Goal: Task Accomplishment & Management: Manage account settings

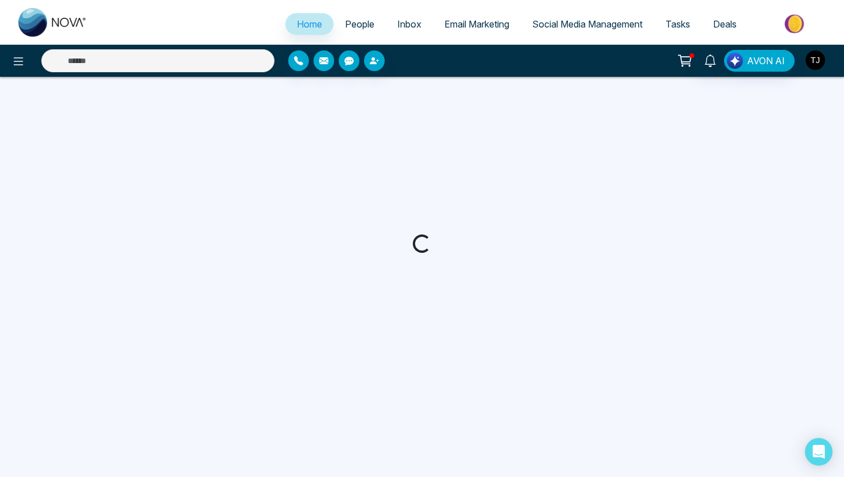
click at [819, 66] on img "button" at bounding box center [815, 60] width 20 height 20
select select "*"
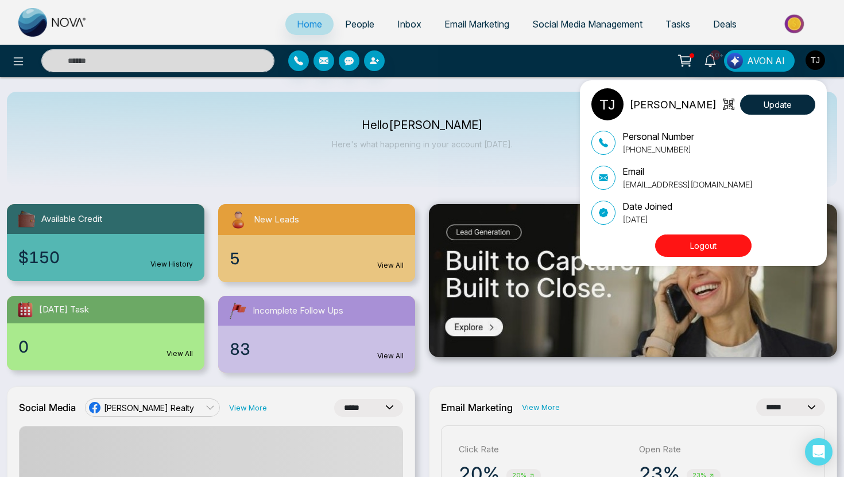
click at [701, 254] on button "Logout" at bounding box center [703, 246] width 96 height 22
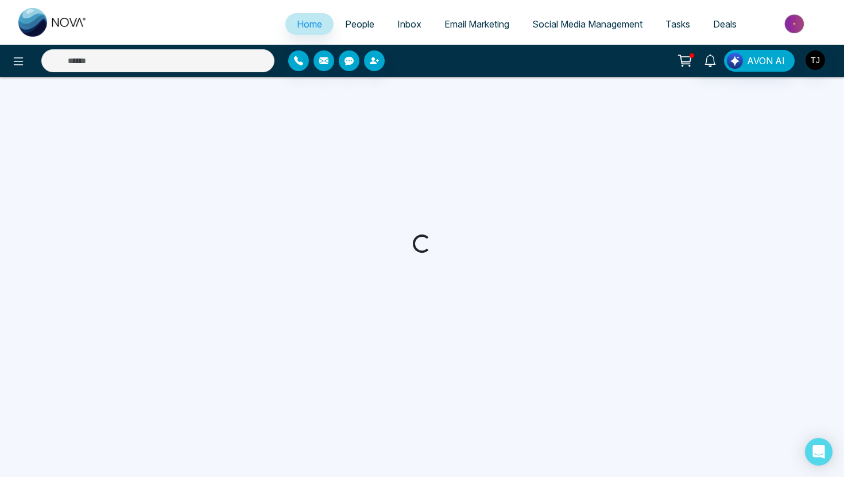
select select "*"
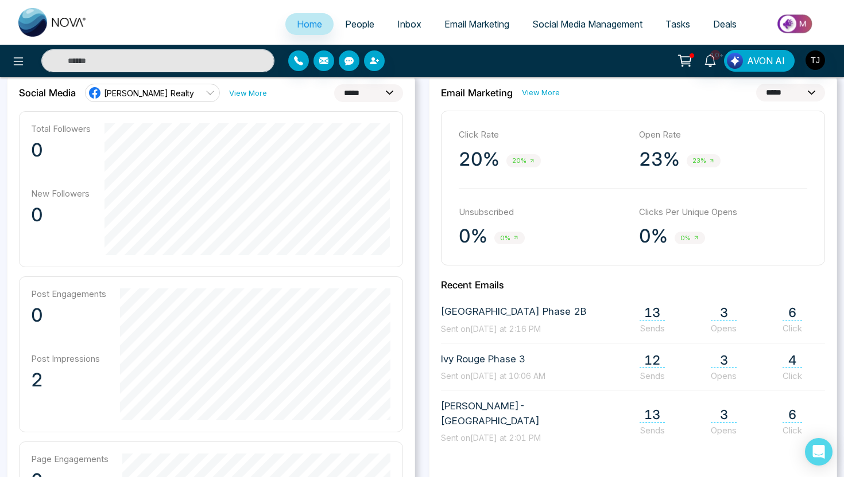
scroll to position [305, 0]
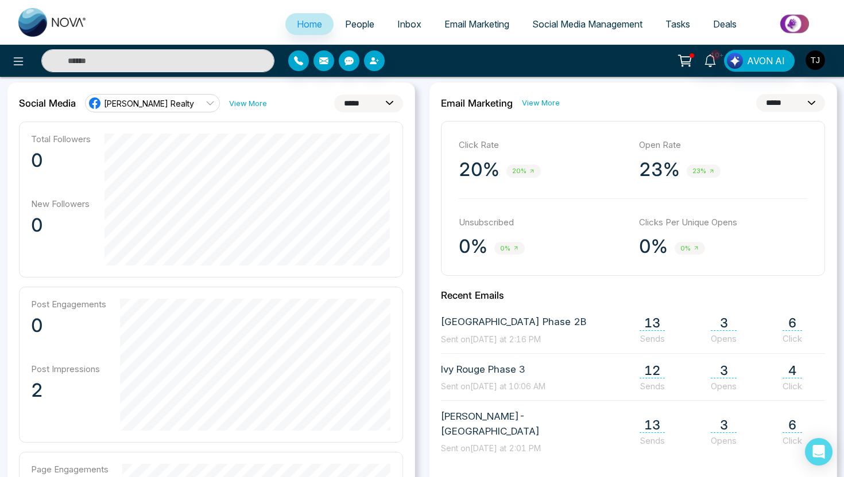
click at [362, 110] on select "**********" at bounding box center [368, 104] width 69 height 18
select select "**"
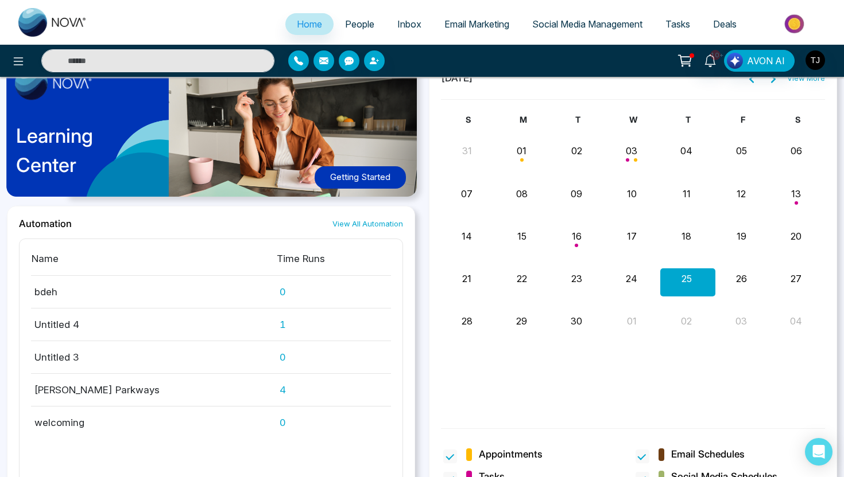
scroll to position [1046, 0]
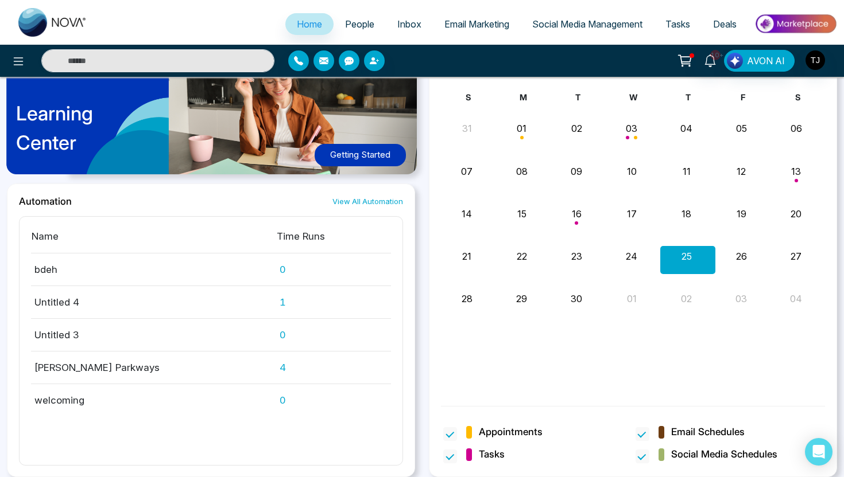
click at [359, 25] on span "People" at bounding box center [359, 23] width 29 height 11
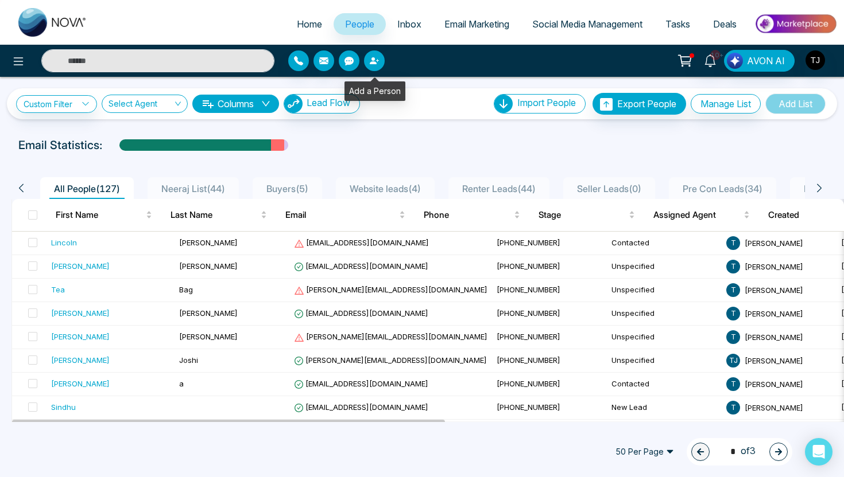
click at [375, 58] on icon "button" at bounding box center [374, 60] width 9 height 9
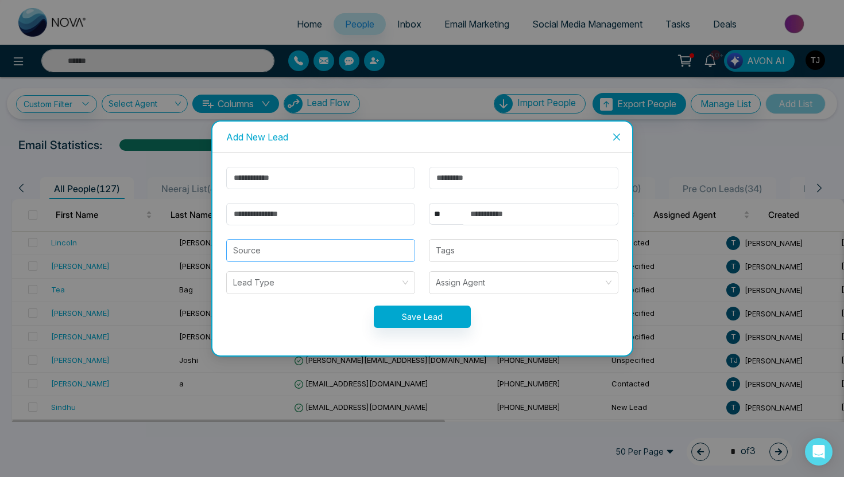
click at [279, 244] on input "search" at bounding box center [321, 251] width 176 height 22
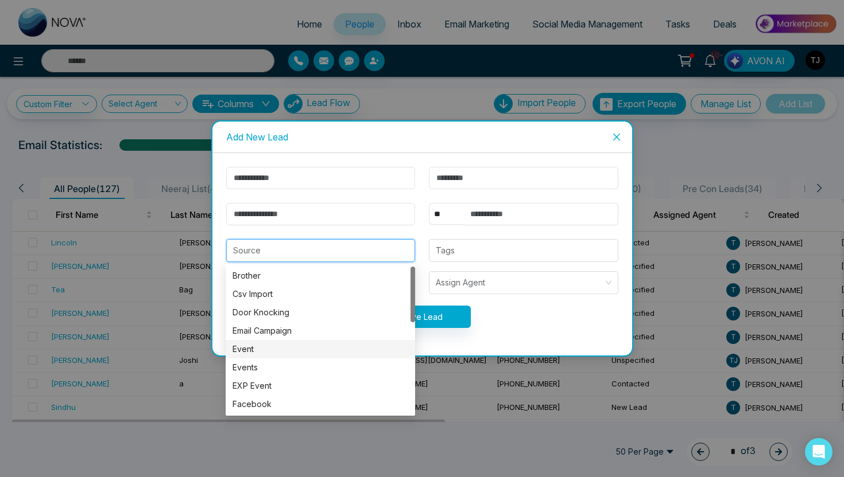
click at [268, 355] on div "Event" at bounding box center [320, 349] width 176 height 13
type input "*****"
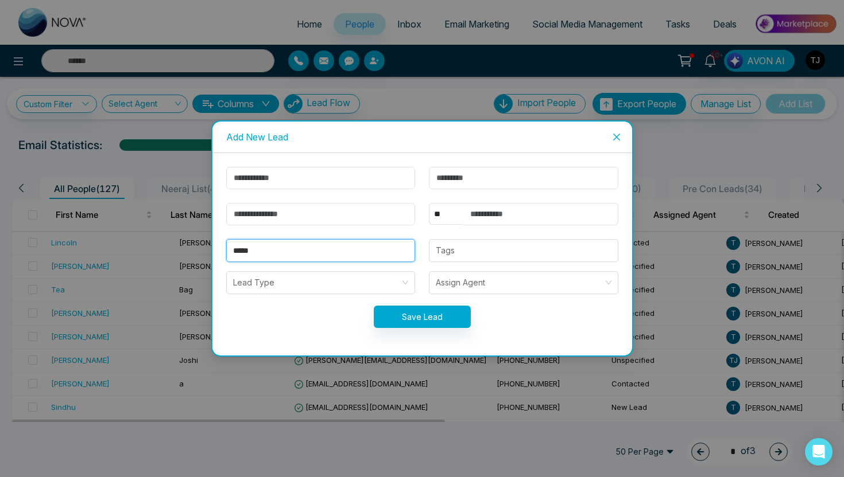
click at [302, 247] on input "*****" at bounding box center [321, 251] width 176 height 22
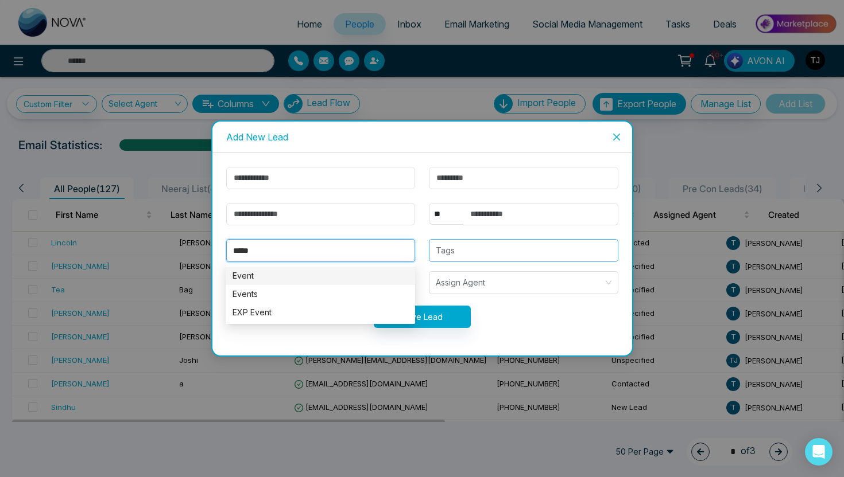
click at [448, 252] on div at bounding box center [523, 251] width 182 height 14
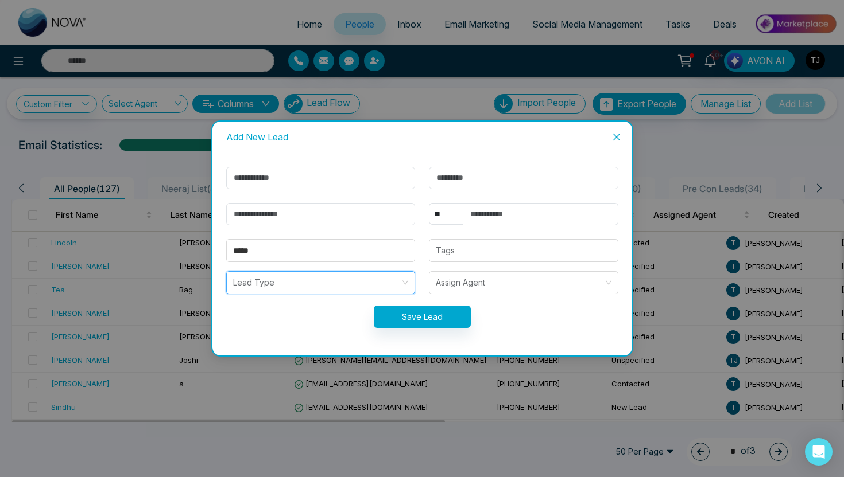
click at [359, 289] on input "search" at bounding box center [317, 283] width 168 height 22
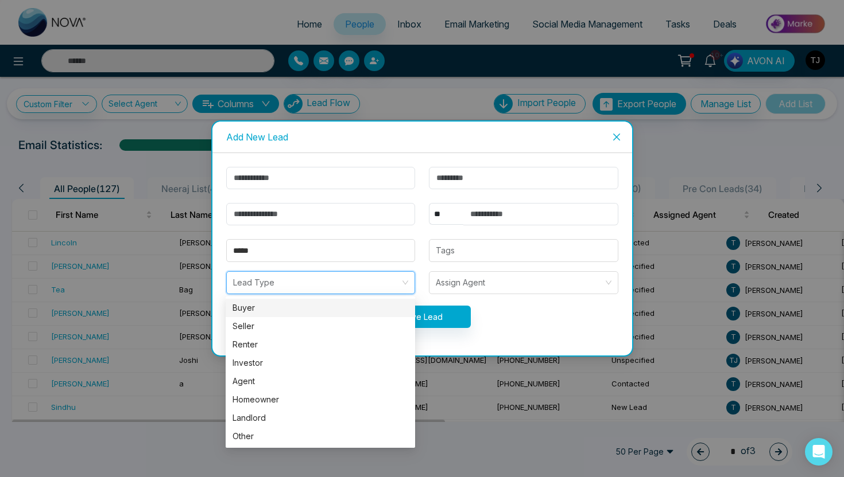
click at [316, 308] on div "Buyer" at bounding box center [320, 308] width 176 height 13
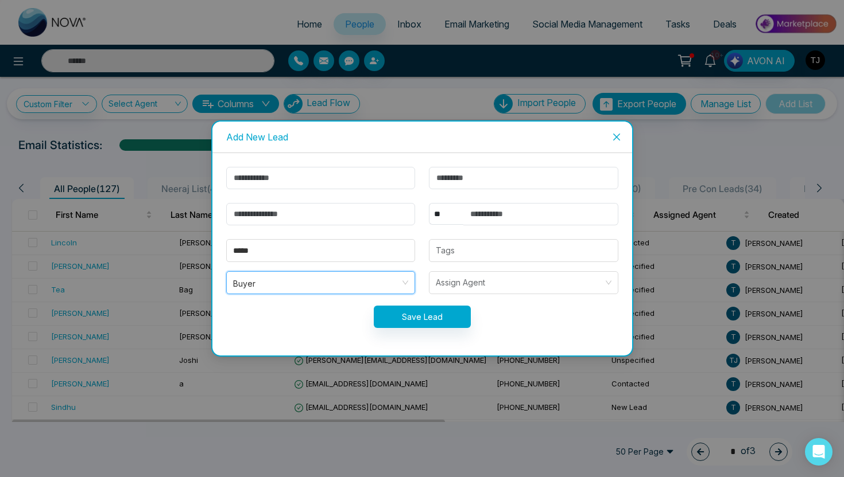
click at [615, 133] on icon "close" at bounding box center [616, 137] width 9 height 9
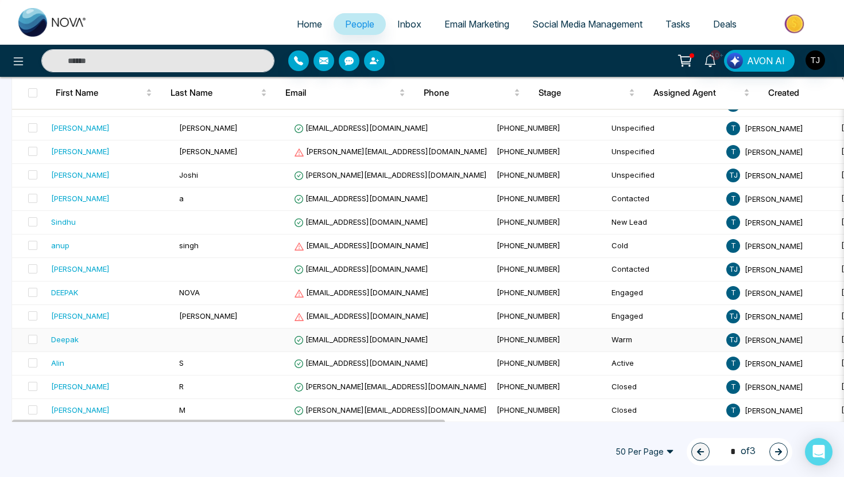
scroll to position [196, 0]
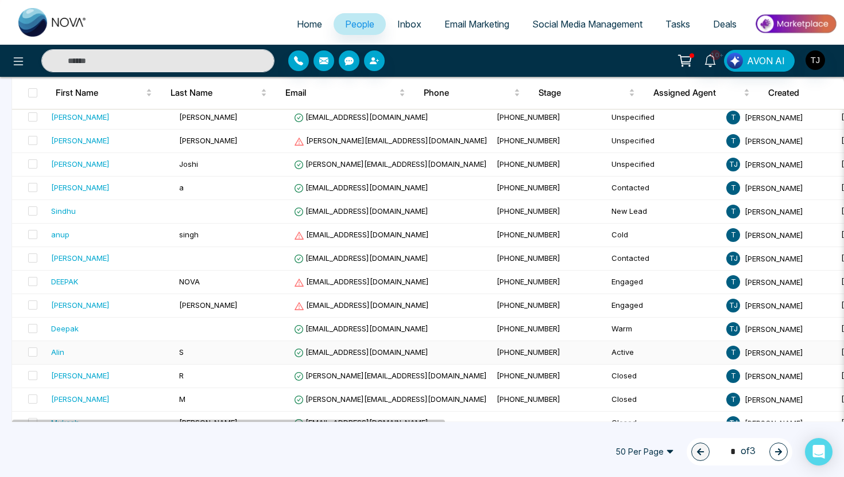
click at [58, 353] on div "Alin" at bounding box center [57, 352] width 13 height 11
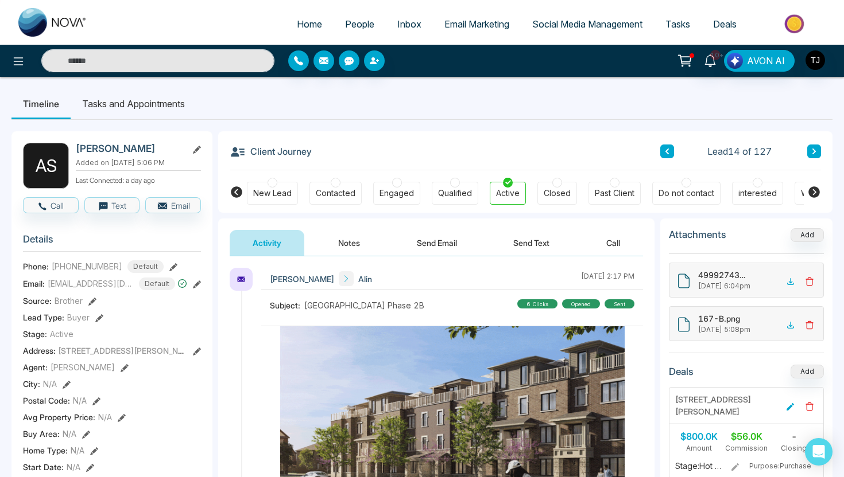
click at [356, 243] on button "Notes" at bounding box center [349, 243] width 68 height 26
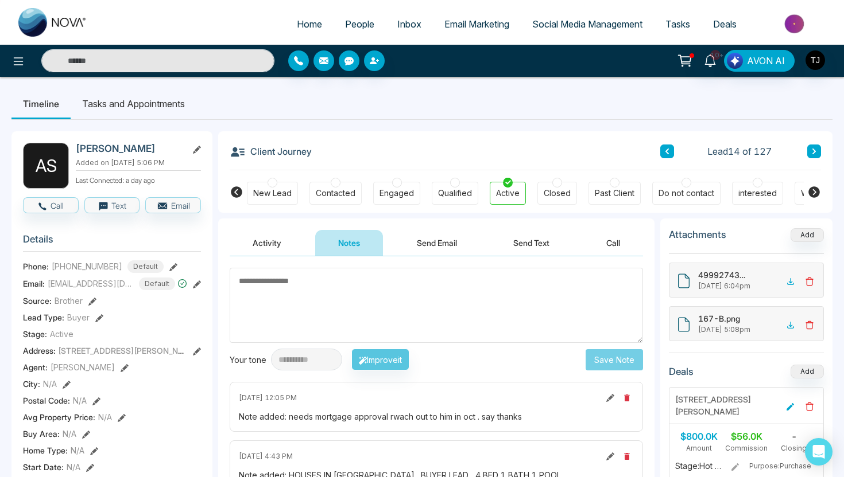
click at [452, 246] on button "Send Email" at bounding box center [437, 243] width 86 height 26
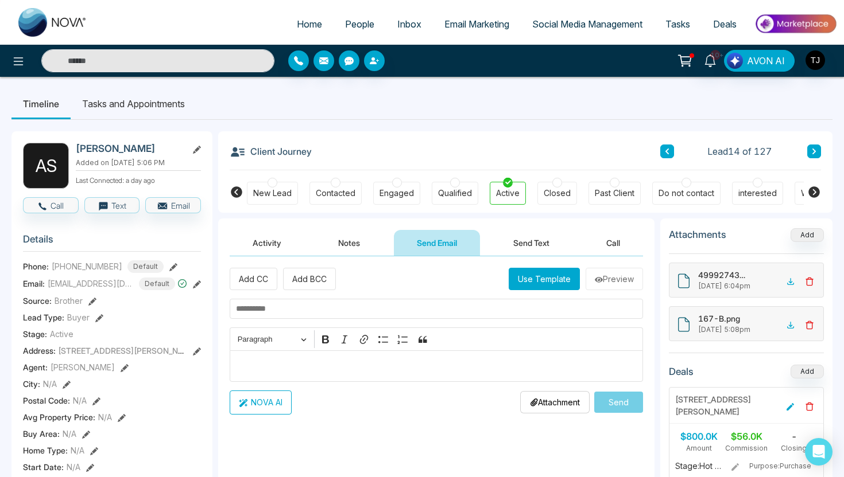
click at [513, 245] on button "Send Text" at bounding box center [531, 243] width 82 height 26
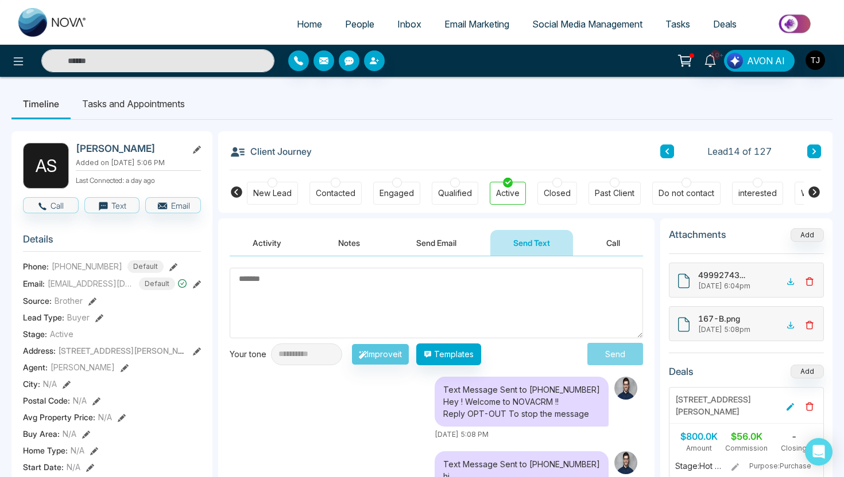
click at [273, 246] on button "Activity" at bounding box center [267, 243] width 75 height 26
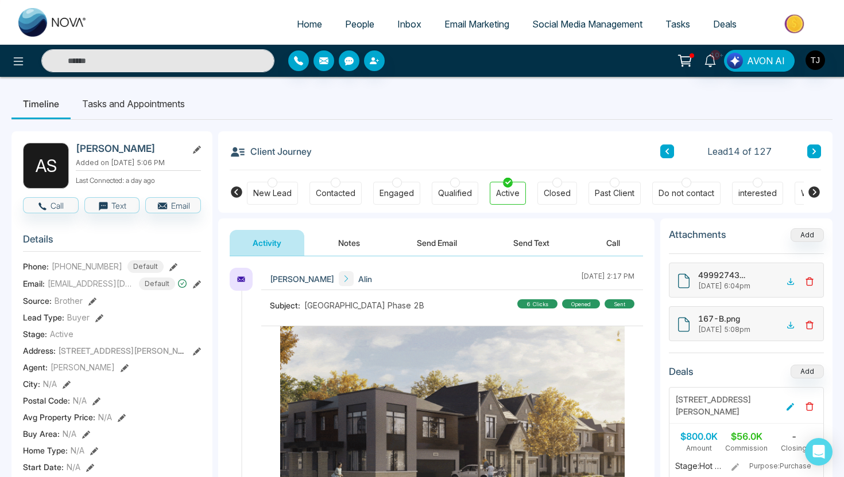
click at [343, 237] on button "Notes" at bounding box center [349, 243] width 68 height 26
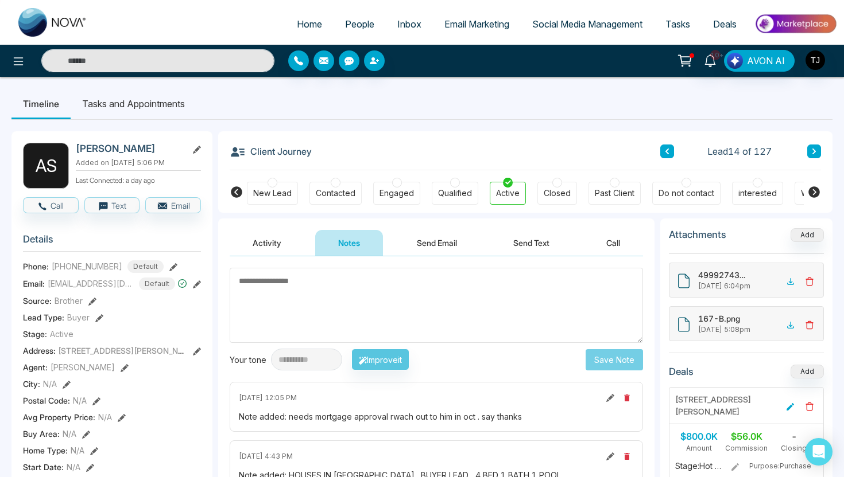
drag, startPoint x: 286, startPoint y: 417, endPoint x: 452, endPoint y: 413, distance: 166.5
click at [453, 414] on div "Note added: needs mortgage approval rwach out to him in oct . say thanks" at bounding box center [436, 417] width 395 height 12
click at [322, 304] on textarea at bounding box center [436, 305] width 413 height 75
type textarea "*"
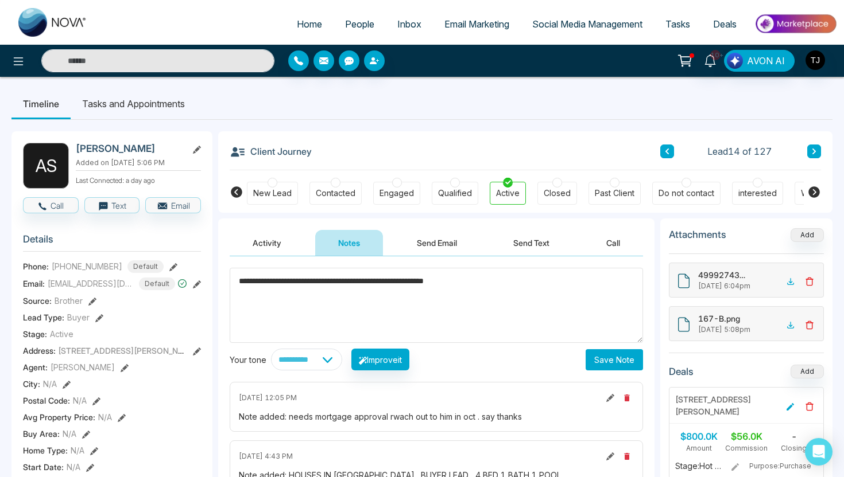
drag, startPoint x: 485, startPoint y: 282, endPoint x: 204, endPoint y: 282, distance: 281.2
type textarea "**********"
click at [619, 360] on button "Save Note" at bounding box center [613, 359] width 57 height 21
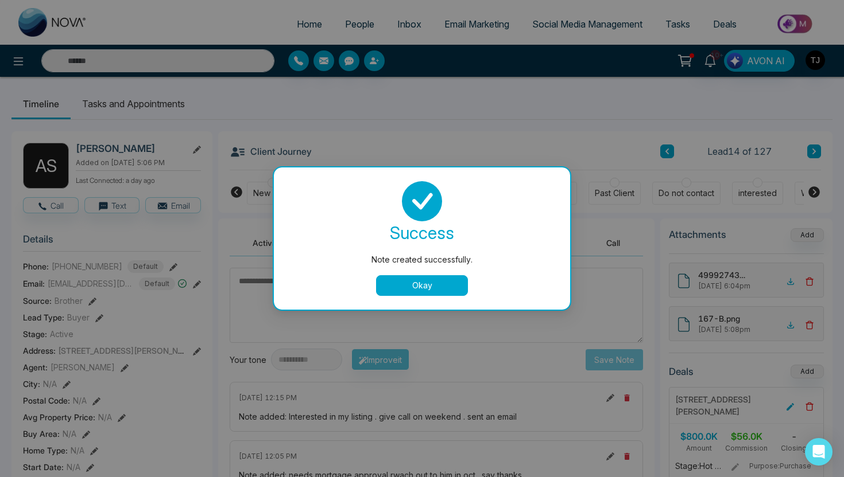
click at [444, 293] on button "Okay" at bounding box center [422, 285] width 92 height 21
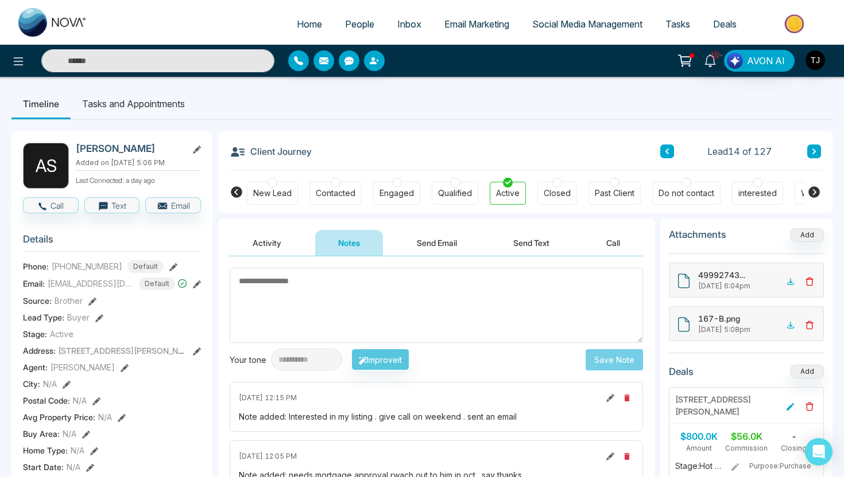
click at [282, 244] on button "Activity" at bounding box center [267, 243] width 75 height 26
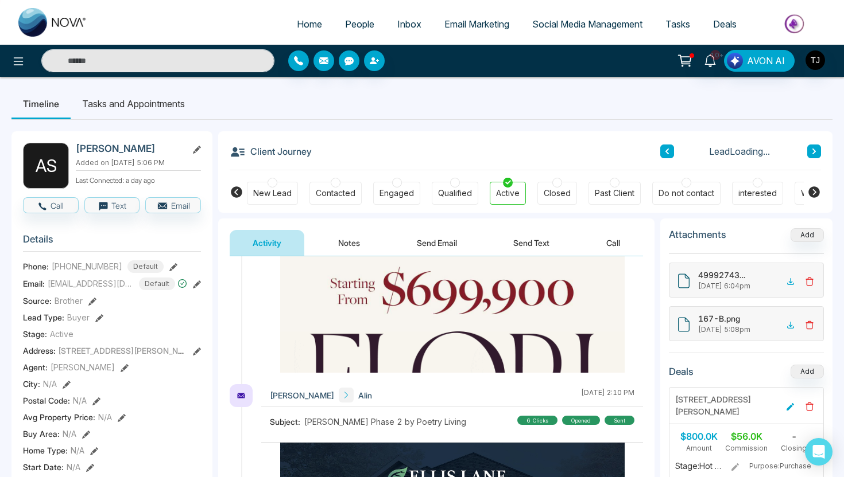
scroll to position [1366, 0]
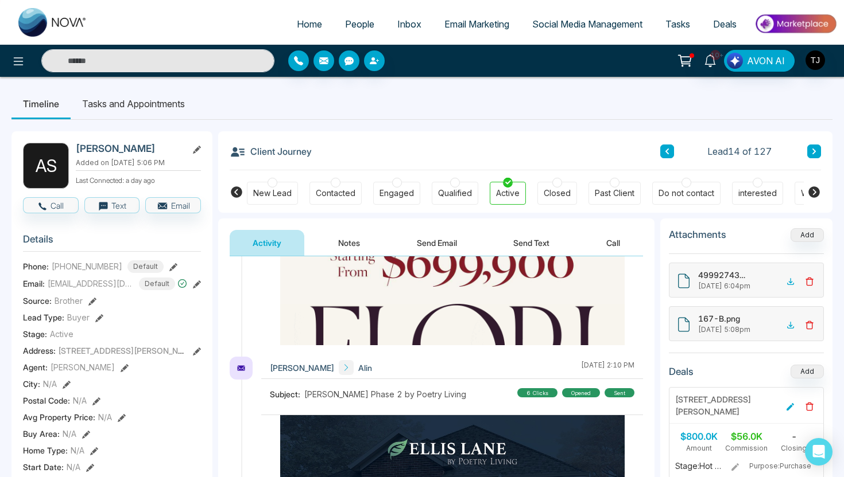
click at [461, 242] on button "Send Email" at bounding box center [437, 243] width 86 height 26
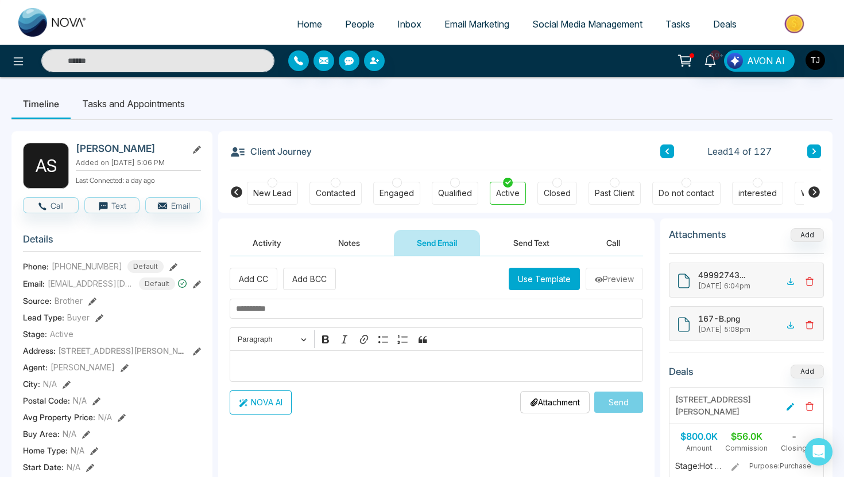
click at [370, 376] on div "Editor editing area: main" at bounding box center [436, 367] width 413 height 32
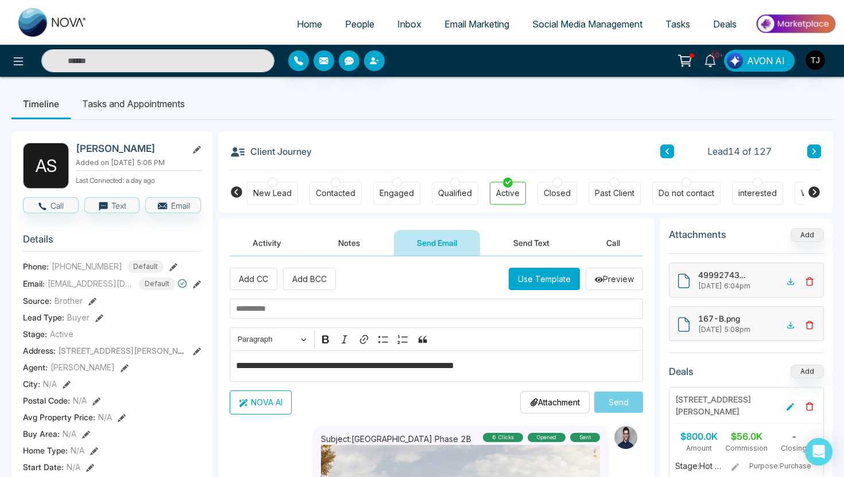
click at [268, 405] on button "NOVA AI" at bounding box center [261, 403] width 62 height 24
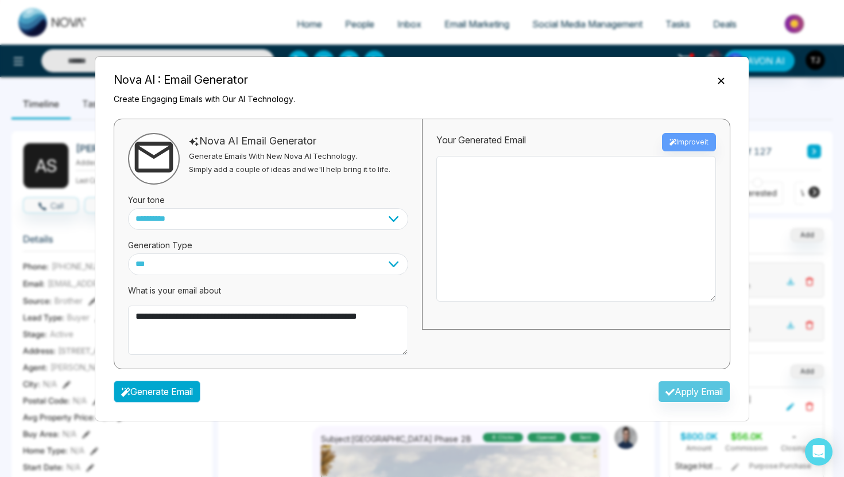
click at [185, 393] on button "Generate Email" at bounding box center [157, 392] width 87 height 22
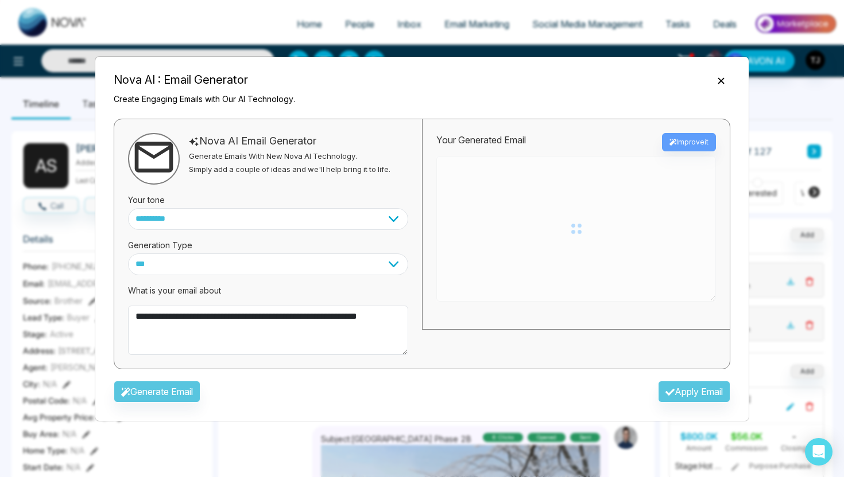
type textarea "**********"
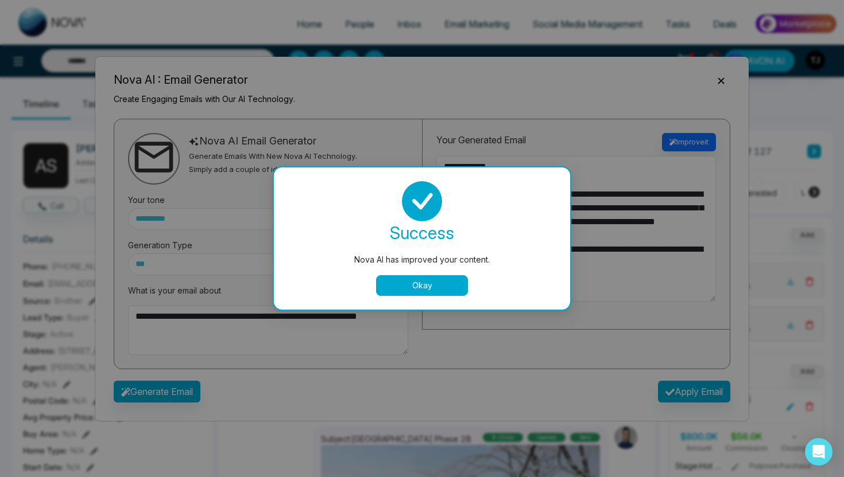
click at [452, 284] on button "Okay" at bounding box center [422, 285] width 92 height 21
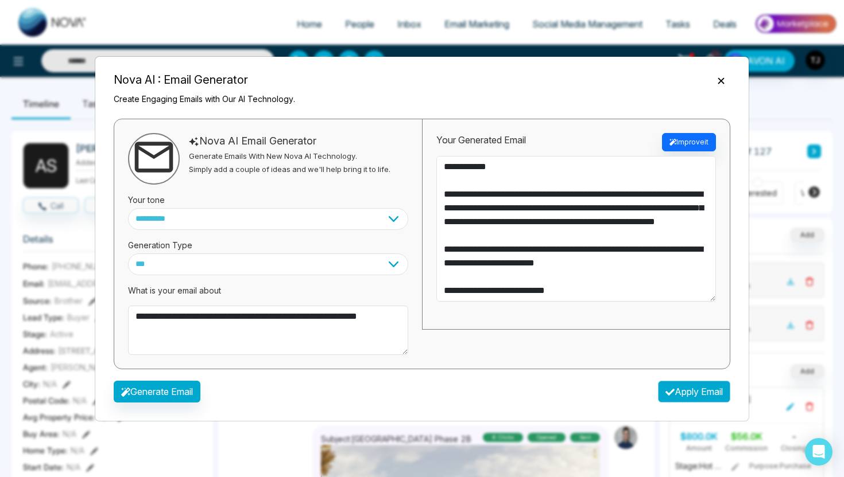
click at [663, 386] on button "Apply Email" at bounding box center [694, 392] width 72 height 22
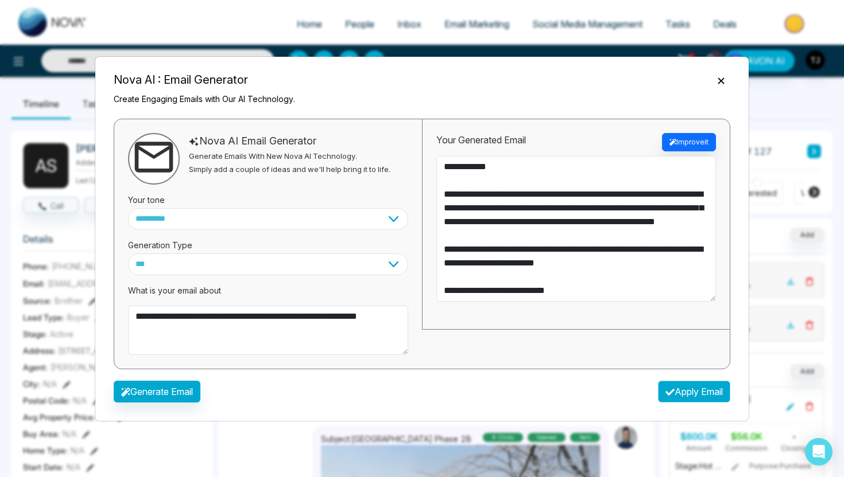
type textarea "**********"
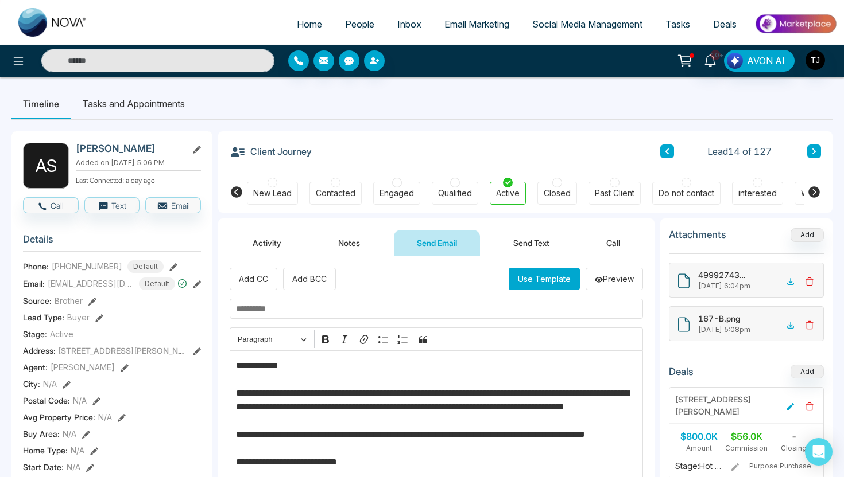
click at [532, 242] on button "Send Text" at bounding box center [531, 243] width 82 height 26
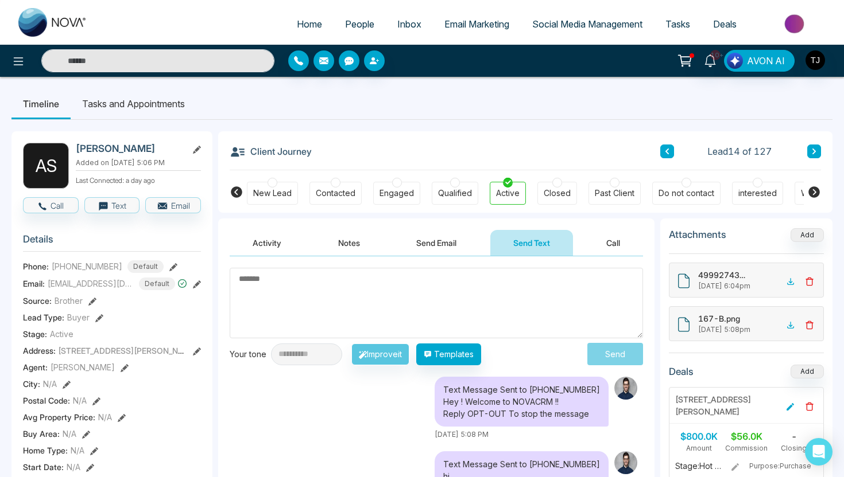
click at [515, 302] on textarea at bounding box center [436, 303] width 413 height 71
click at [172, 101] on li "Tasks and Appointments" at bounding box center [134, 103] width 126 height 31
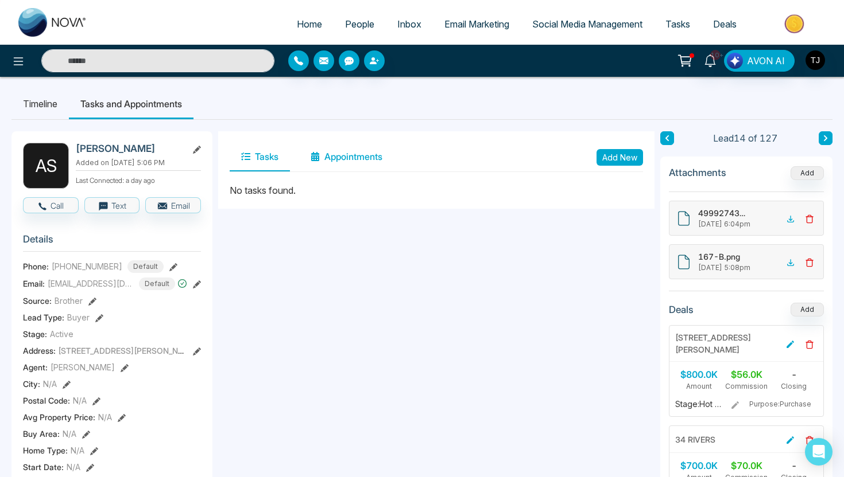
click at [343, 152] on button "Appointments" at bounding box center [346, 157] width 95 height 29
click at [348, 20] on span "People" at bounding box center [359, 23] width 29 height 11
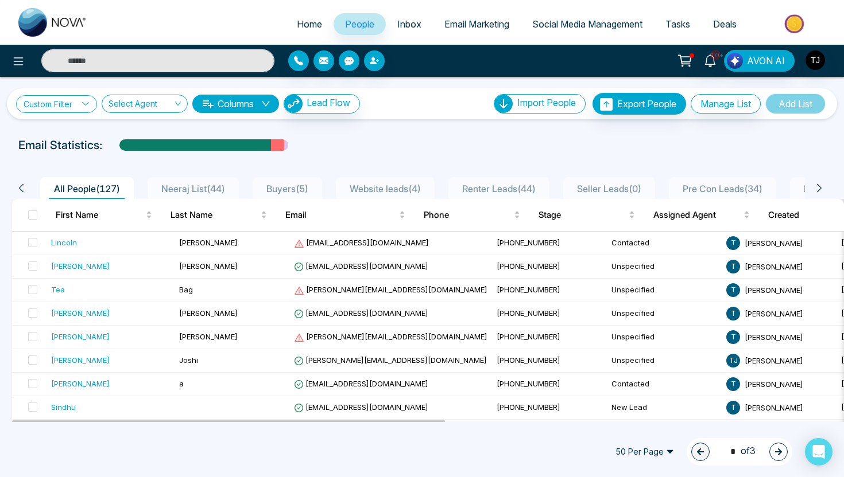
click at [64, 95] on link "Custom Filter" at bounding box center [56, 104] width 81 height 18
click at [67, 127] on input "search" at bounding box center [79, 130] width 93 height 17
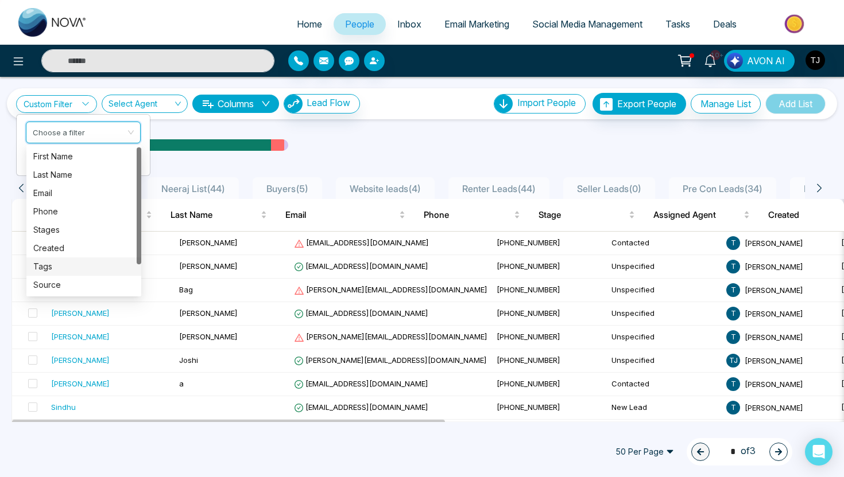
click at [48, 273] on div "Tags" at bounding box center [83, 267] width 101 height 13
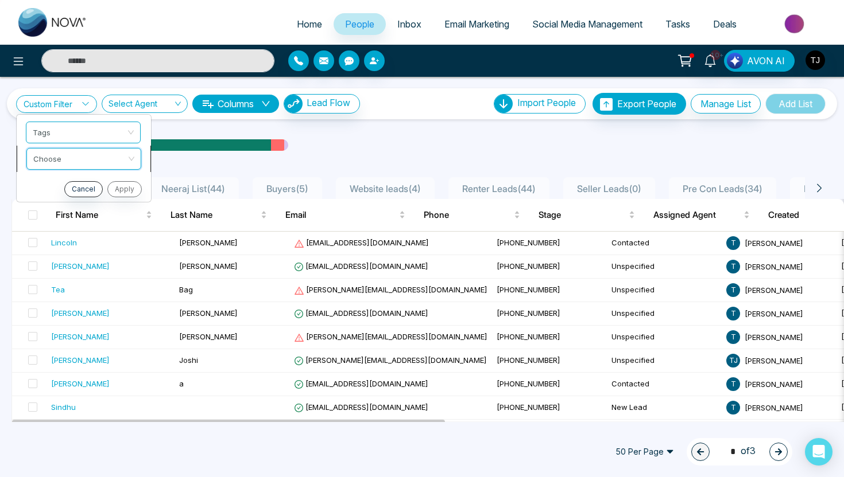
click at [80, 159] on input "search" at bounding box center [79, 157] width 93 height 17
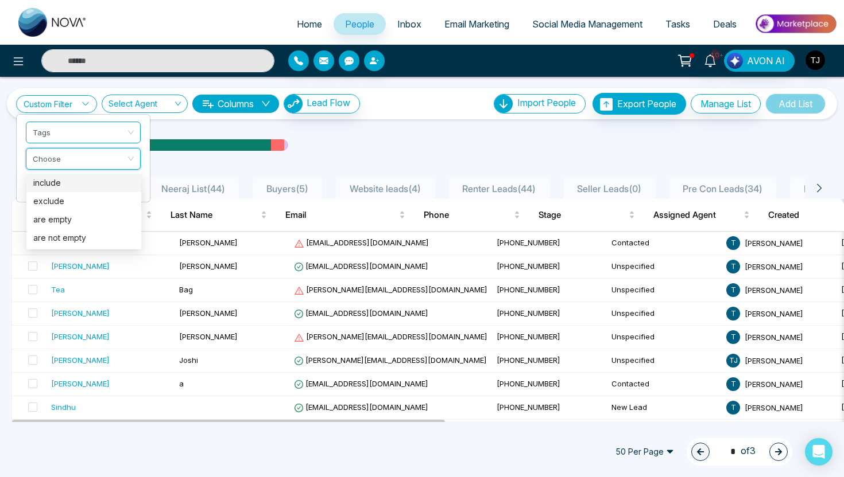
click at [73, 184] on div "include" at bounding box center [83, 183] width 101 height 13
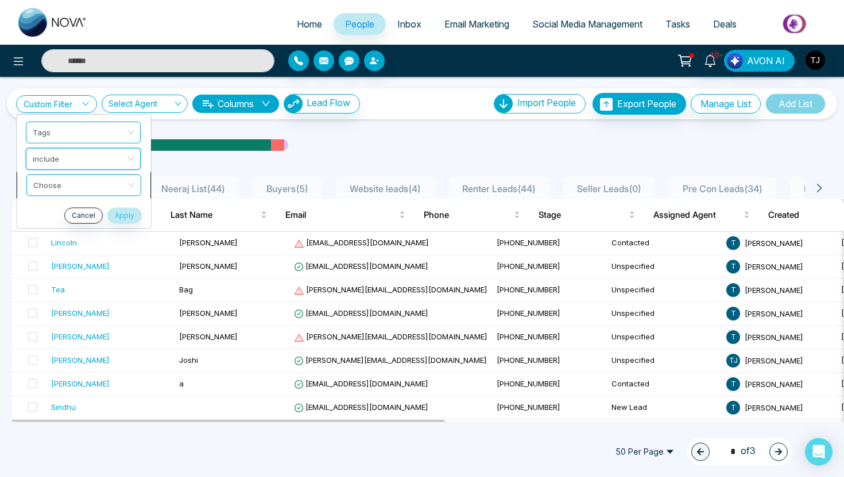
click at [80, 188] on input "search" at bounding box center [79, 183] width 93 height 17
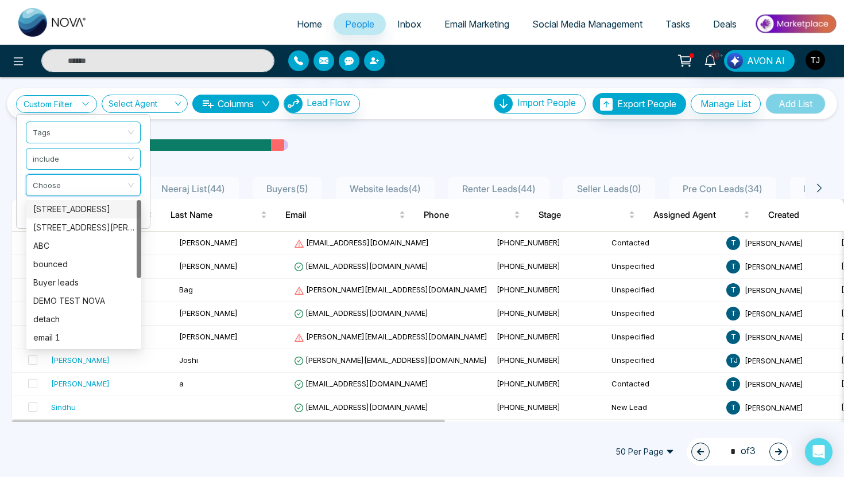
click at [63, 210] on div "107 CUPOLA CRESCENT" at bounding box center [83, 209] width 101 height 13
click at [103, 191] on span "107 CUPOLA CRESCENT" at bounding box center [83, 185] width 101 height 21
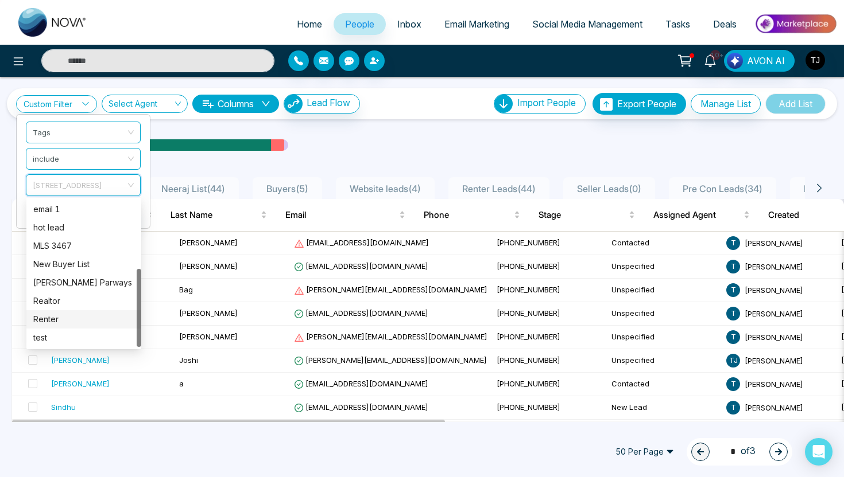
click at [64, 323] on div "Renter" at bounding box center [83, 319] width 101 height 13
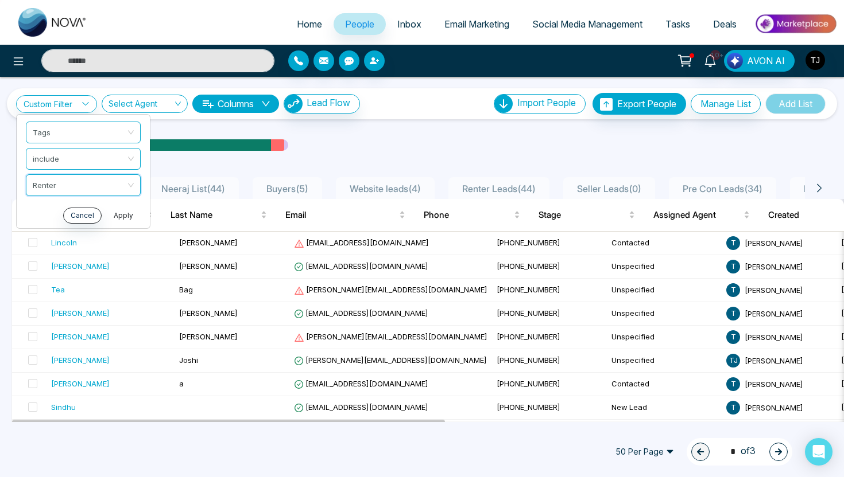
click at [119, 218] on button "Apply" at bounding box center [123, 216] width 34 height 16
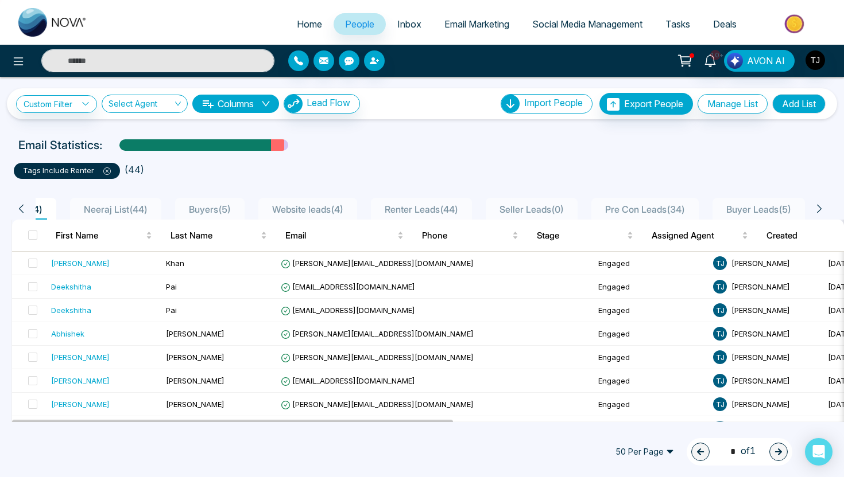
scroll to position [0, 105]
click at [483, 23] on span "Email Marketing" at bounding box center [476, 23] width 65 height 11
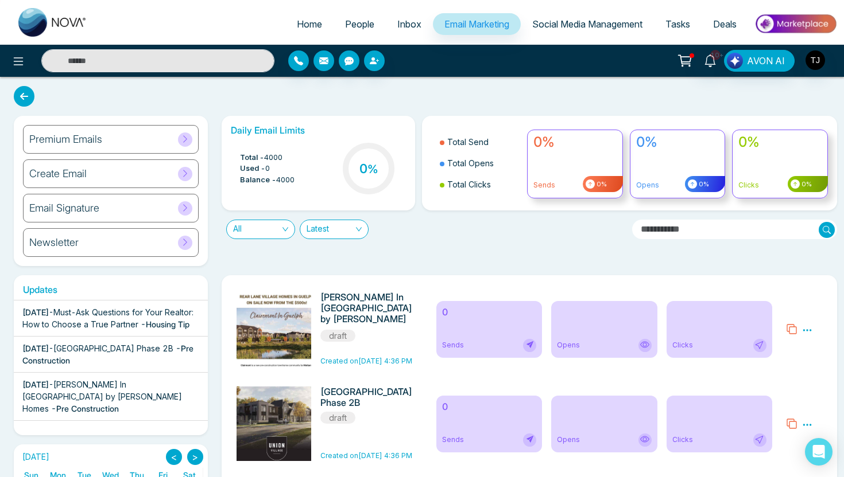
click at [46, 169] on h6 "Create Email" at bounding box center [57, 174] width 57 height 13
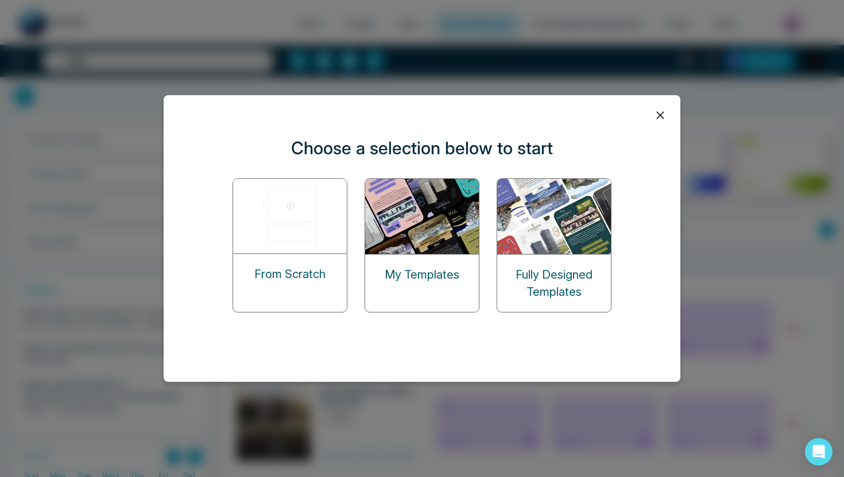
click at [306, 231] on img at bounding box center [290, 216] width 115 height 75
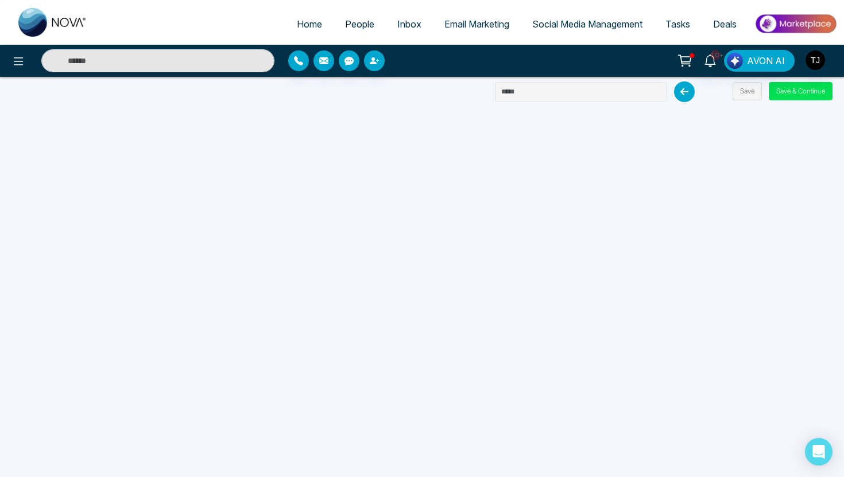
click at [454, 23] on span "Email Marketing" at bounding box center [476, 23] width 65 height 11
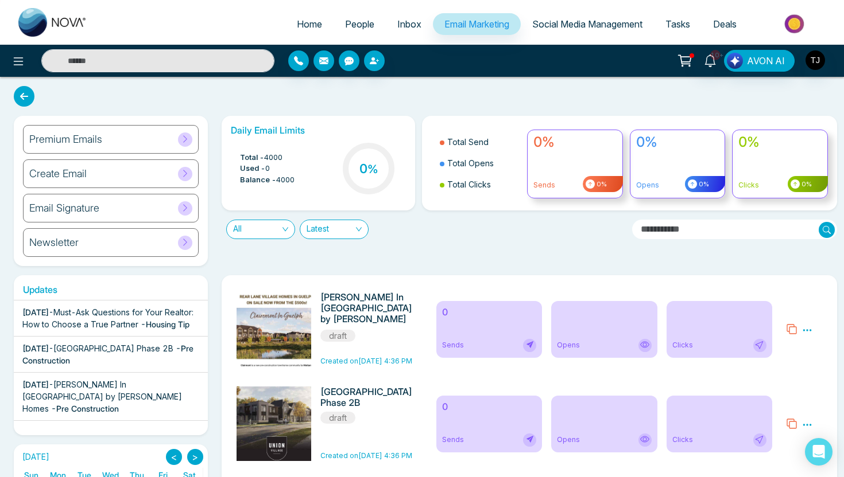
click at [74, 246] on h6 "Newsletter" at bounding box center [53, 242] width 49 height 13
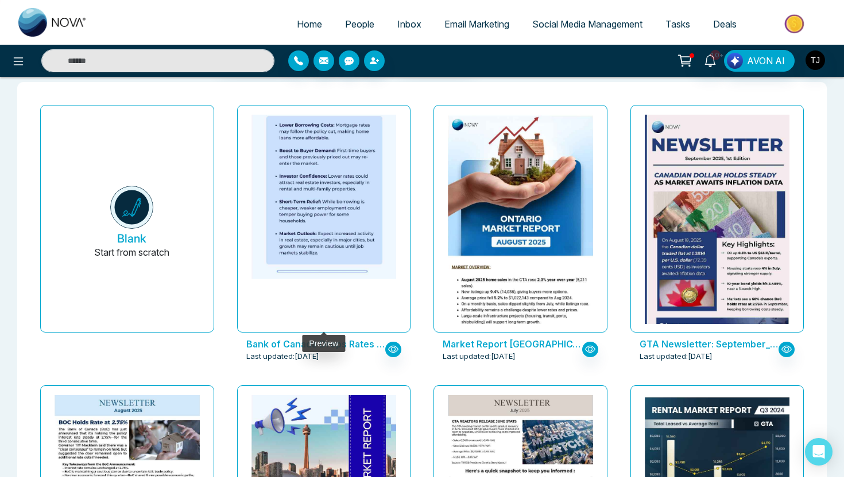
scroll to position [65, 0]
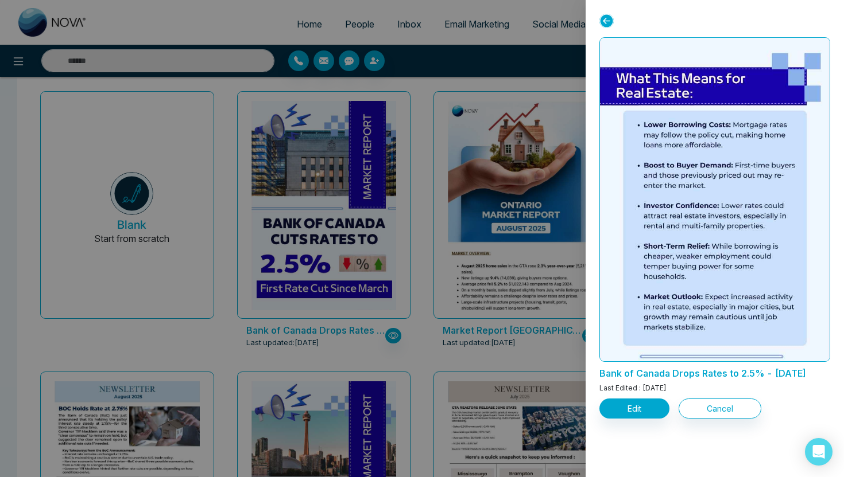
scroll to position [815, 0]
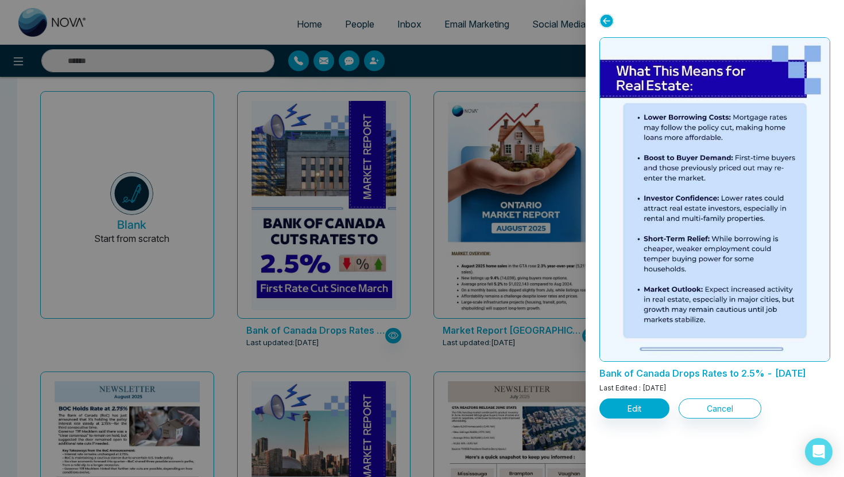
click at [546, 214] on div at bounding box center [422, 238] width 844 height 477
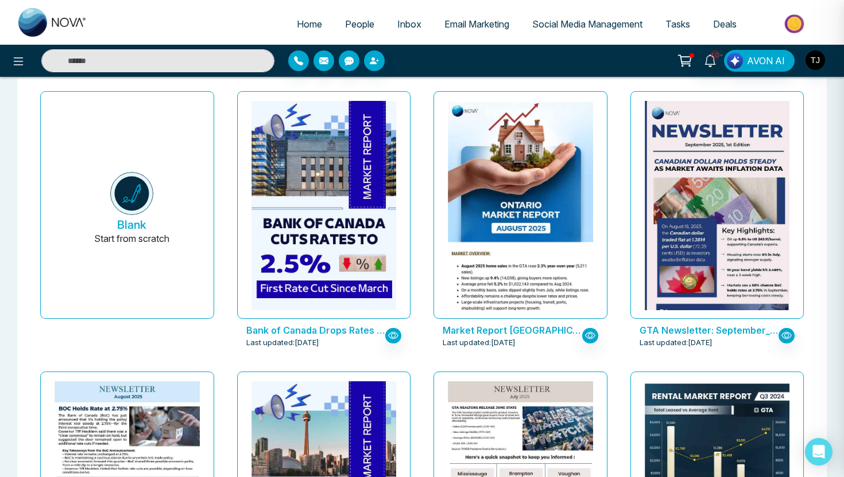
click at [546, 214] on img at bounding box center [520, 457] width 290 height 713
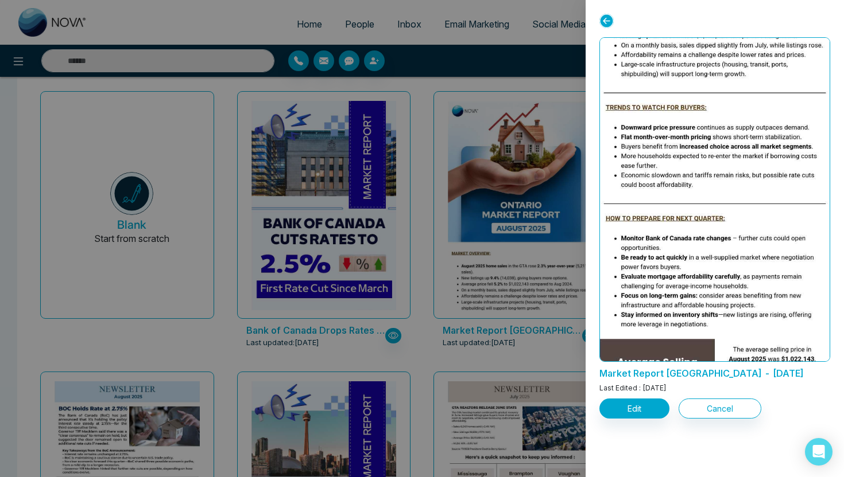
scroll to position [296, 0]
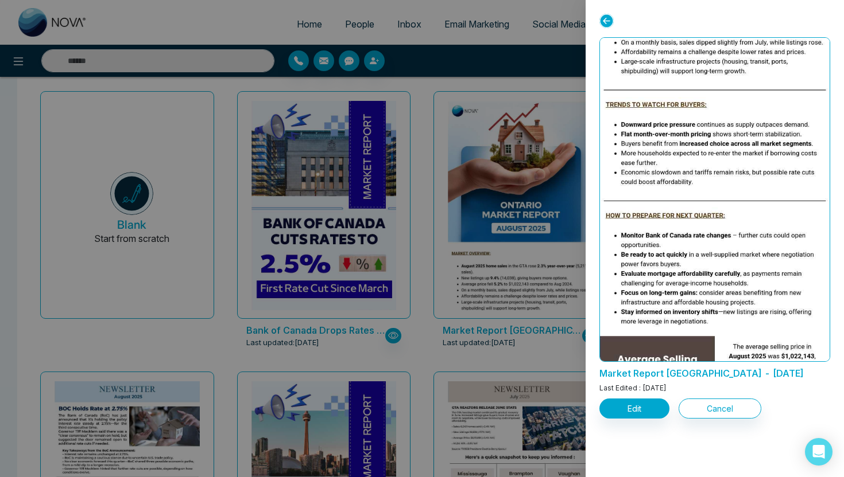
click at [390, 341] on div at bounding box center [422, 238] width 844 height 477
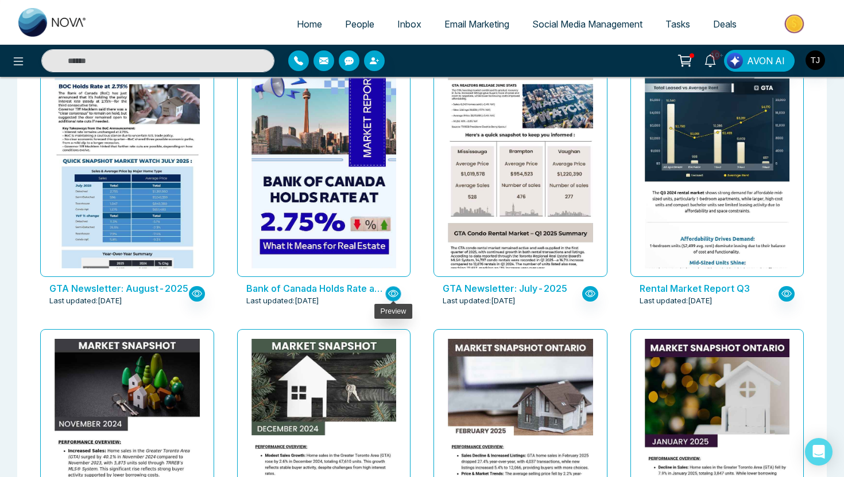
scroll to position [407, 0]
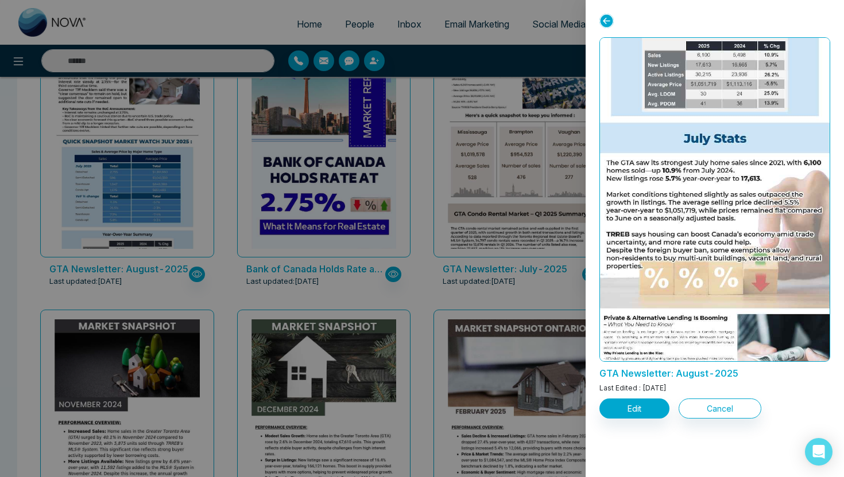
scroll to position [0, 0]
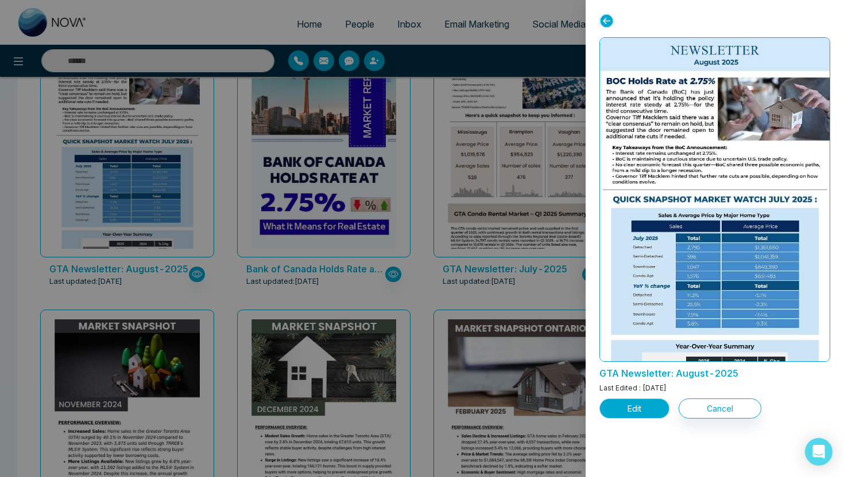
click at [627, 417] on button "Edit" at bounding box center [634, 409] width 70 height 20
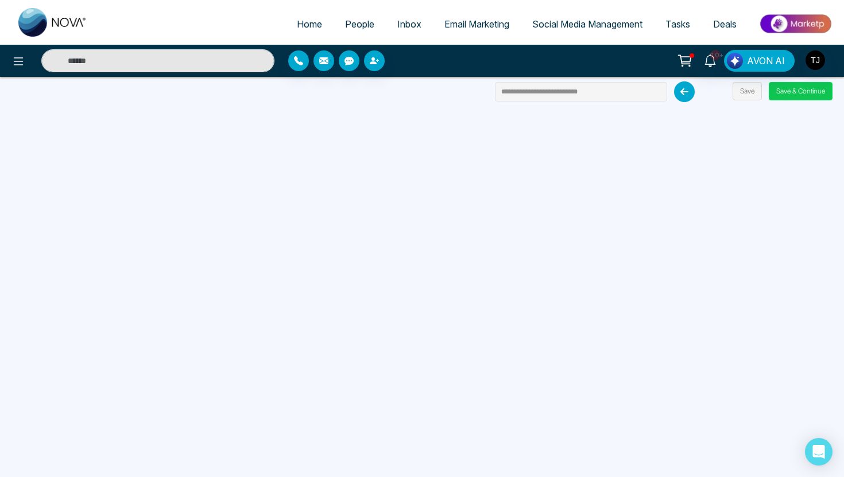
click at [813, 92] on button "Save & Continue" at bounding box center [800, 91] width 64 height 18
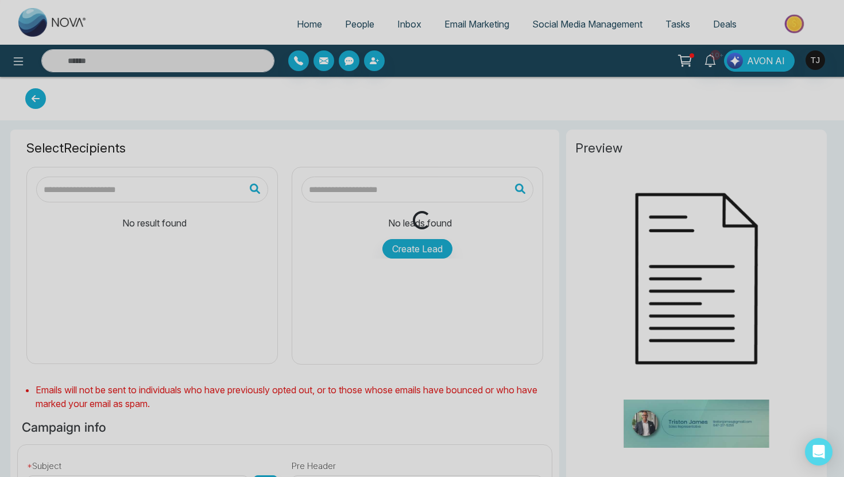
type input "**********"
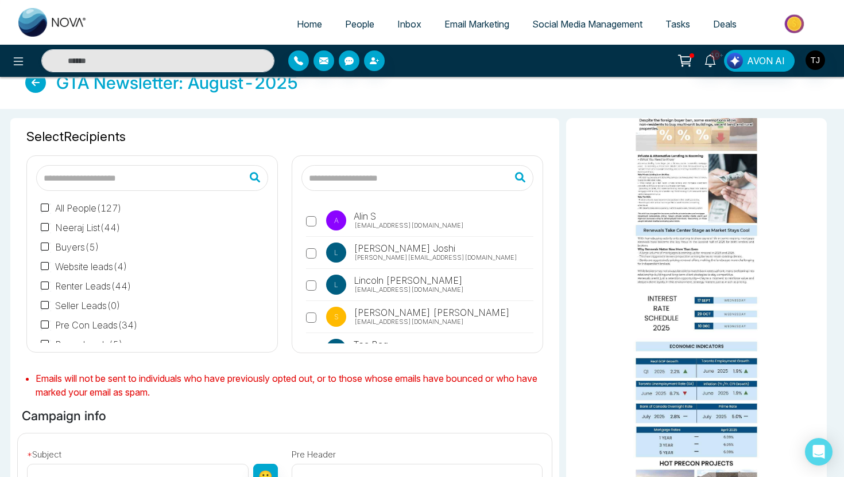
scroll to position [18, 0]
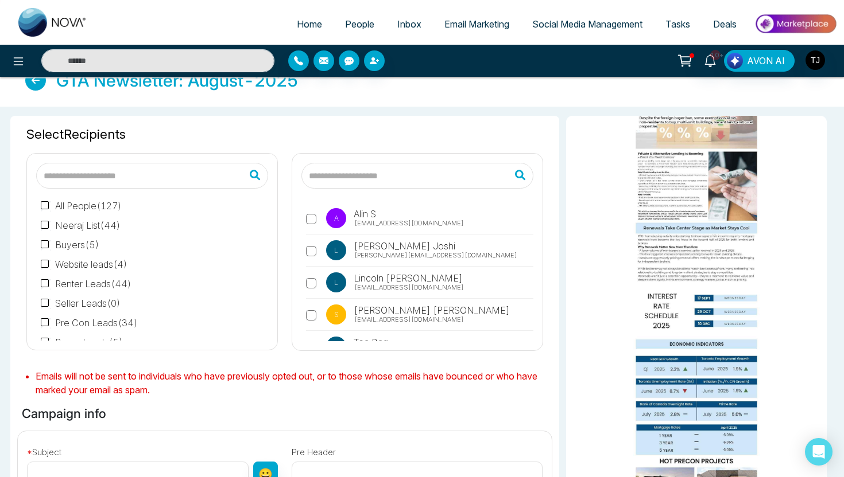
click at [559, 22] on span "Social Media Management" at bounding box center [587, 23] width 110 height 11
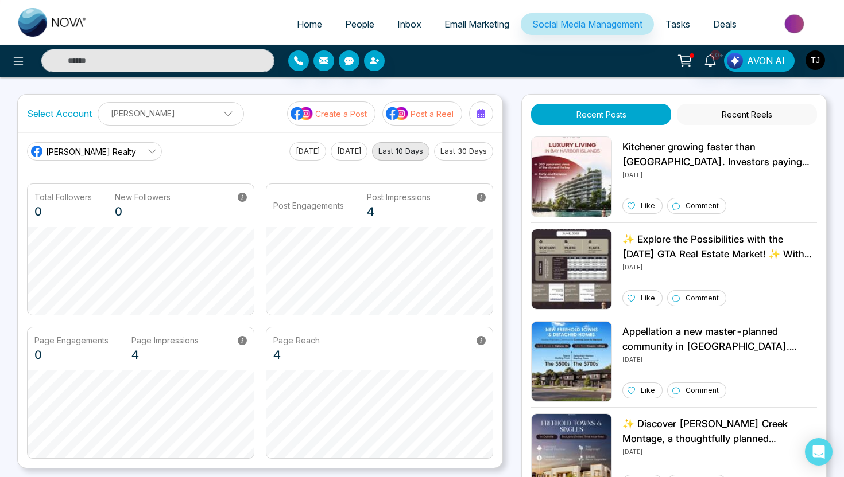
click at [341, 115] on p "Create a Post" at bounding box center [341, 114] width 52 height 12
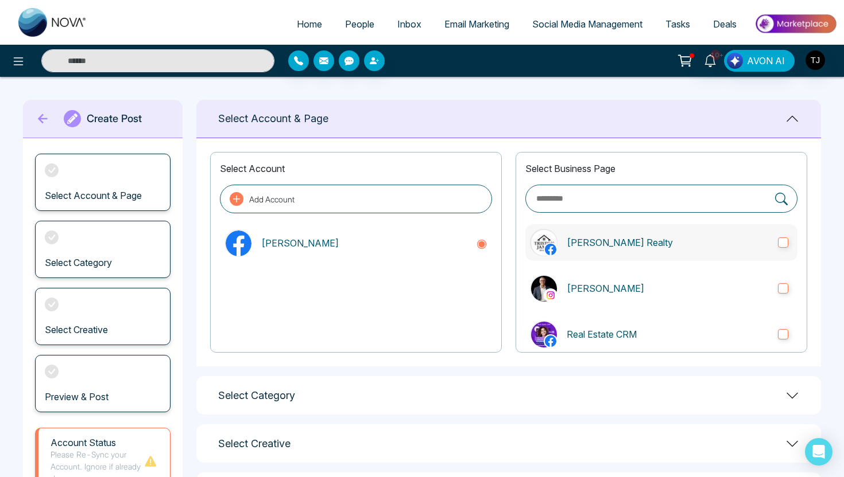
click at [598, 240] on p "Triston James Realty" at bounding box center [667, 243] width 202 height 14
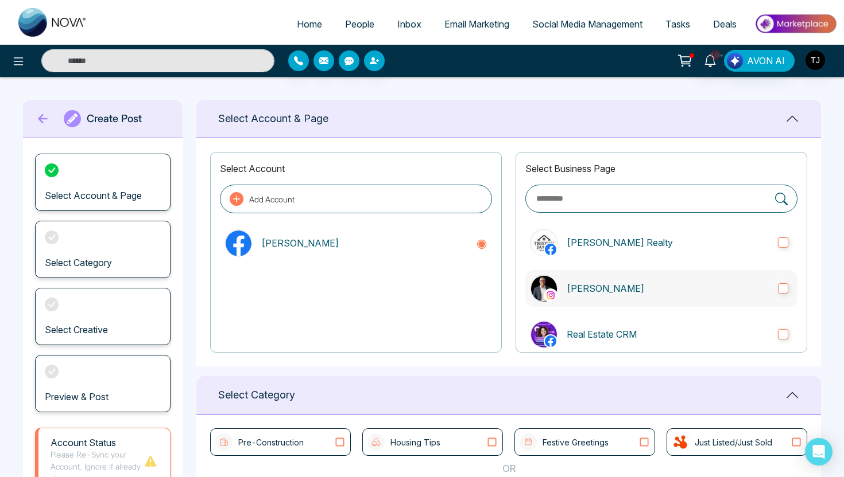
click at [598, 286] on p "Triston James" at bounding box center [667, 289] width 202 height 14
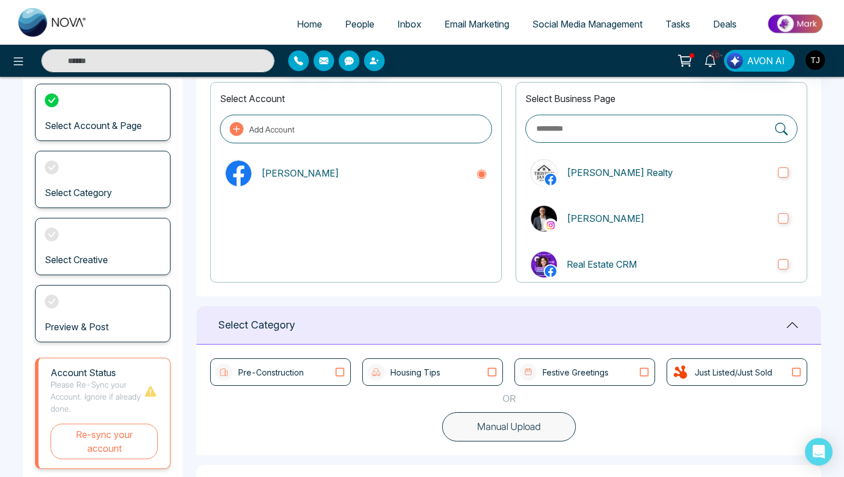
scroll to position [166, 0]
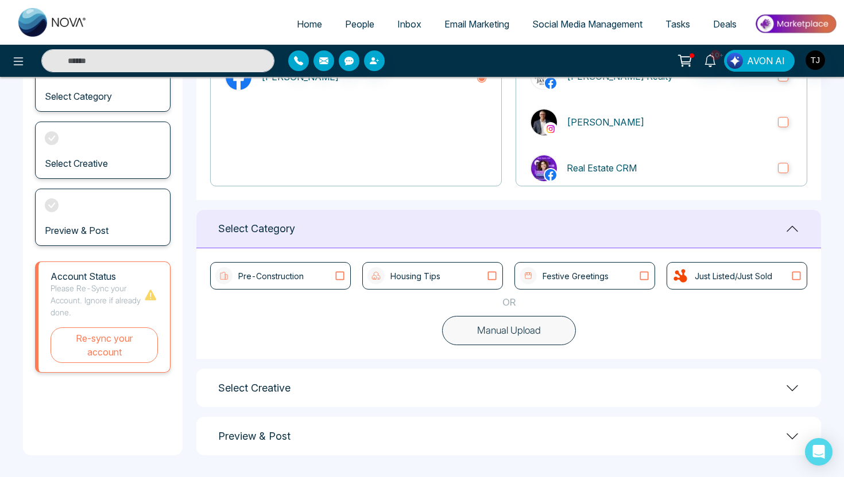
click at [488, 333] on button "Manual Upload" at bounding box center [509, 331] width 134 height 30
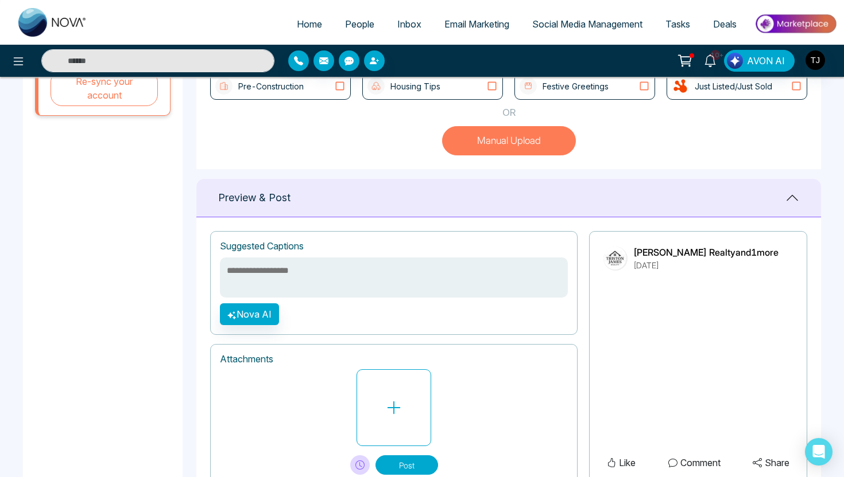
scroll to position [399, 0]
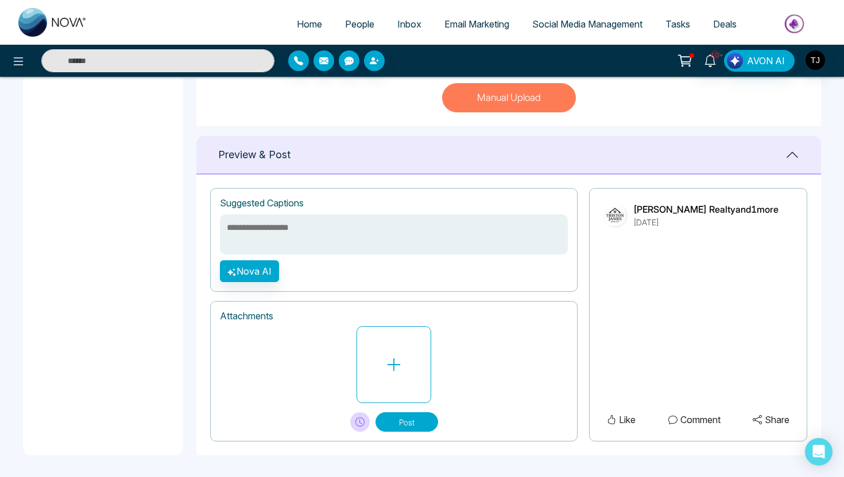
click at [278, 234] on textarea at bounding box center [394, 235] width 348 height 40
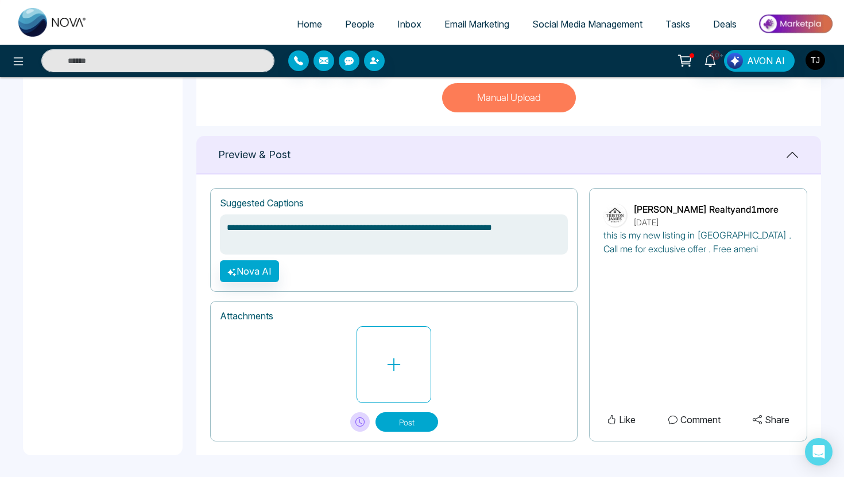
type textarea "**********"
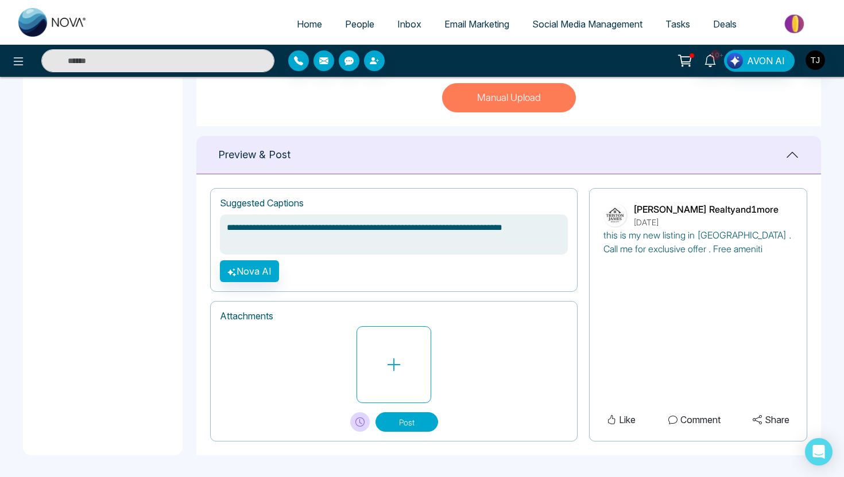
type textarea "**********"
drag, startPoint x: 538, startPoint y: 227, endPoint x: 263, endPoint y: 205, distance: 276.3
click at [263, 205] on div "**********" at bounding box center [393, 240] width 367 height 104
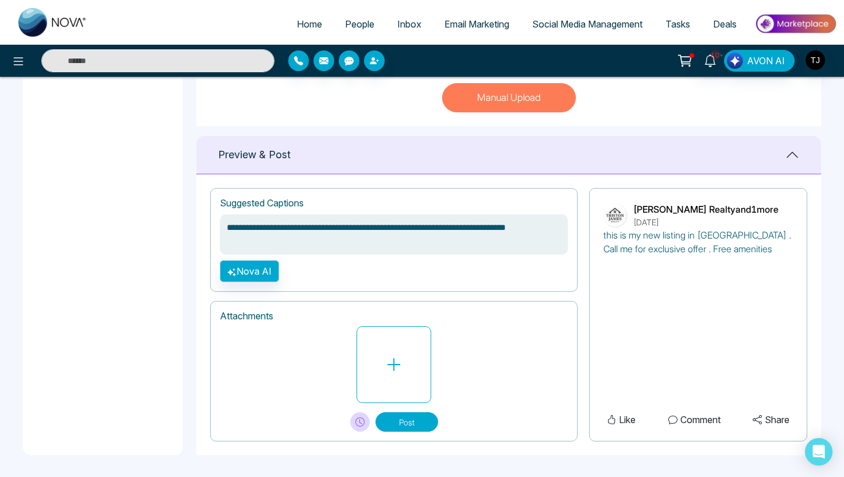
type textarea "**********"
click at [258, 275] on button "Nova AI" at bounding box center [249, 272] width 59 height 22
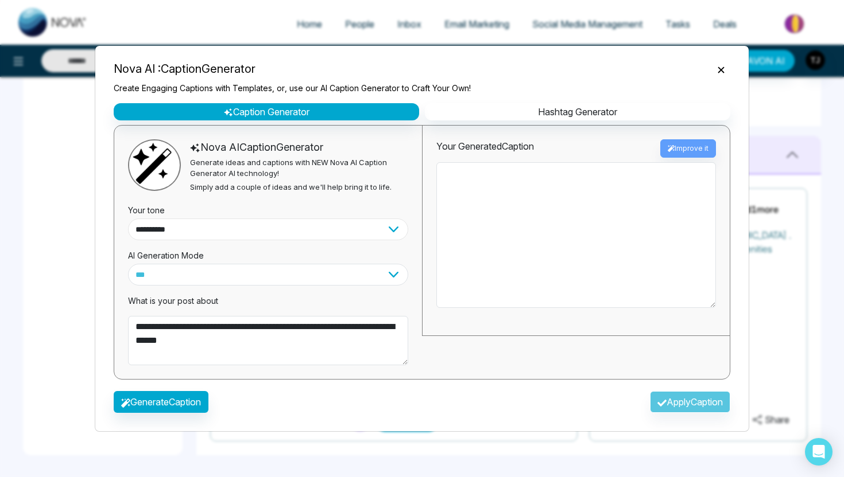
click at [224, 226] on select "**********" at bounding box center [268, 230] width 280 height 22
select select "********"
click at [183, 393] on button "Generate Caption" at bounding box center [161, 402] width 95 height 22
type textarea "**********"
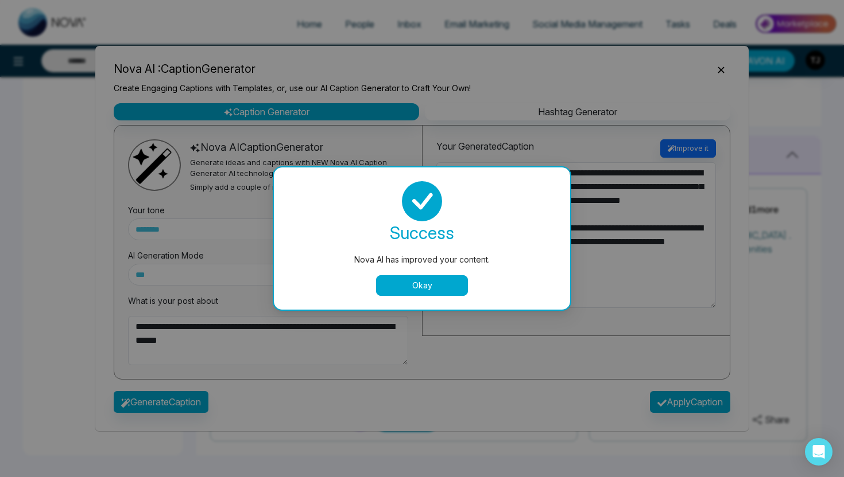
click at [414, 287] on button "Okay" at bounding box center [422, 285] width 92 height 21
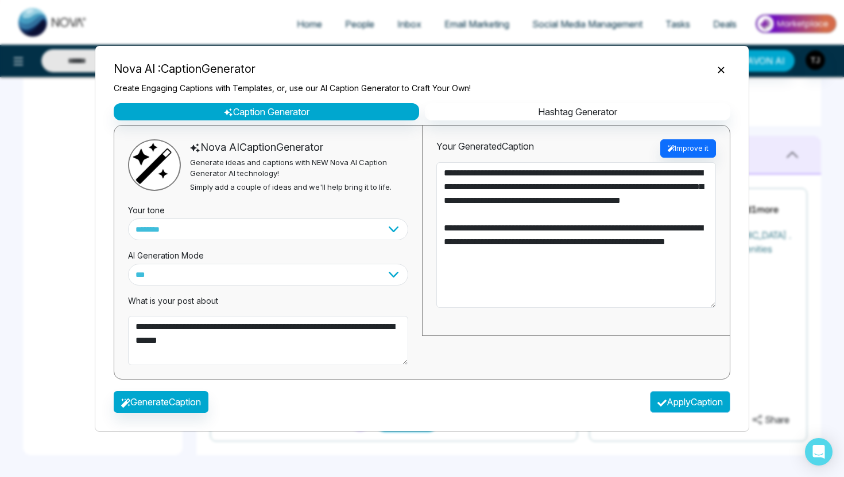
click at [709, 399] on button "Apply Caption" at bounding box center [690, 402] width 80 height 22
type textarea "**********"
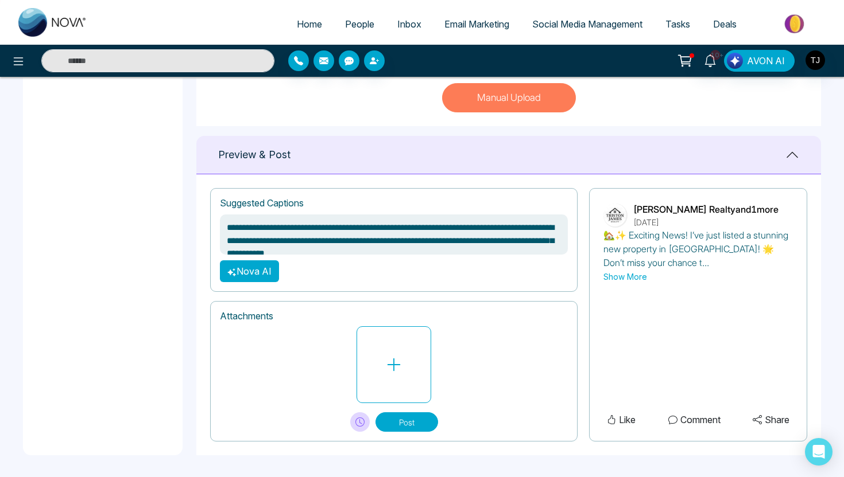
scroll to position [51, 0]
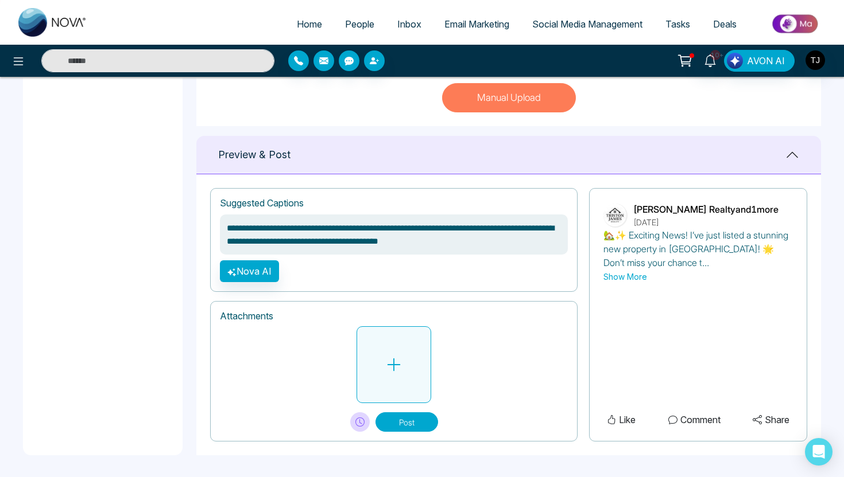
click at [411, 371] on button at bounding box center [393, 365] width 75 height 77
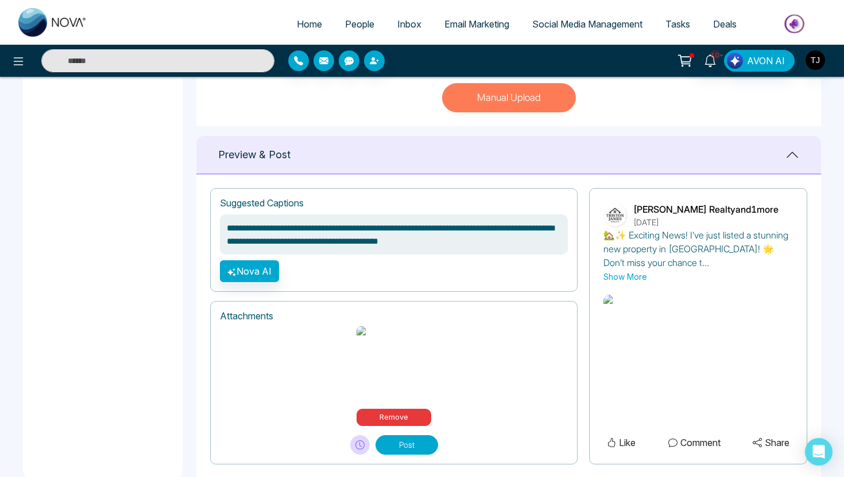
scroll to position [478, 0]
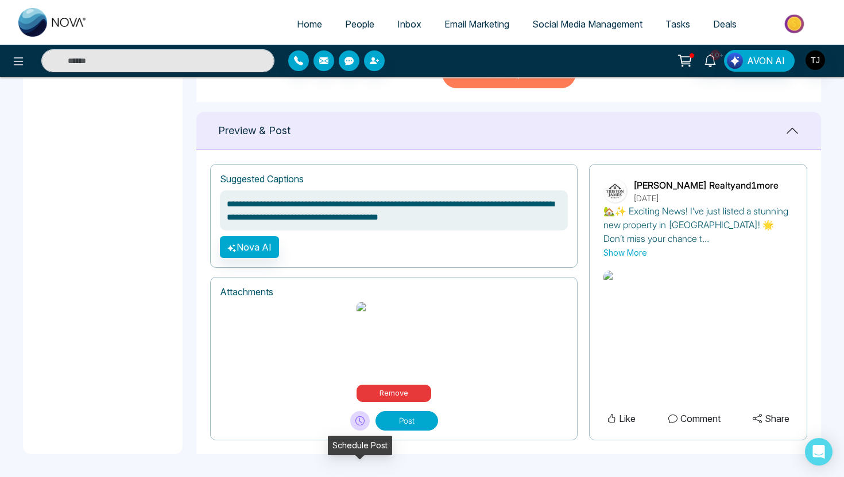
click at [358, 417] on icon at bounding box center [359, 421] width 9 height 9
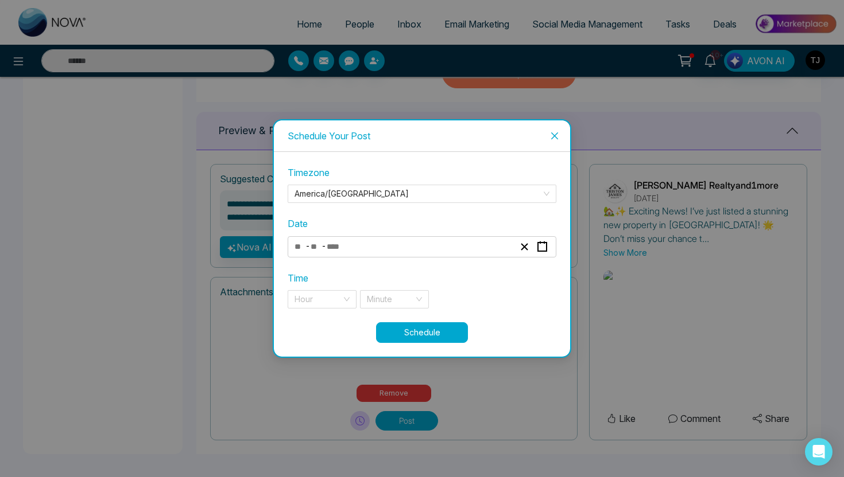
click at [323, 250] on span "-" at bounding box center [323, 246] width 5 height 14
click at [546, 131] on span "Close" at bounding box center [554, 136] width 31 height 31
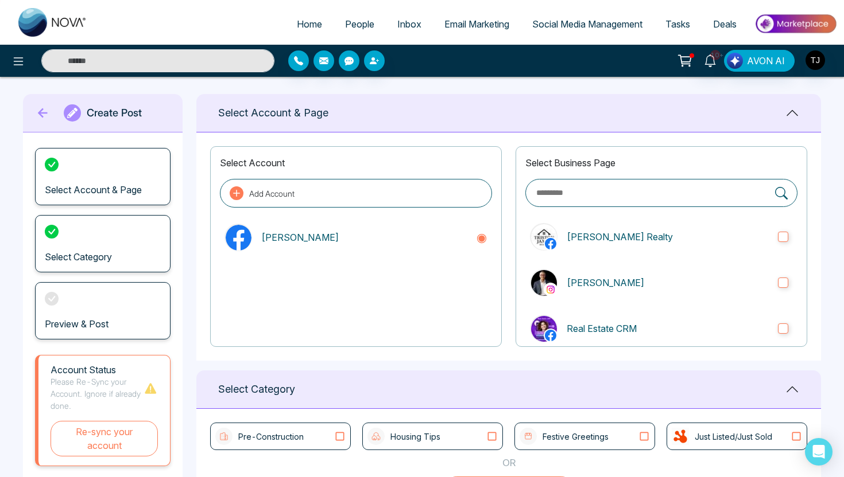
scroll to position [0, 0]
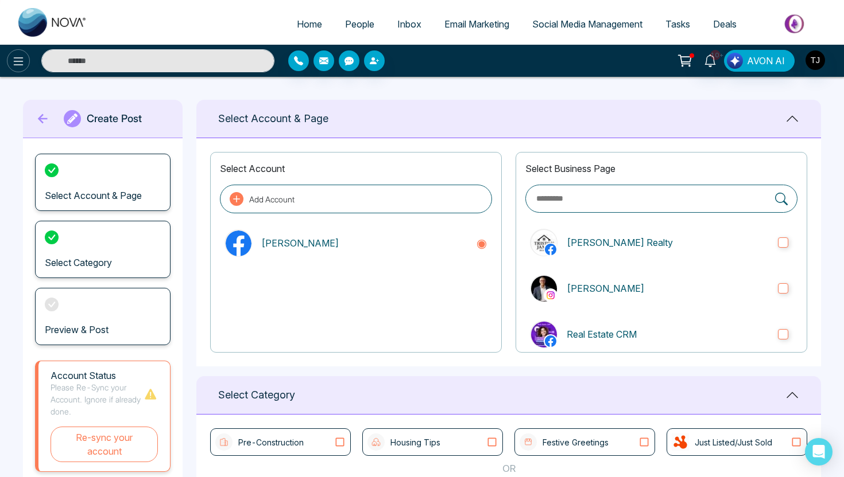
click at [15, 59] on icon at bounding box center [18, 62] width 14 height 14
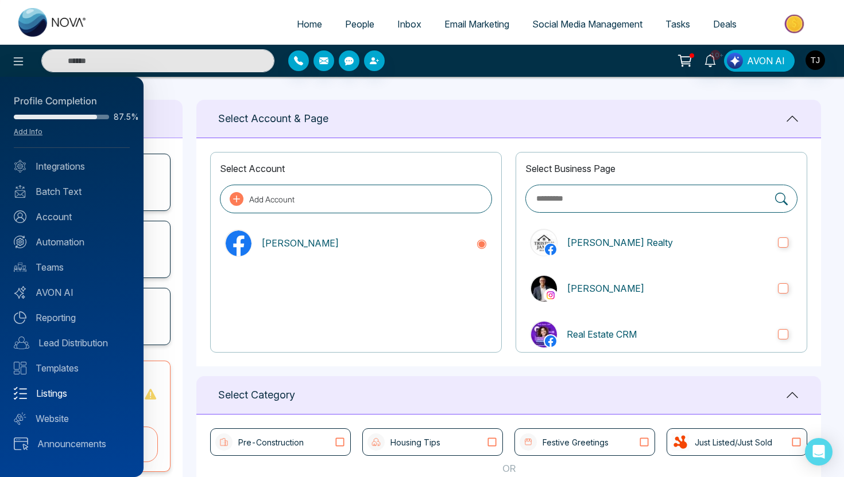
click at [41, 392] on link "Listings" at bounding box center [72, 394] width 116 height 14
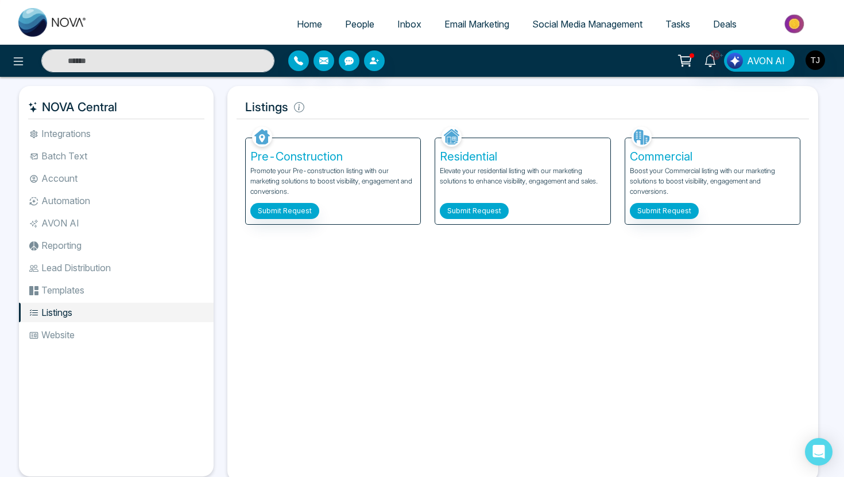
click at [478, 211] on button "Submit Request" at bounding box center [474, 211] width 69 height 16
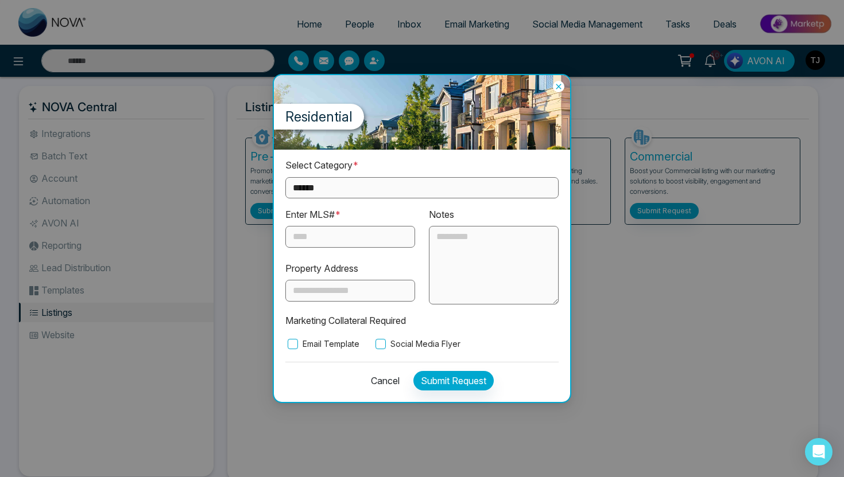
click at [416, 187] on select "**********" at bounding box center [421, 187] width 273 height 21
click at [375, 194] on select "**********" at bounding box center [421, 187] width 273 height 21
click at [374, 189] on select "**********" at bounding box center [421, 187] width 273 height 21
click at [380, 185] on select "**********" at bounding box center [421, 187] width 273 height 21
select select "**********"
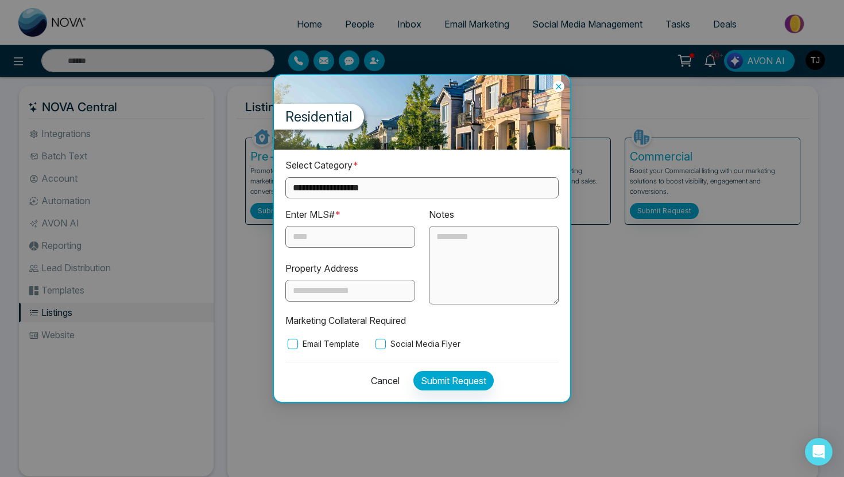
click at [338, 235] on input "text" at bounding box center [350, 237] width 130 height 22
click at [316, 290] on input "text" at bounding box center [350, 291] width 130 height 22
click at [442, 248] on textarea at bounding box center [494, 265] width 130 height 79
click at [418, 345] on label "Social Media Flyer" at bounding box center [416, 344] width 87 height 13
click at [555, 91] on icon at bounding box center [558, 86] width 11 height 11
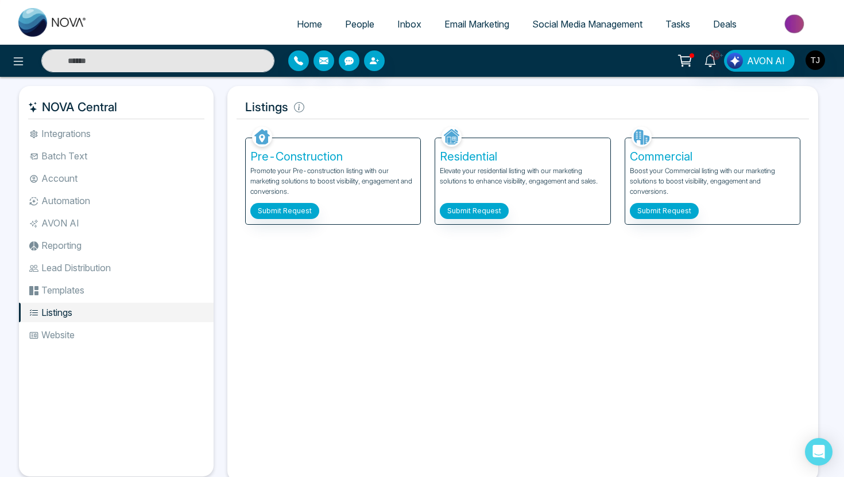
click at [568, 22] on span "Social Media Management" at bounding box center [587, 23] width 110 height 11
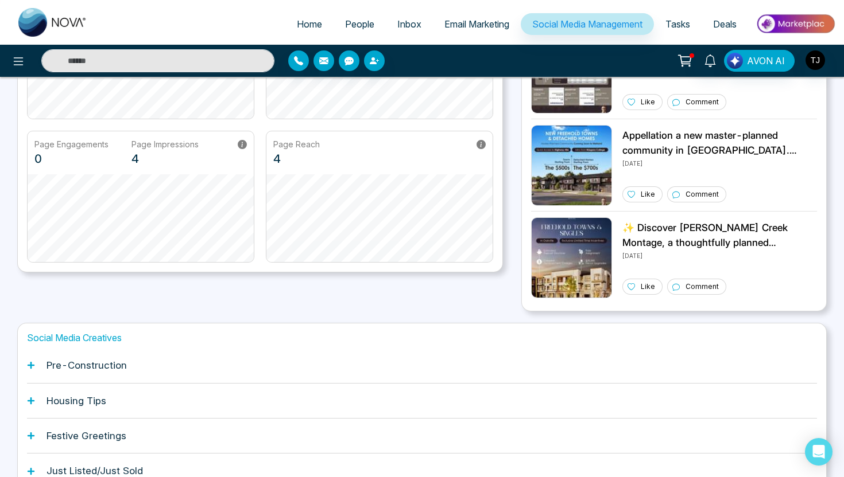
scroll to position [264, 0]
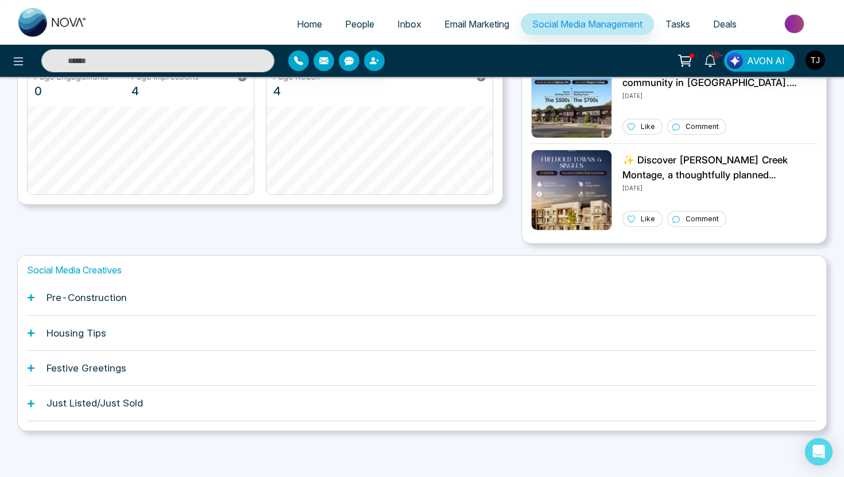
click at [177, 403] on div "Just Listed/Just Sold" at bounding box center [422, 403] width 790 height 35
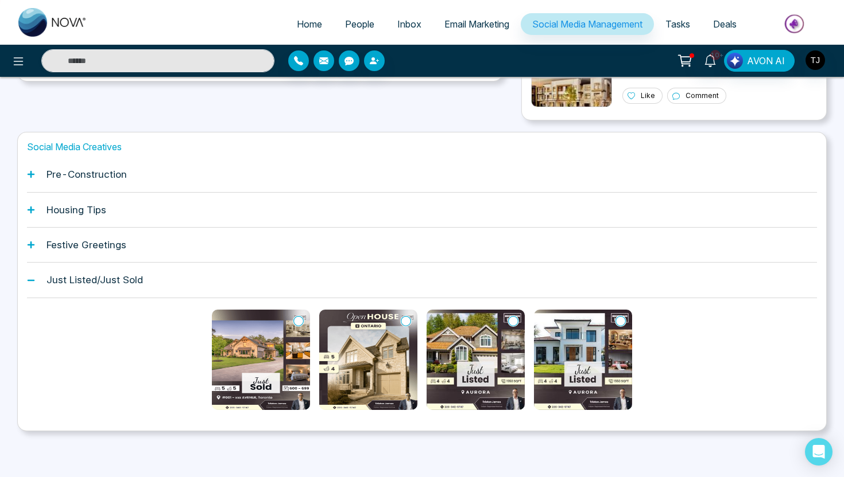
scroll to position [387, 0]
click at [362, 368] on img at bounding box center [368, 360] width 98 height 100
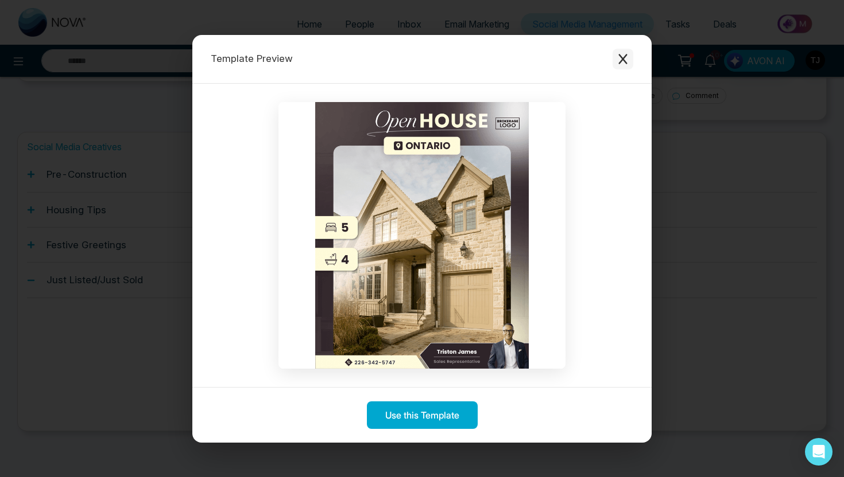
click at [620, 61] on icon "Close modal" at bounding box center [622, 59] width 9 height 10
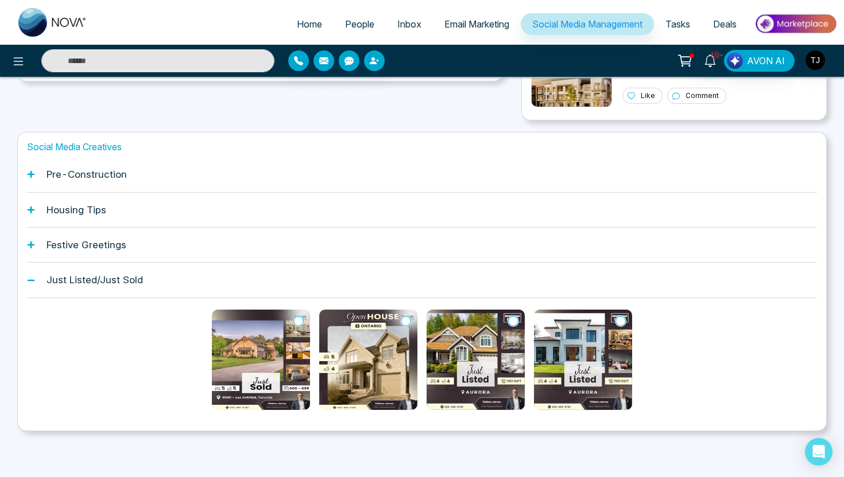
click at [585, 359] on img at bounding box center [583, 360] width 98 height 100
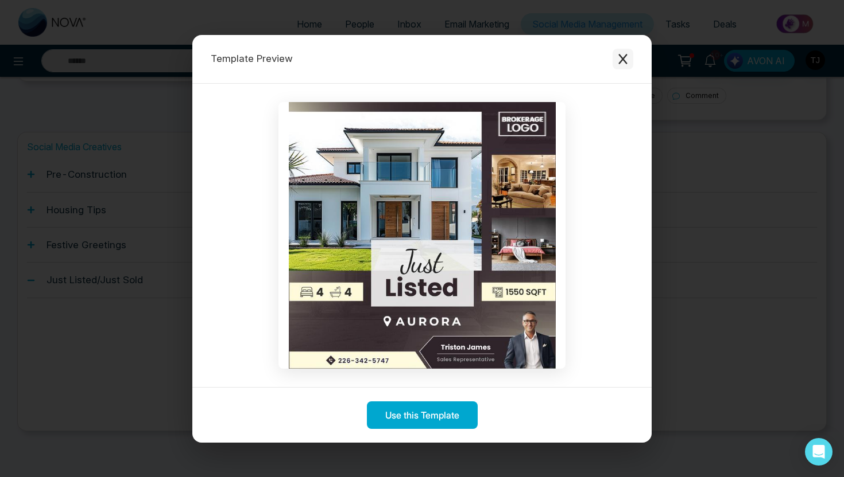
click at [625, 61] on icon "Close modal" at bounding box center [622, 58] width 11 height 11
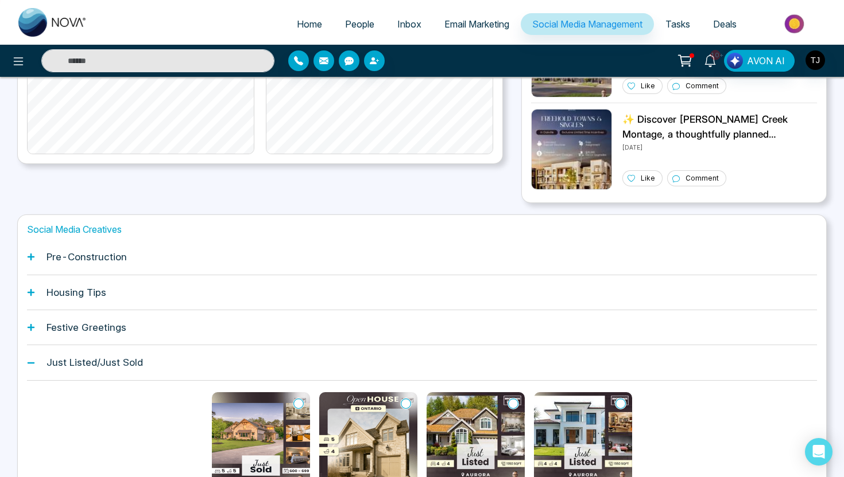
scroll to position [278, 0]
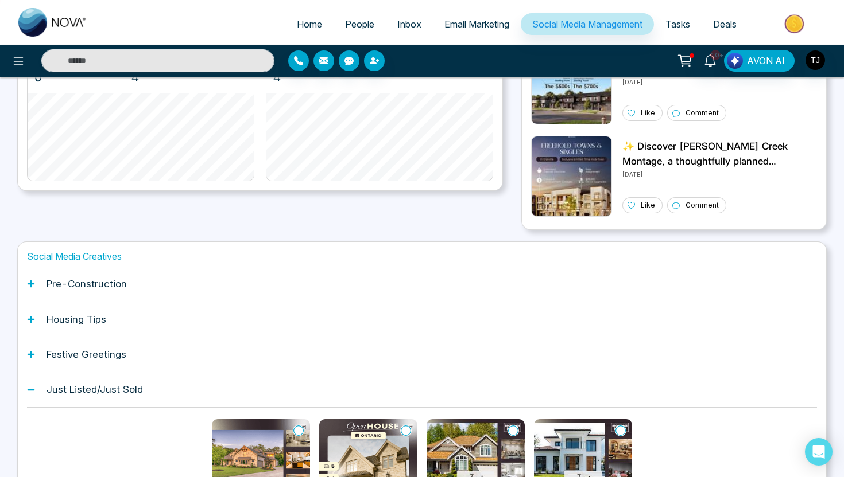
click at [485, 18] on span "Email Marketing" at bounding box center [476, 23] width 65 height 11
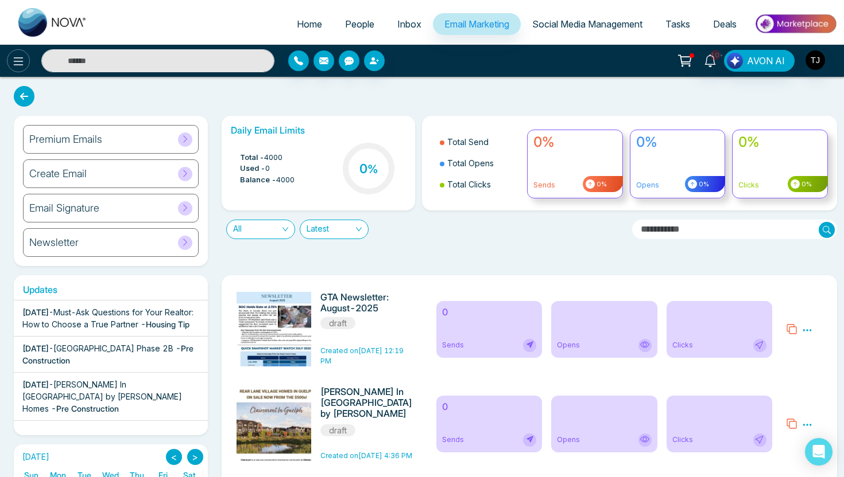
click at [15, 60] on icon at bounding box center [18, 62] width 14 height 14
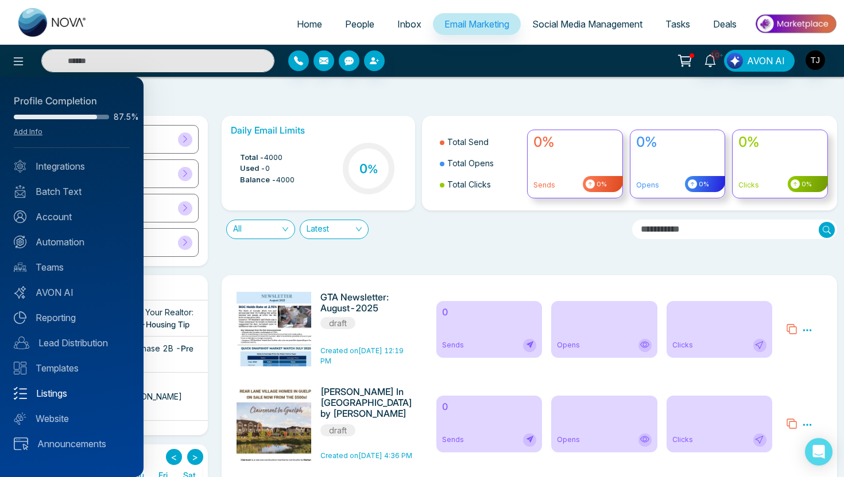
click at [50, 391] on link "Listings" at bounding box center [72, 394] width 116 height 14
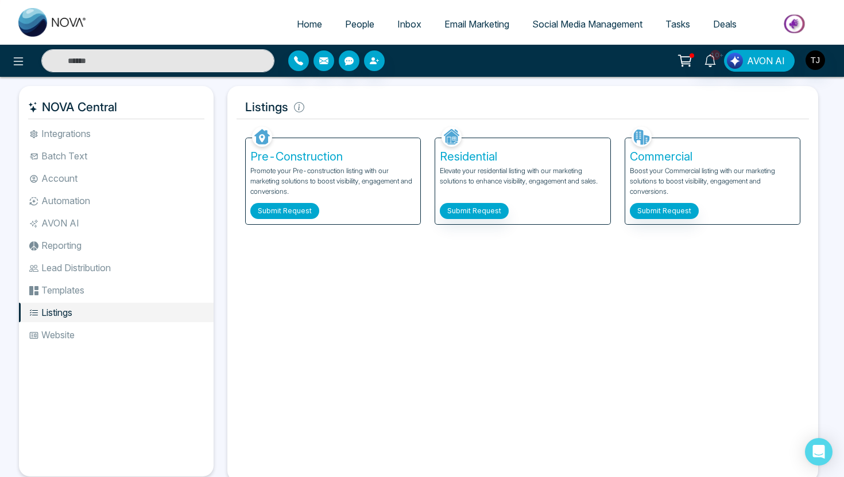
click at [296, 212] on button "Submit Request" at bounding box center [284, 211] width 69 height 16
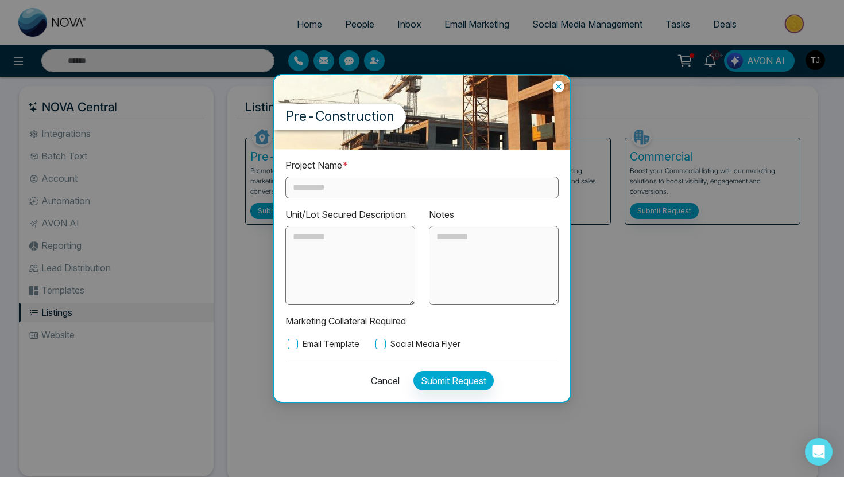
click at [309, 196] on input "text" at bounding box center [421, 188] width 273 height 22
click at [320, 278] on textarea at bounding box center [350, 265] width 130 height 79
click at [402, 343] on label "Social Media Flyer" at bounding box center [416, 344] width 87 height 13
click at [555, 87] on icon at bounding box center [558, 86] width 11 height 11
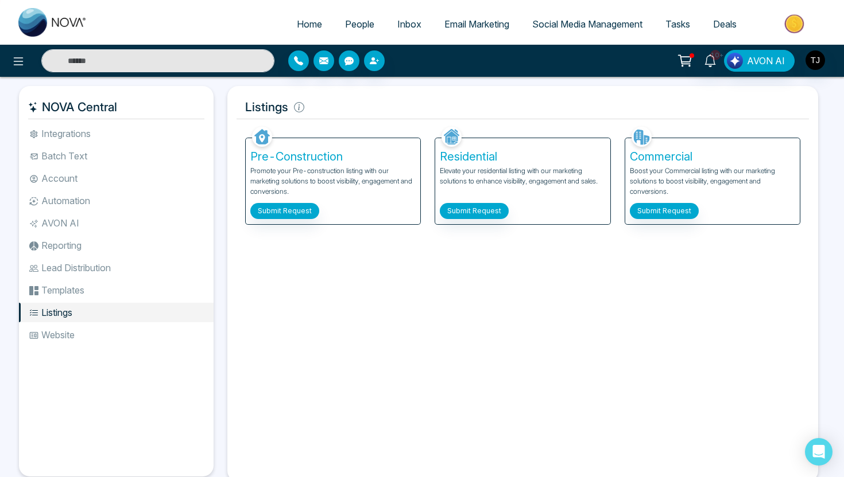
click at [471, 24] on span "Email Marketing" at bounding box center [476, 23] width 65 height 11
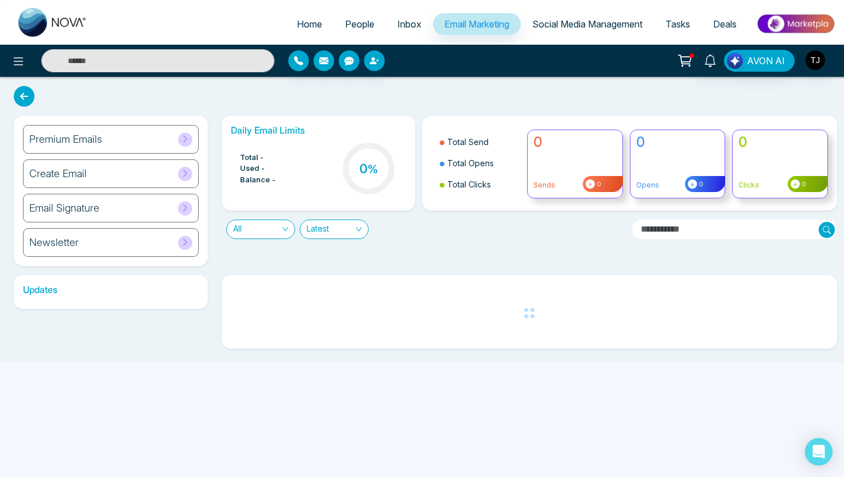
click at [126, 138] on div "Premium Emails" at bounding box center [111, 139] width 176 height 29
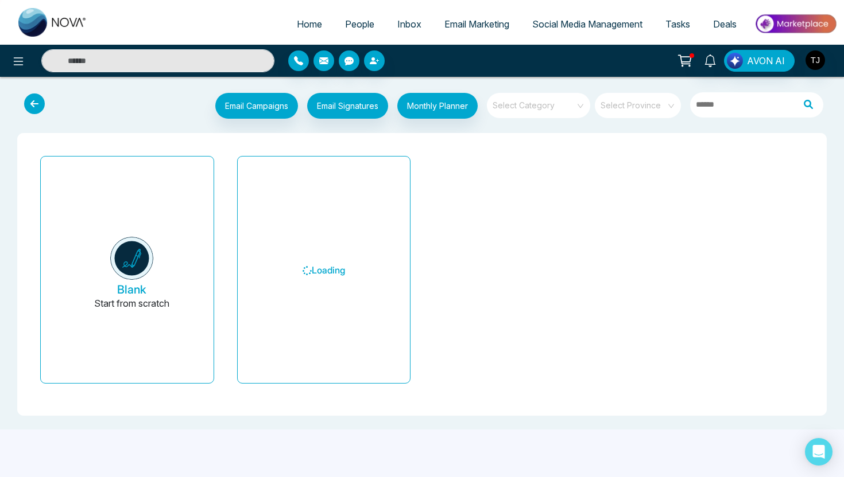
click at [508, 108] on input "search" at bounding box center [534, 101] width 83 height 17
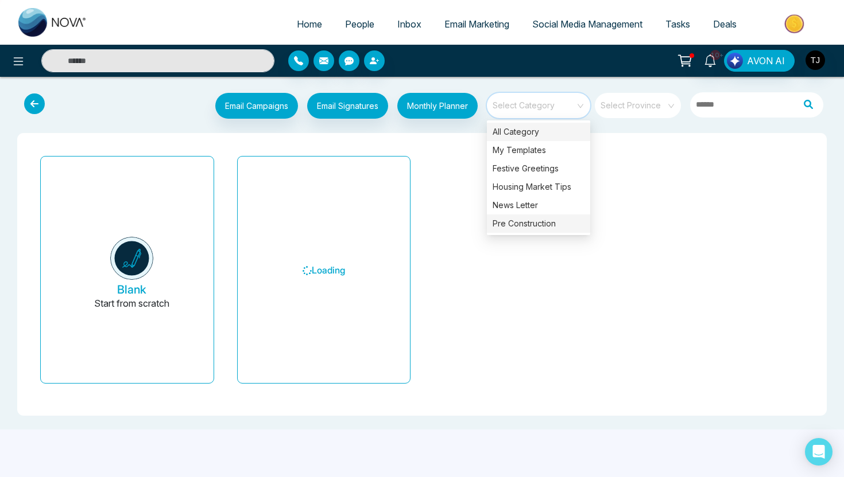
click at [526, 224] on div "Pre Construction" at bounding box center [538, 224] width 103 height 18
click at [525, 227] on div "Pre Construction" at bounding box center [538, 224] width 103 height 18
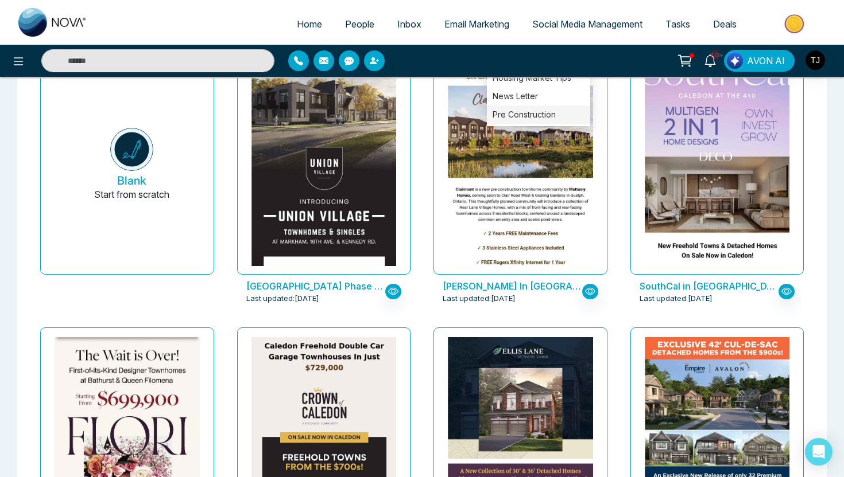
scroll to position [143, 0]
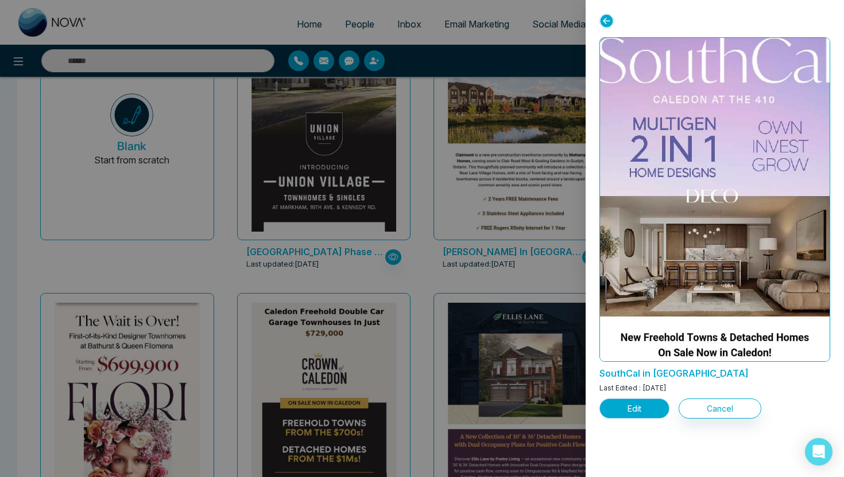
click at [636, 413] on button "Edit" at bounding box center [634, 409] width 70 height 20
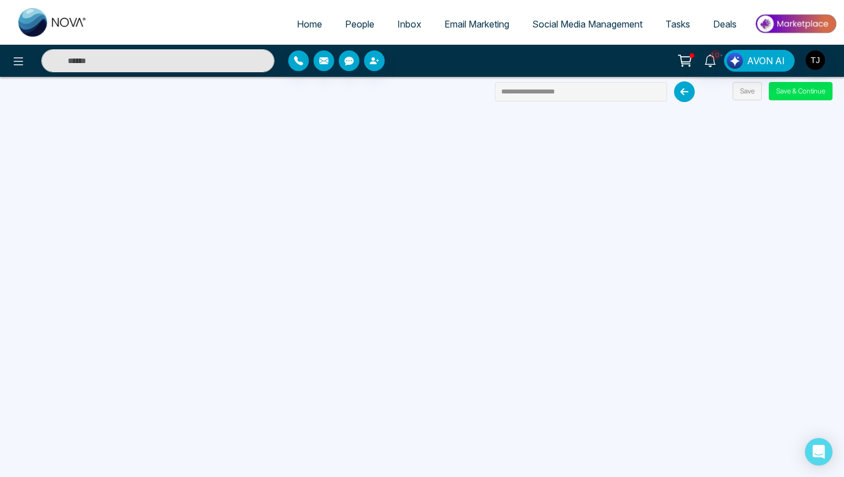
click at [484, 33] on link "Email Marketing" at bounding box center [477, 24] width 88 height 22
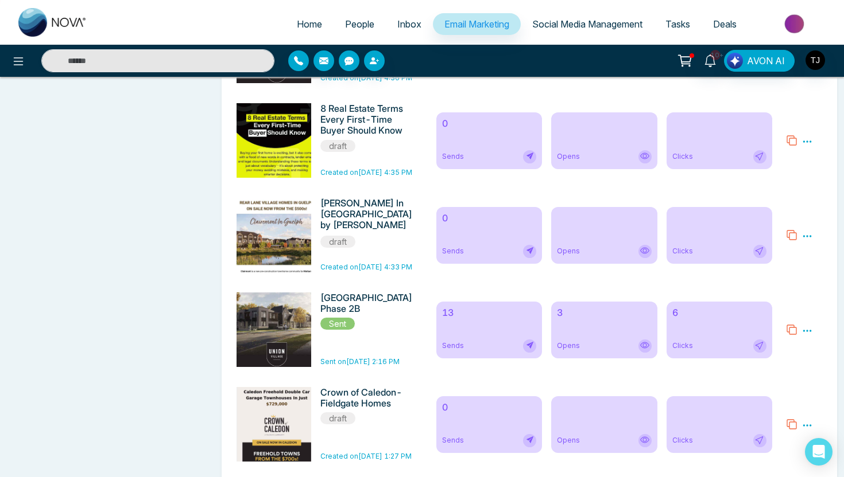
scroll to position [725, 0]
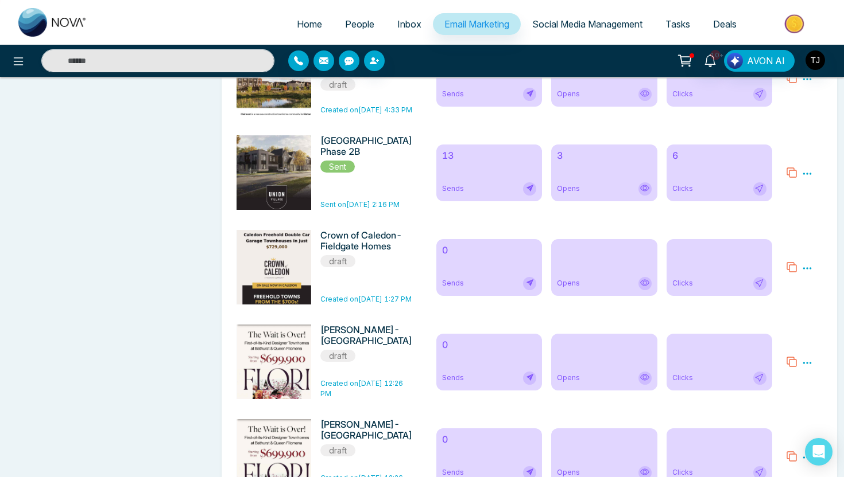
click at [483, 173] on div "13 Sends" at bounding box center [489, 173] width 106 height 57
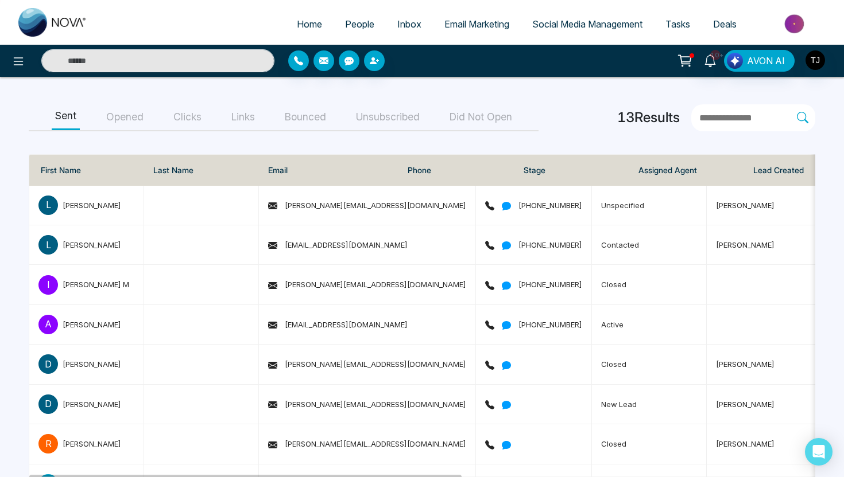
scroll to position [18, 0]
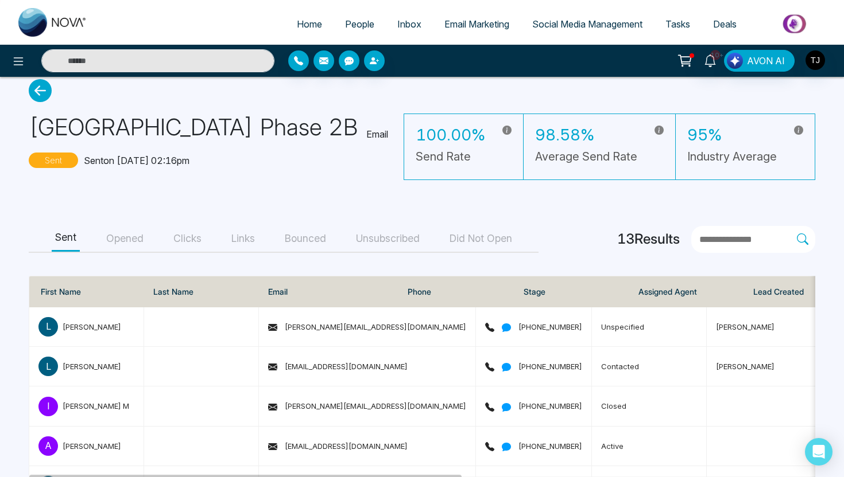
click at [116, 237] on button "Opened" at bounding box center [125, 239] width 44 height 26
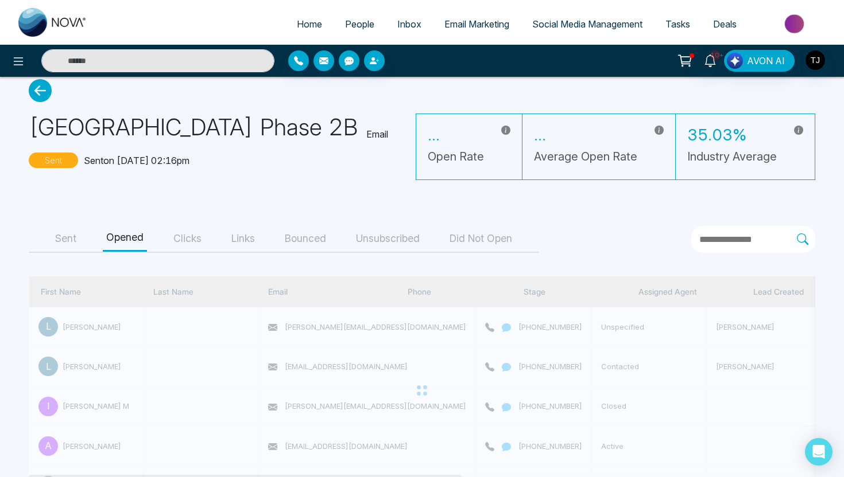
scroll to position [0, 0]
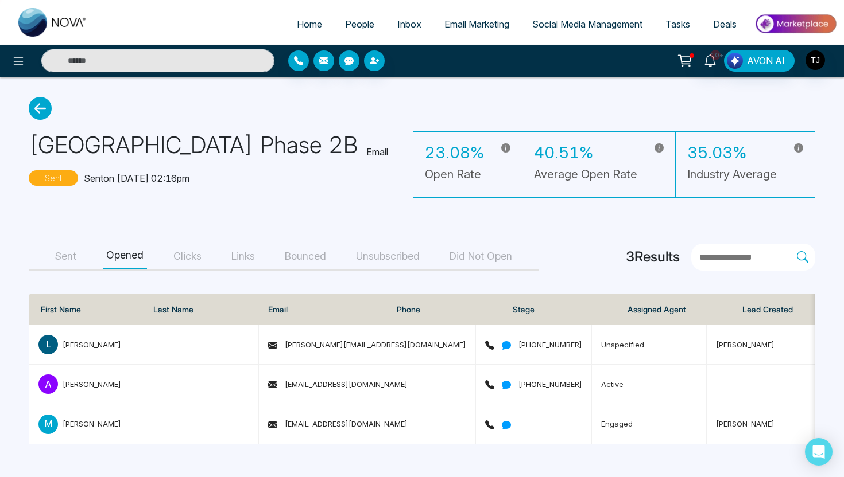
click at [185, 249] on button "Clicks" at bounding box center [187, 257] width 35 height 26
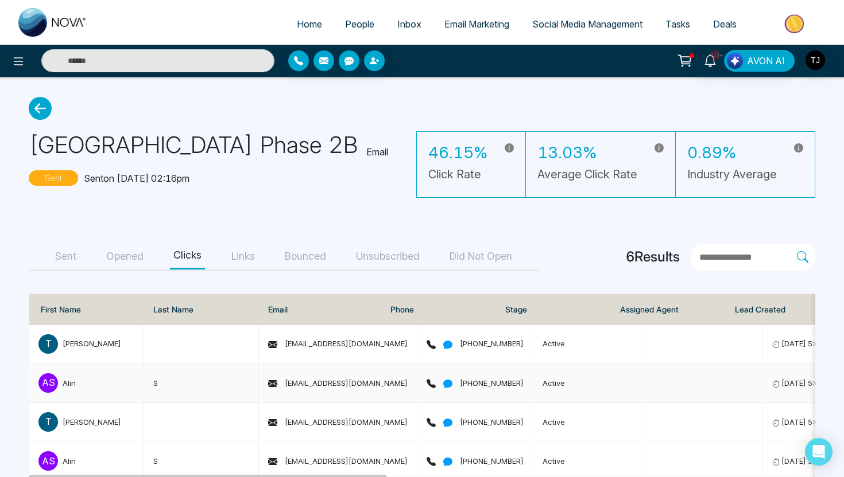
click at [63, 383] on div "Alin" at bounding box center [69, 383] width 13 height 11
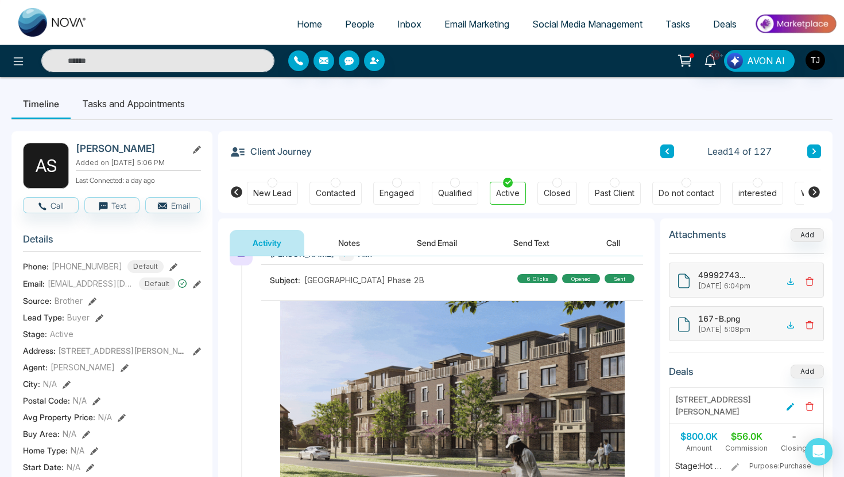
scroll to position [101, 0]
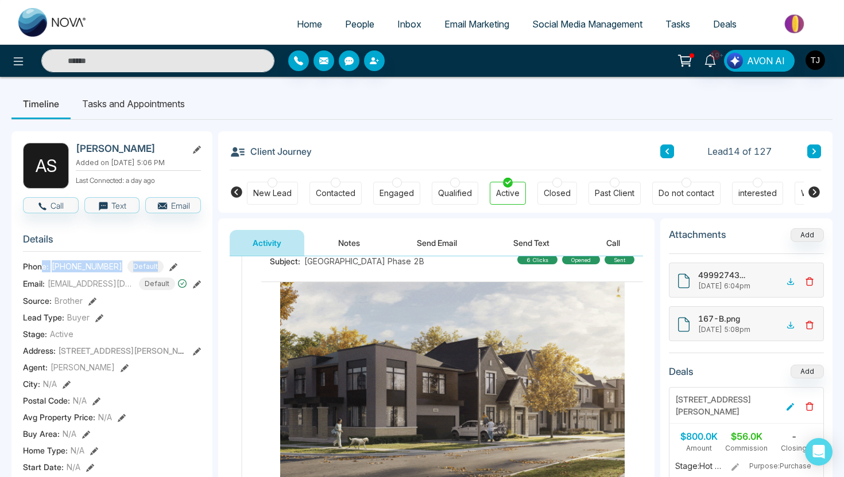
drag, startPoint x: 42, startPoint y: 269, endPoint x: 147, endPoint y: 268, distance: 105.6
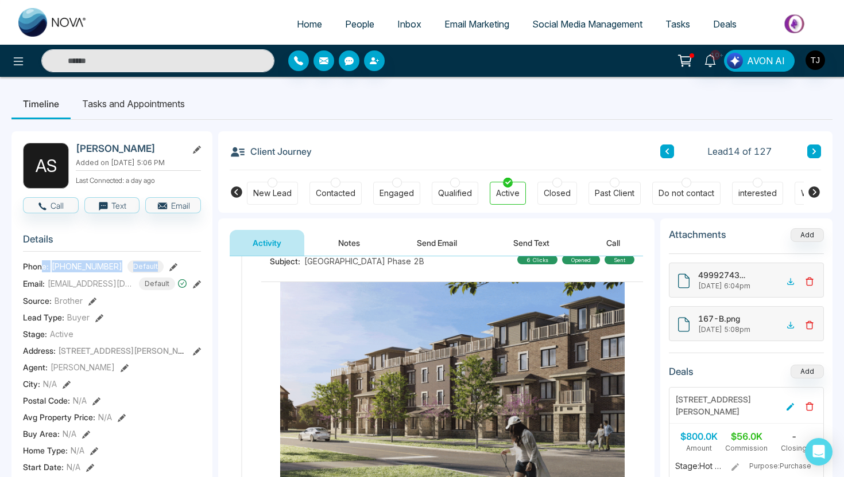
click at [147, 268] on div "Phone: +14376616013 Default" at bounding box center [112, 267] width 178 height 13
click at [361, 247] on button "Notes" at bounding box center [349, 243] width 68 height 26
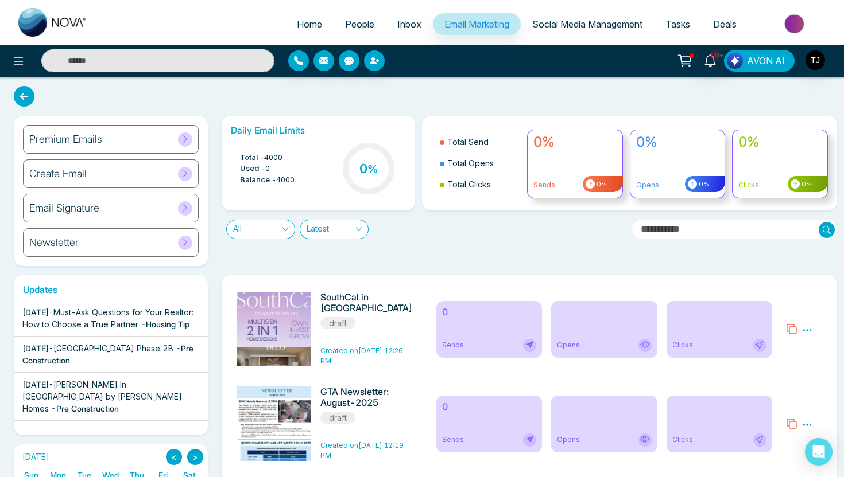
click at [752, 63] on span "AVON AI" at bounding box center [766, 61] width 38 height 14
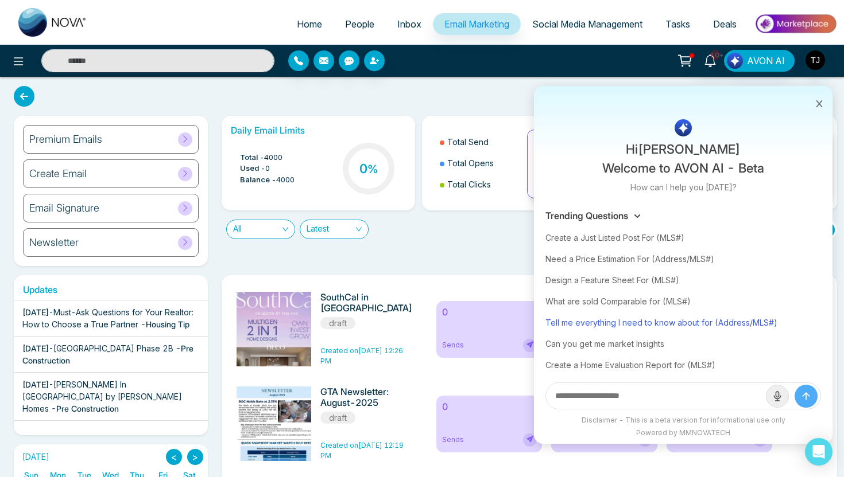
click at [555, 323] on div "Tell me everything I need to know about for (Address/MLS#)" at bounding box center [682, 322] width 275 height 21
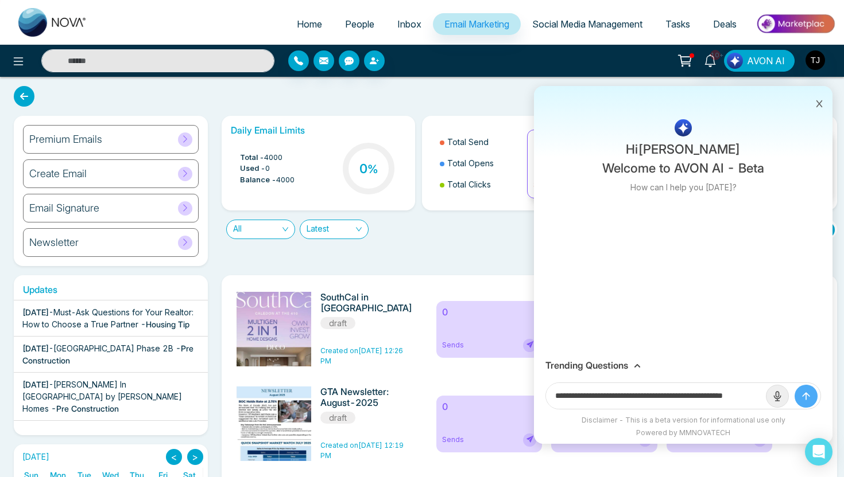
drag, startPoint x: 720, startPoint y: 398, endPoint x: 778, endPoint y: 399, distance: 57.4
click at [778, 400] on form "**********" at bounding box center [682, 396] width 275 height 27
drag, startPoint x: 721, startPoint y: 397, endPoint x: 764, endPoint y: 400, distance: 43.7
click at [764, 400] on form "**********" at bounding box center [682, 396] width 275 height 27
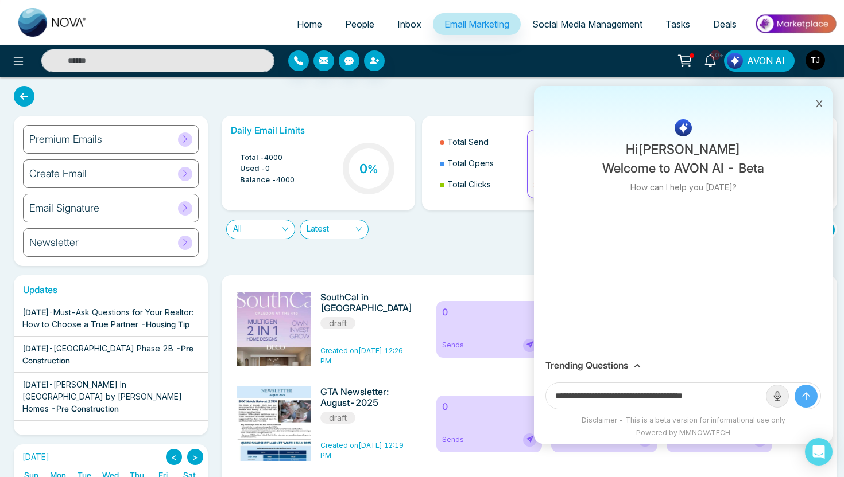
scroll to position [0, 0]
paste input "**********"
type input "**********"
click at [794, 385] on button "submit" at bounding box center [805, 396] width 23 height 23
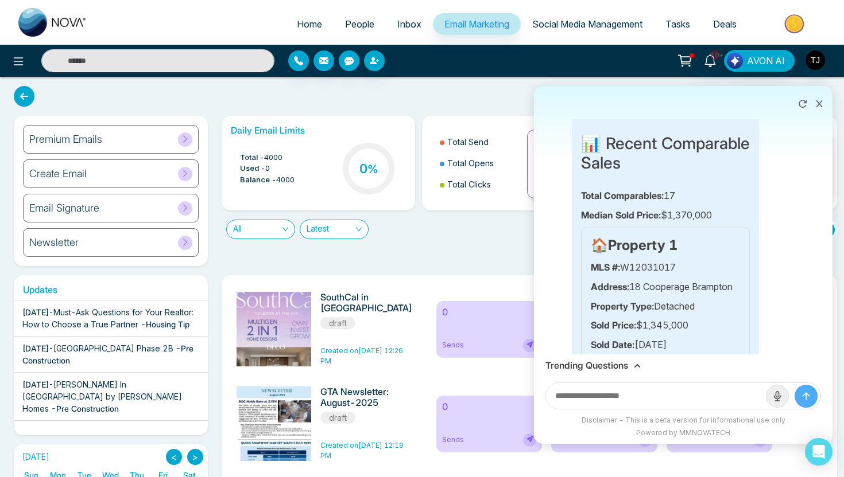
scroll to position [695, 0]
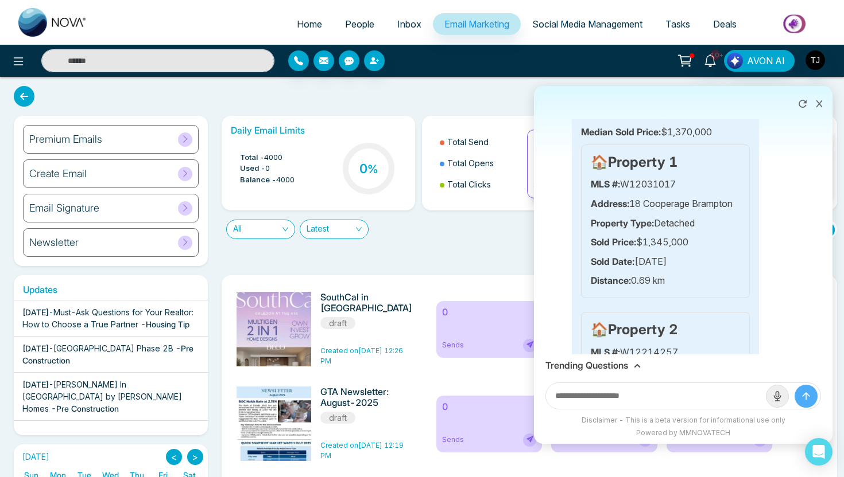
drag, startPoint x: 615, startPoint y: 177, endPoint x: 673, endPoint y: 178, distance: 58.0
click at [673, 178] on p "MLS #: W12031017" at bounding box center [664, 184] width 149 height 15
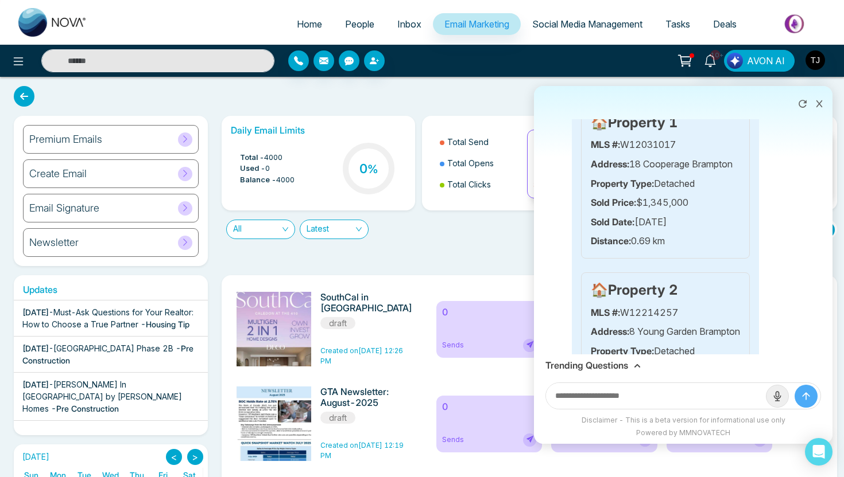
drag, startPoint x: 608, startPoint y: 205, endPoint x: 693, endPoint y: 203, distance: 84.4
click at [694, 204] on p "Sold Price: $1,345,000" at bounding box center [664, 203] width 149 height 15
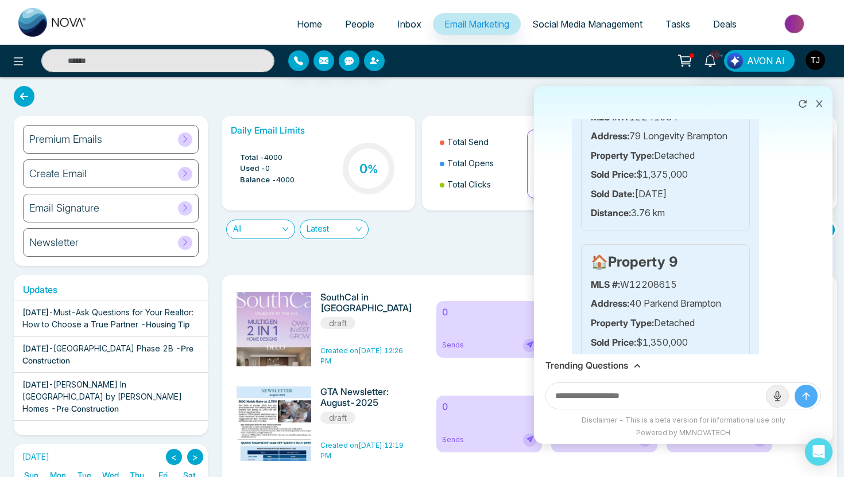
scroll to position [2004, 0]
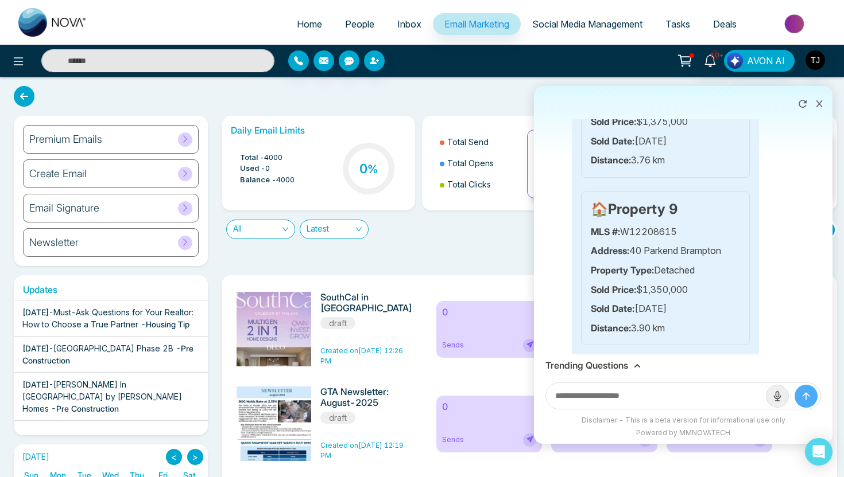
click at [613, 368] on h3 "Trending Questions" at bounding box center [586, 365] width 83 height 11
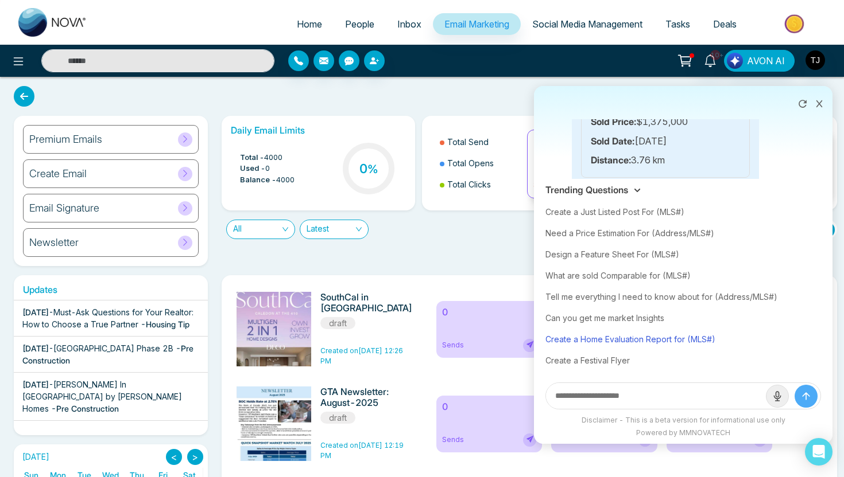
click at [606, 341] on div "Create a Home Evaluation Report for (MLS#)" at bounding box center [682, 339] width 275 height 21
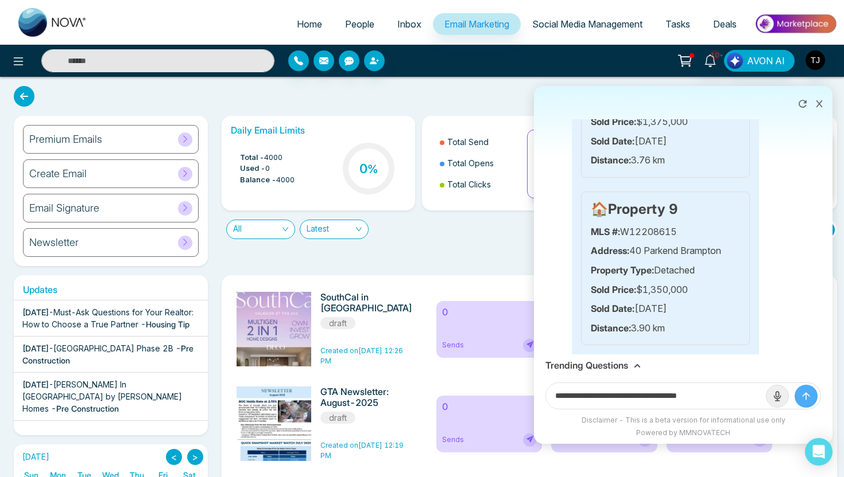
drag, startPoint x: 697, startPoint y: 397, endPoint x: 746, endPoint y: 395, distance: 48.8
click at [745, 395] on input "**********" at bounding box center [656, 396] width 220 height 26
paste input "**********"
type input "**********"
click at [794, 385] on button "submit" at bounding box center [805, 396] width 23 height 23
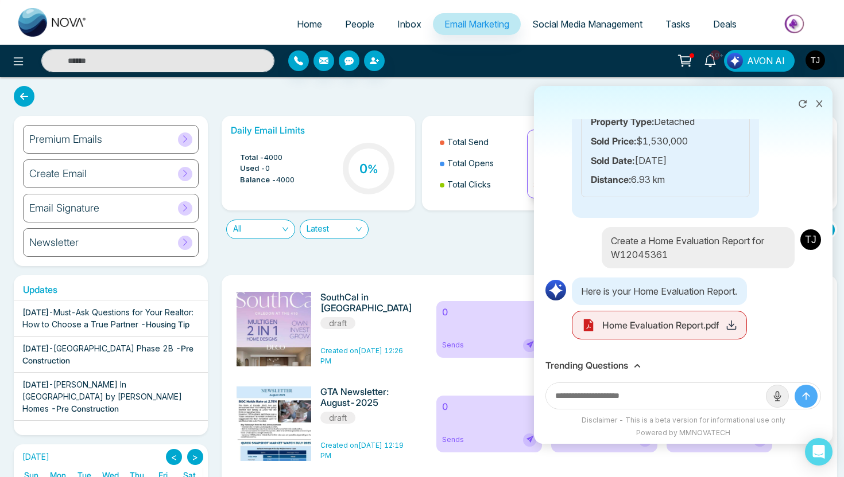
scroll to position [3592, 0]
click at [736, 331] on icon at bounding box center [730, 325] width 11 height 11
click at [569, 368] on h3 "Trending Questions" at bounding box center [586, 365] width 83 height 11
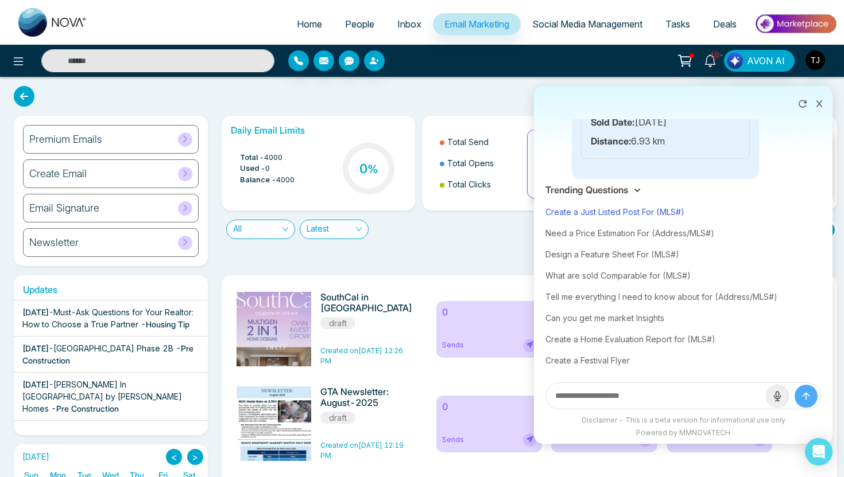
click at [600, 216] on div "Create a Just Listed Post For (MLS#)" at bounding box center [682, 211] width 275 height 21
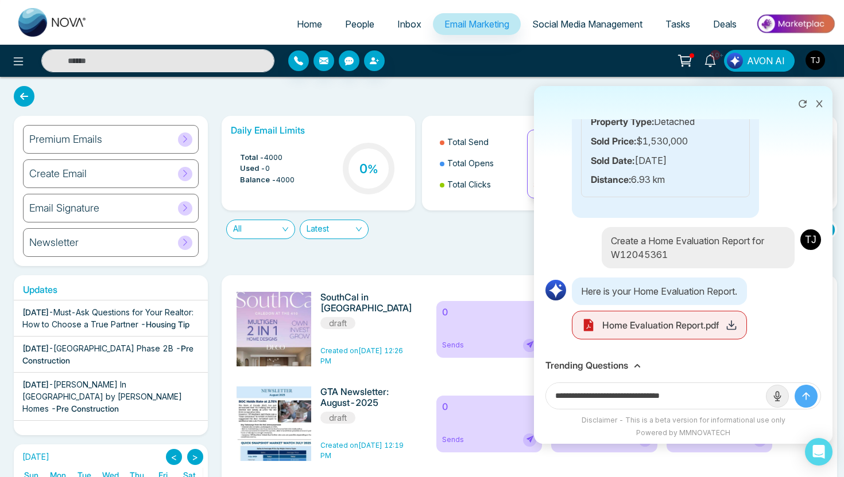
drag, startPoint x: 667, startPoint y: 395, endPoint x: 714, endPoint y: 395, distance: 47.1
click at [714, 395] on input "**********" at bounding box center [656, 396] width 220 height 26
paste input "**********"
type input "**********"
click at [794, 385] on button "submit" at bounding box center [805, 396] width 23 height 23
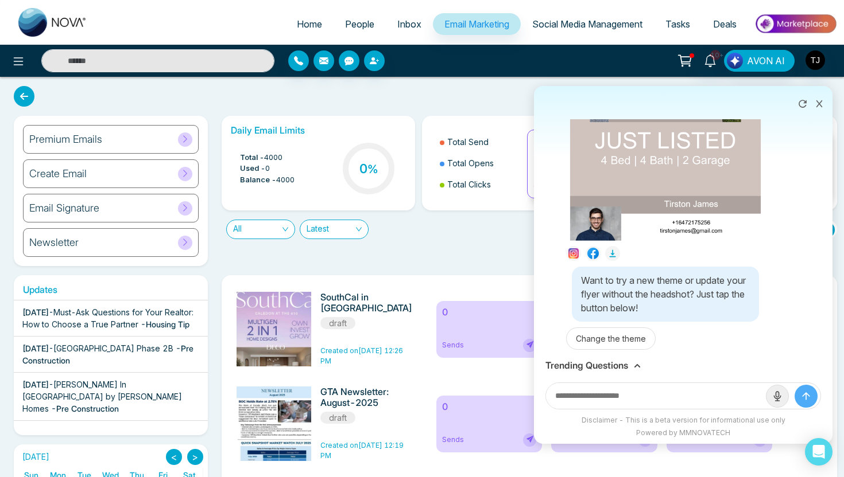
scroll to position [4116, 0]
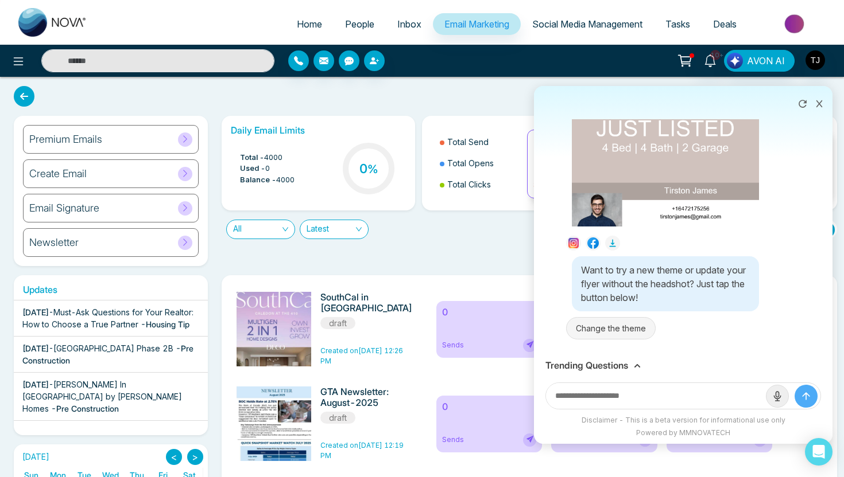
click at [609, 331] on button "Change the theme" at bounding box center [611, 328] width 90 height 22
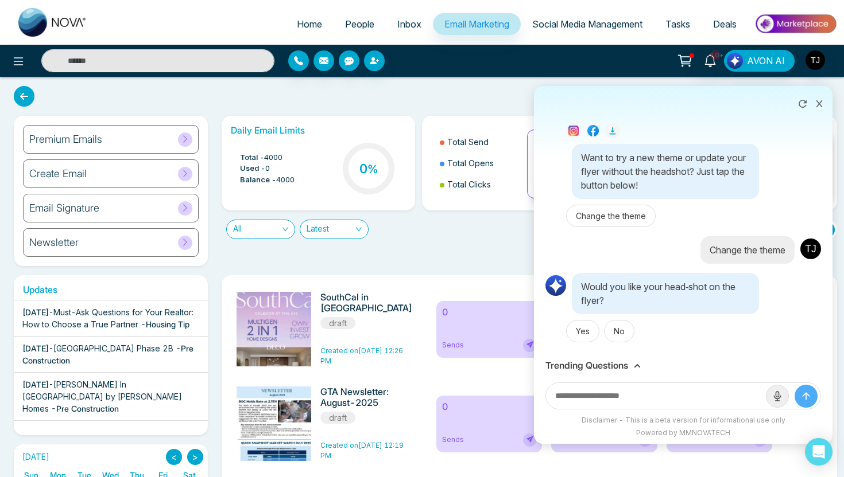
scroll to position [4277, 0]
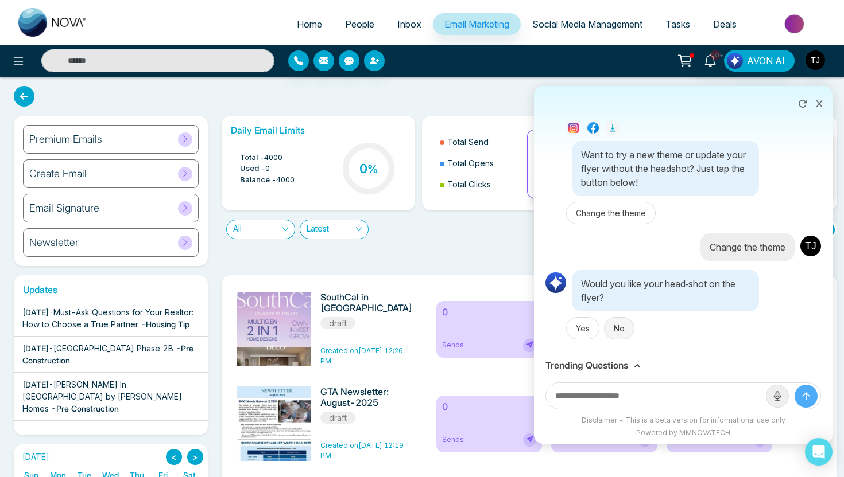
click at [611, 335] on button "No" at bounding box center [619, 328] width 30 height 22
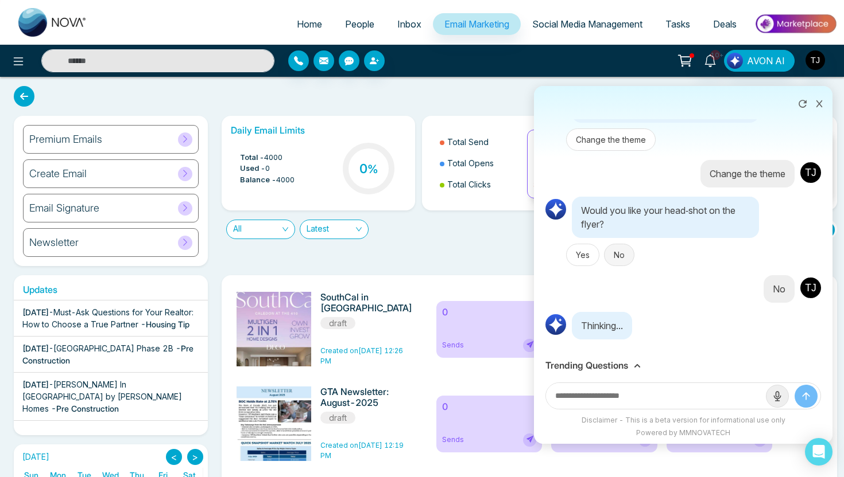
scroll to position [4351, 0]
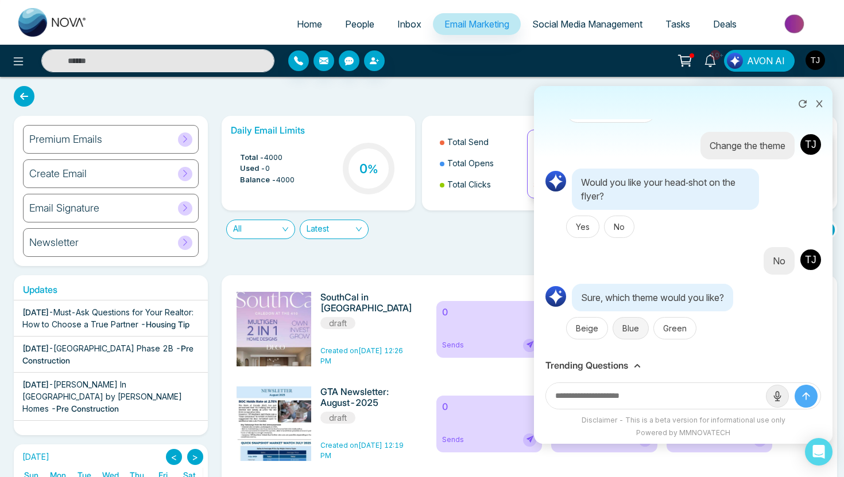
click at [628, 334] on button "Blue" at bounding box center [630, 328] width 36 height 22
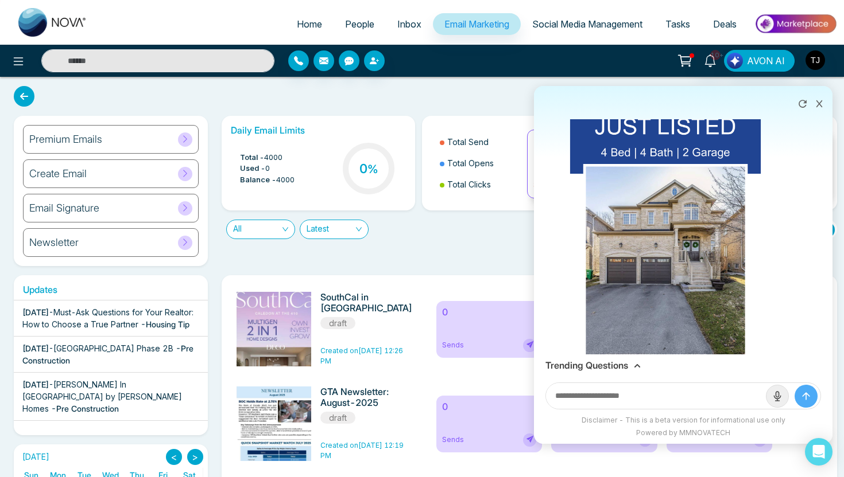
scroll to position [4655, 0]
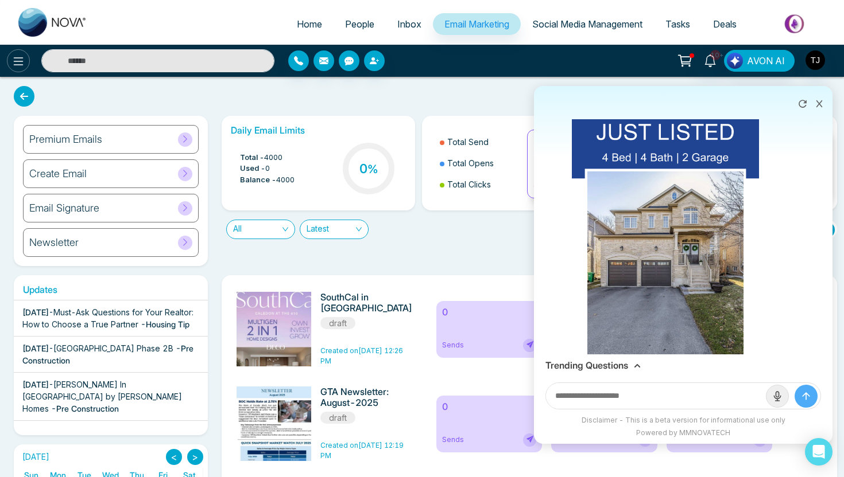
click at [19, 55] on icon at bounding box center [18, 62] width 14 height 14
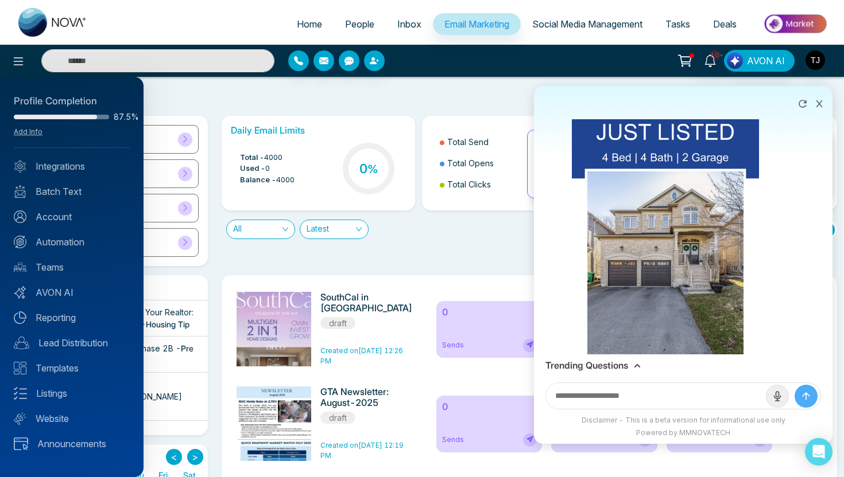
click at [50, 401] on div "Profile Completion 87.5% Add Info Integrations Batch Text Account Automation Te…" at bounding box center [71, 277] width 143 height 401
click at [52, 397] on link "Listings" at bounding box center [72, 394] width 116 height 14
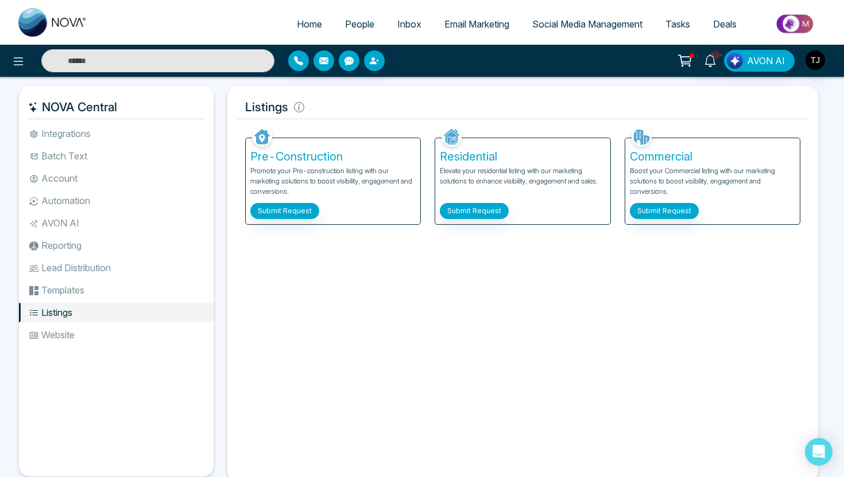
click at [65, 198] on li "Automation" at bounding box center [116, 201] width 195 height 20
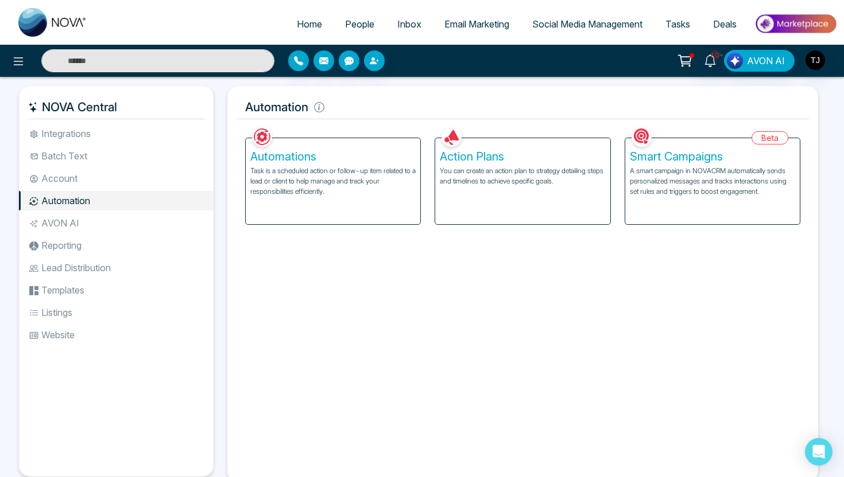
click at [658, 172] on p "A smart campaign in NOVACRM automatically sends personalized messages and track…" at bounding box center [712, 181] width 165 height 31
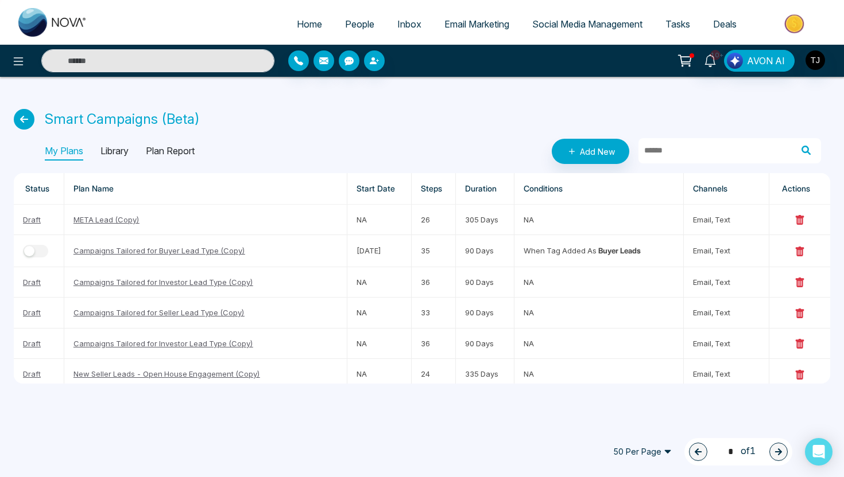
click at [127, 150] on p "Library" at bounding box center [114, 151] width 28 height 18
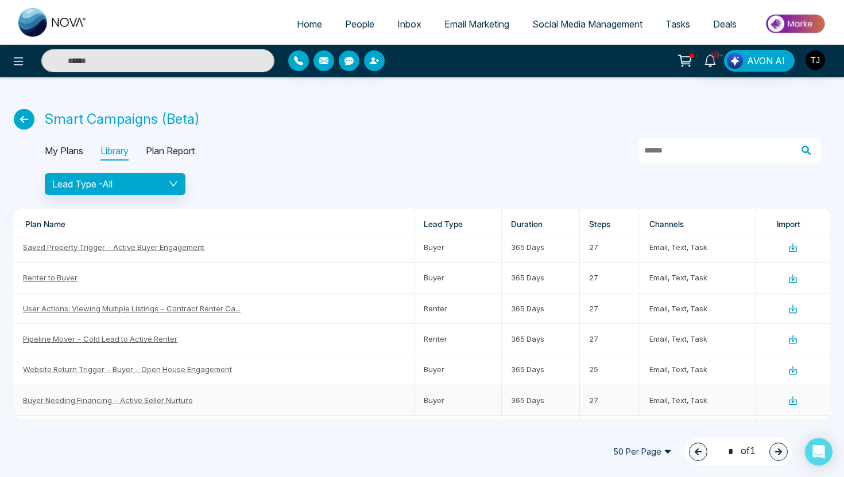
scroll to position [243, 0]
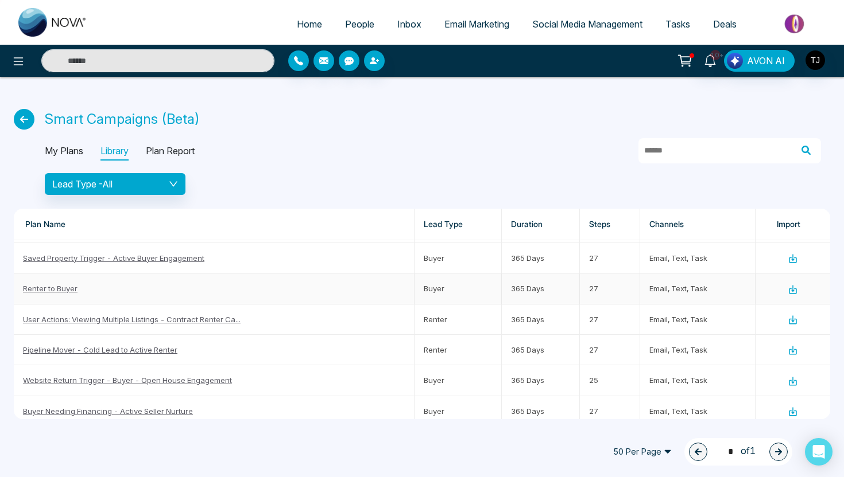
click at [46, 285] on link "Renter to Buyer" at bounding box center [50, 288] width 55 height 9
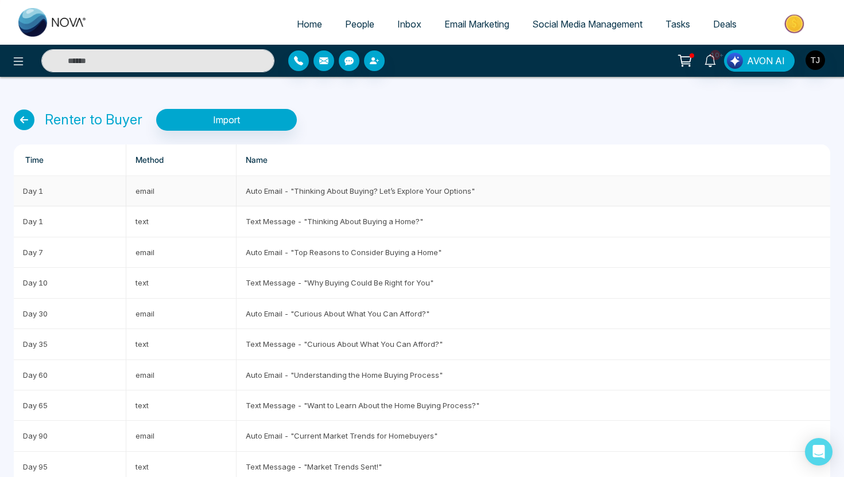
click at [300, 189] on td "Auto Email - "Thinking About Buying? Let’s Explore Your Options"" at bounding box center [532, 191] width 593 height 30
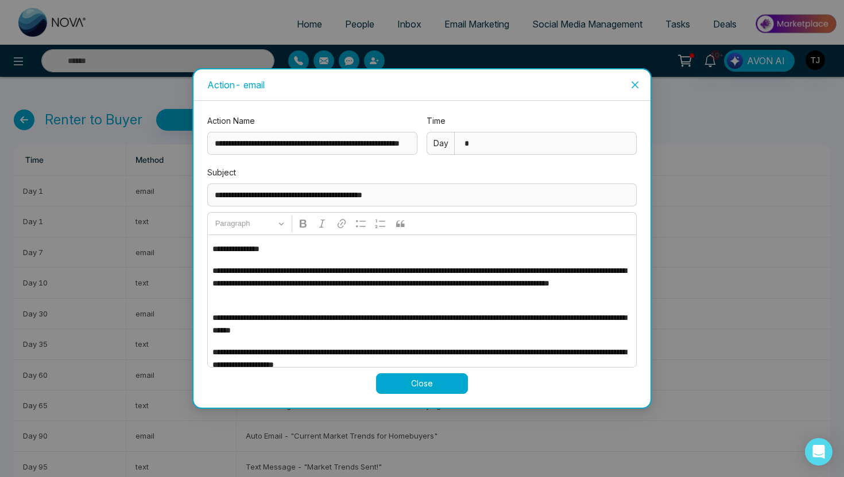
scroll to position [76, 0]
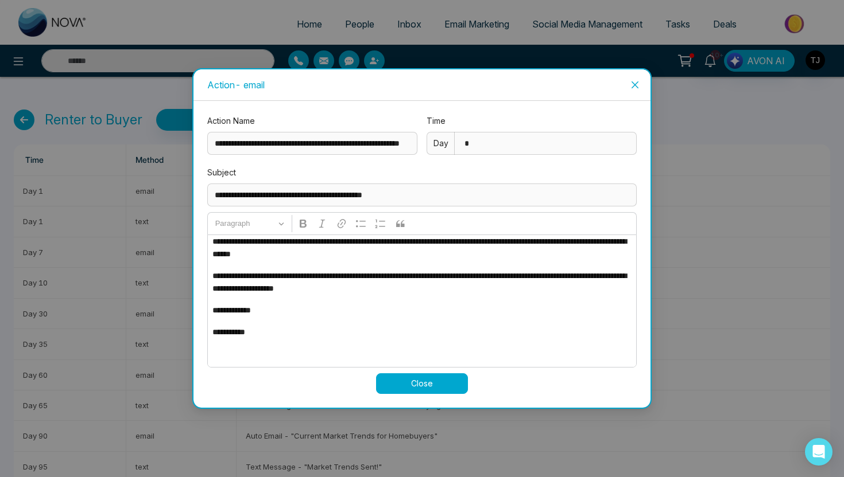
click at [148, 292] on div "**********" at bounding box center [422, 238] width 844 height 477
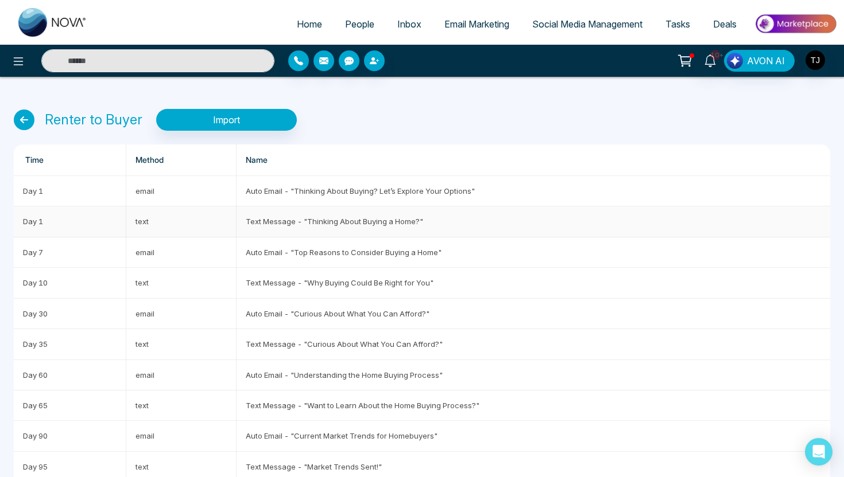
click at [304, 228] on td "Text Message - "Thinking About Buying a Home?"" at bounding box center [532, 222] width 593 height 30
type input "**********"
type input "*"
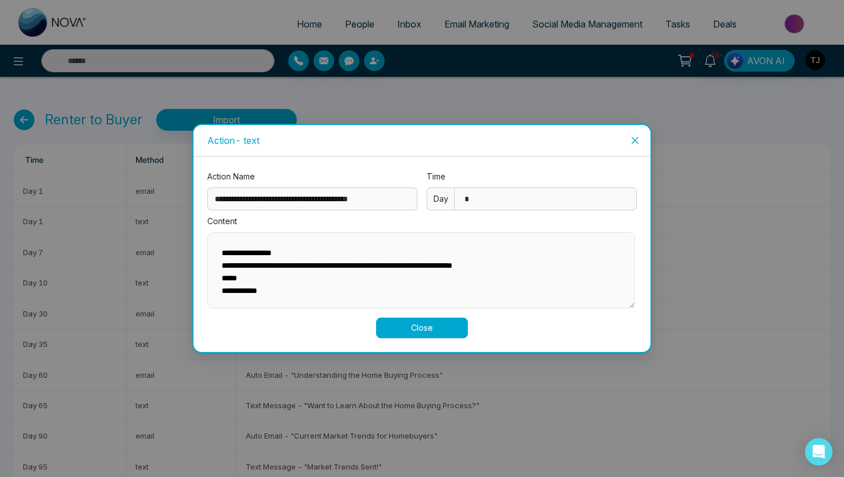
click at [170, 289] on div "**********" at bounding box center [422, 238] width 844 height 477
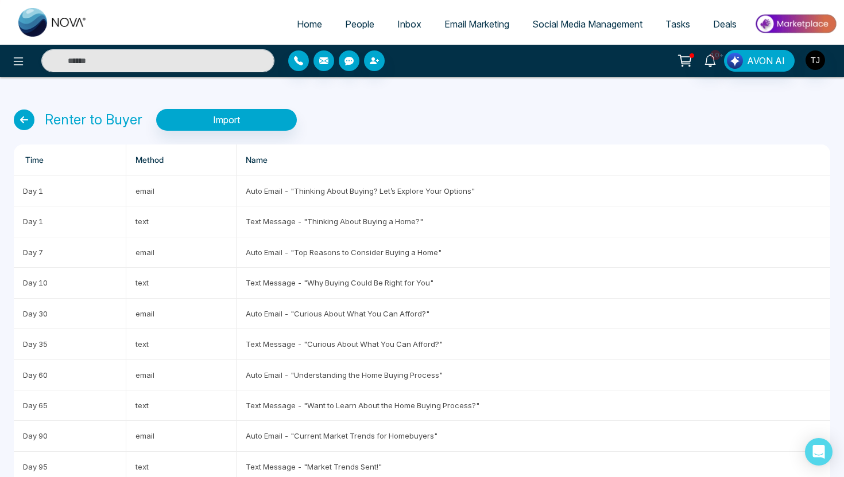
click at [22, 116] on icon at bounding box center [24, 120] width 21 height 21
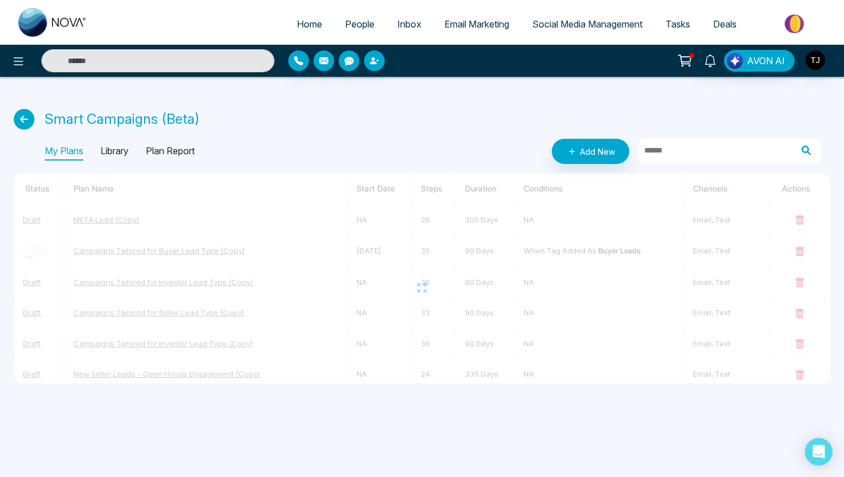
click at [26, 116] on icon at bounding box center [24, 119] width 21 height 21
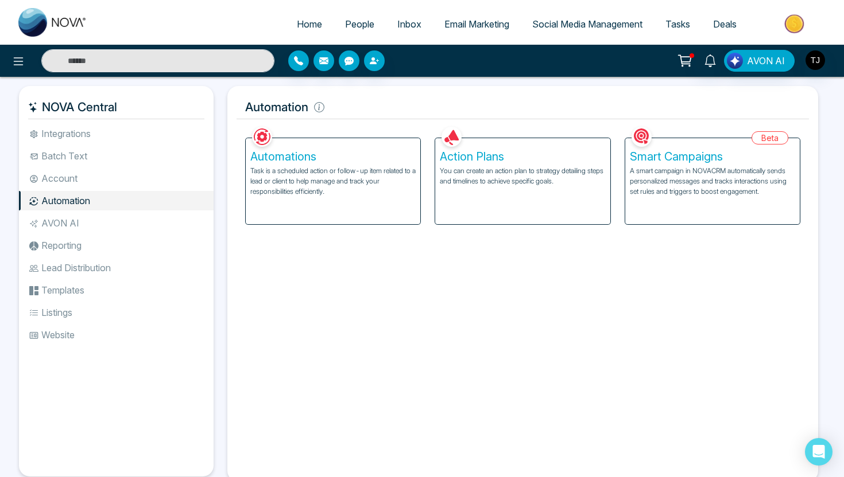
click at [537, 188] on div "Action Plans You can create an action plan to strategy detailing steps and time…" at bounding box center [522, 181] width 174 height 86
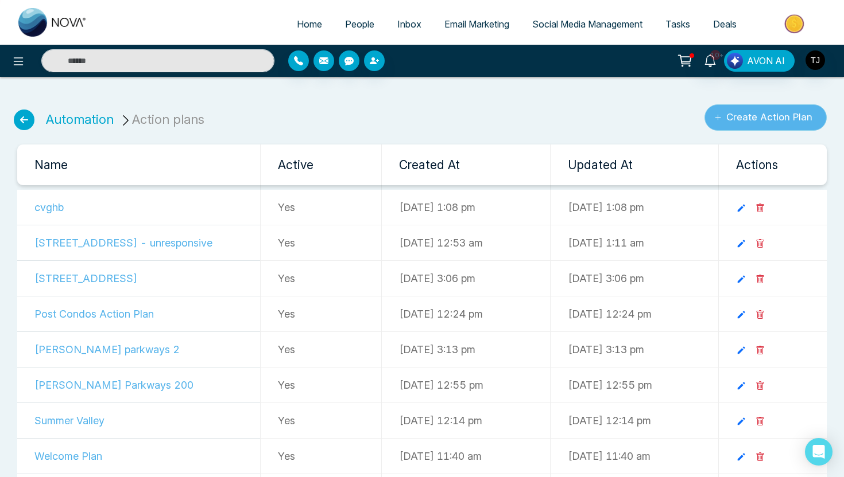
click at [741, 126] on button "Create Action Plan" at bounding box center [765, 117] width 122 height 26
click at [69, 119] on link "Automation" at bounding box center [80, 119] width 68 height 15
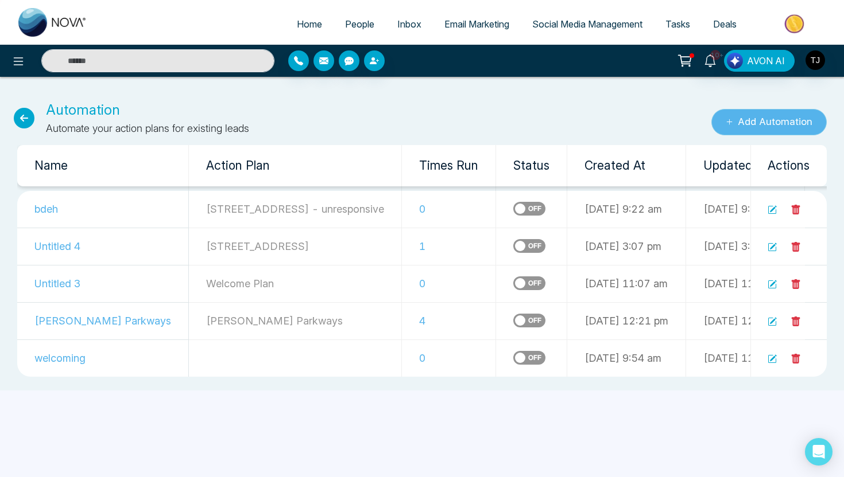
click at [778, 122] on button "Add Automation" at bounding box center [768, 122] width 115 height 26
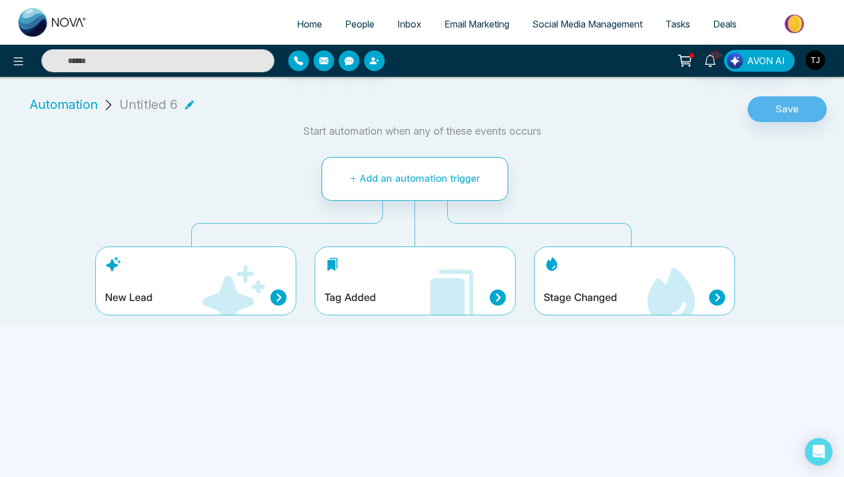
click at [199, 282] on icon at bounding box center [232, 297] width 69 height 69
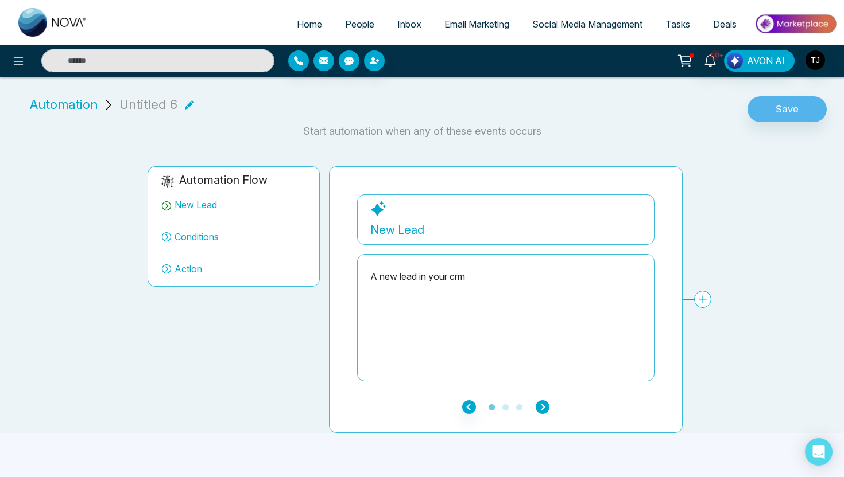
click at [541, 406] on icon "button" at bounding box center [542, 408] width 14 height 14
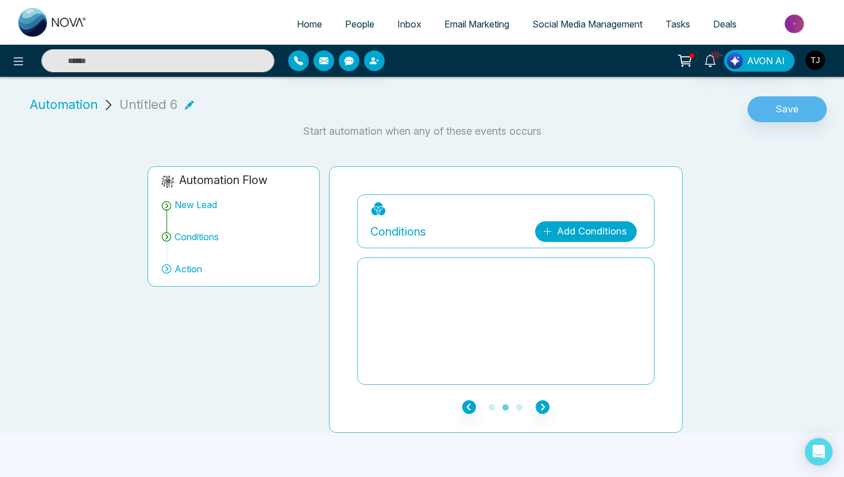
click at [621, 228] on link "Add Conditions" at bounding box center [586, 232] width 102 height 21
click at [586, 261] on select "**********" at bounding box center [583, 266] width 76 height 22
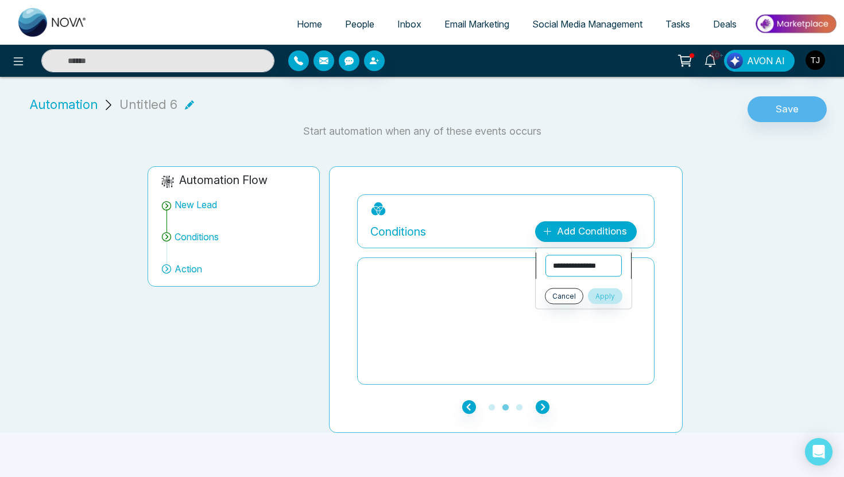
select select "******"
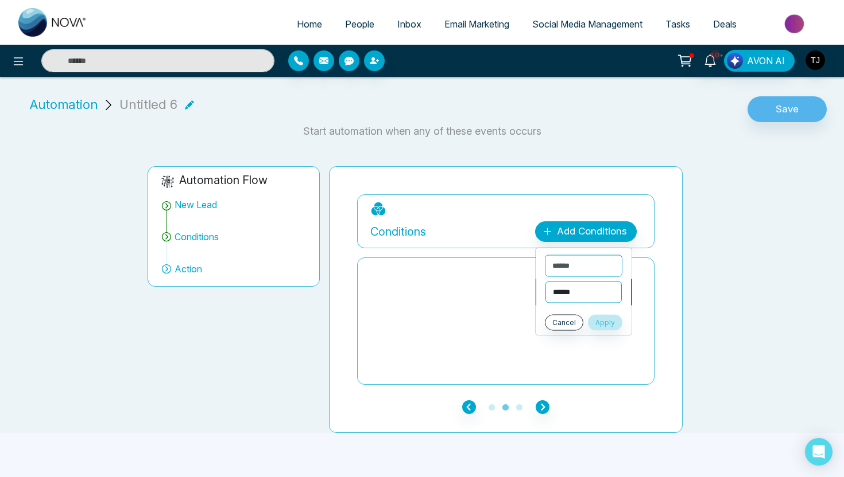
click at [578, 292] on select "**********" at bounding box center [583, 293] width 76 height 22
select select "*******"
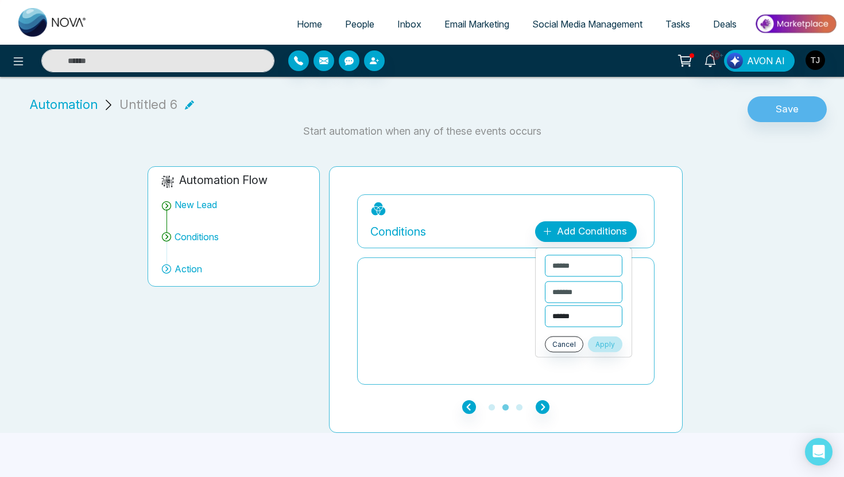
click at [578, 317] on select "**********" at bounding box center [583, 317] width 77 height 22
select select "*******"
click at [613, 343] on button "Apply" at bounding box center [605, 345] width 34 height 16
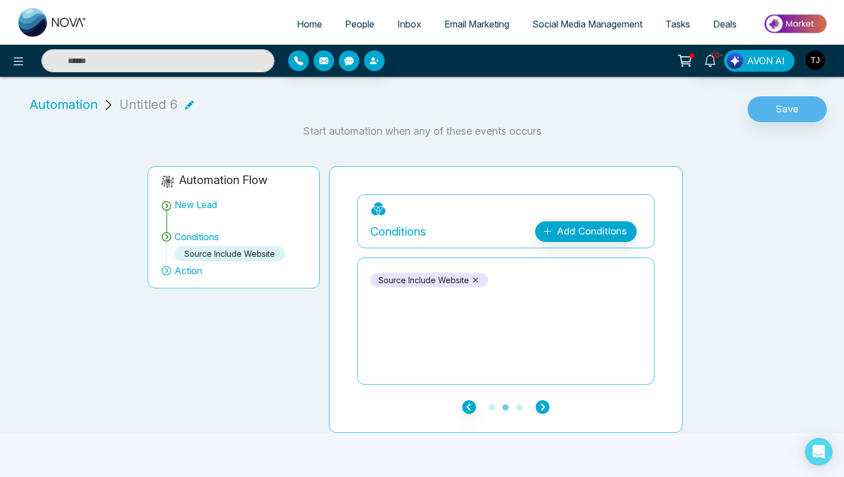
click at [546, 411] on icon "button" at bounding box center [542, 408] width 14 height 14
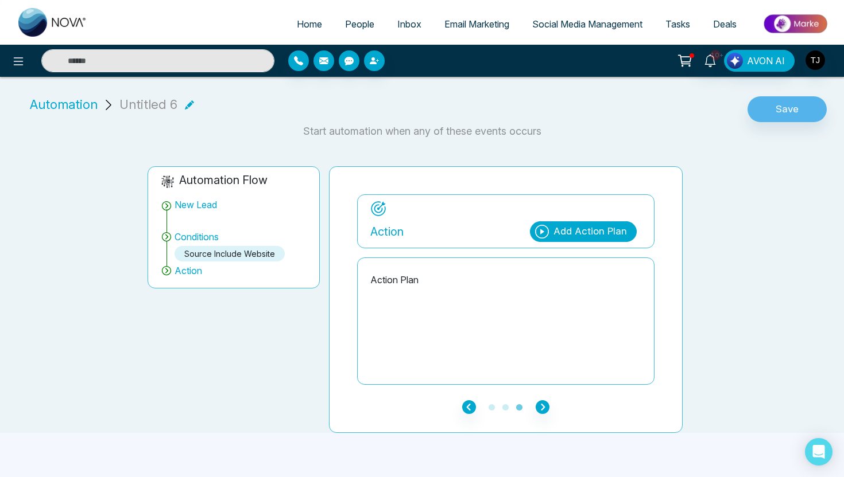
click at [576, 232] on div "Add Action Plan" at bounding box center [589, 231] width 73 height 15
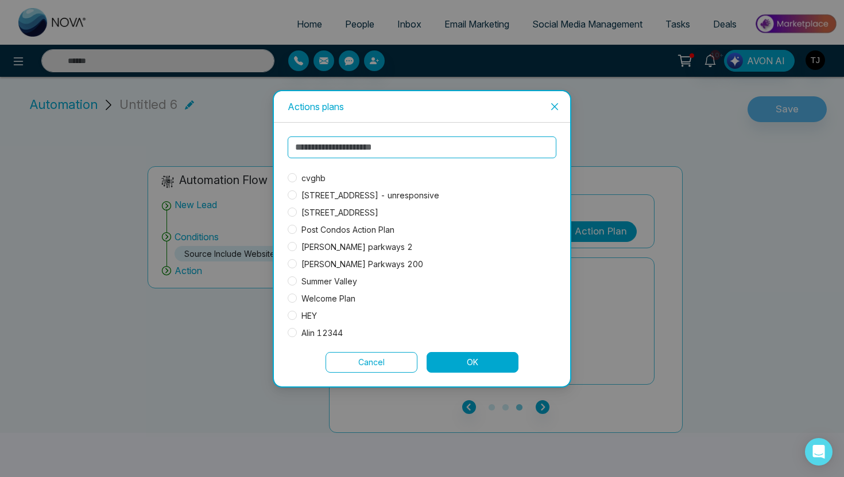
click at [314, 290] on div "cvghb 40 rampart drive - unresponsive 107 CUPOLA CRESCENT Post Condos Action Pl…" at bounding box center [377, 410] width 180 height 477
click at [317, 298] on span "Welcome Plan" at bounding box center [328, 299] width 63 height 13
click at [554, 103] on icon "close" at bounding box center [554, 106] width 9 height 9
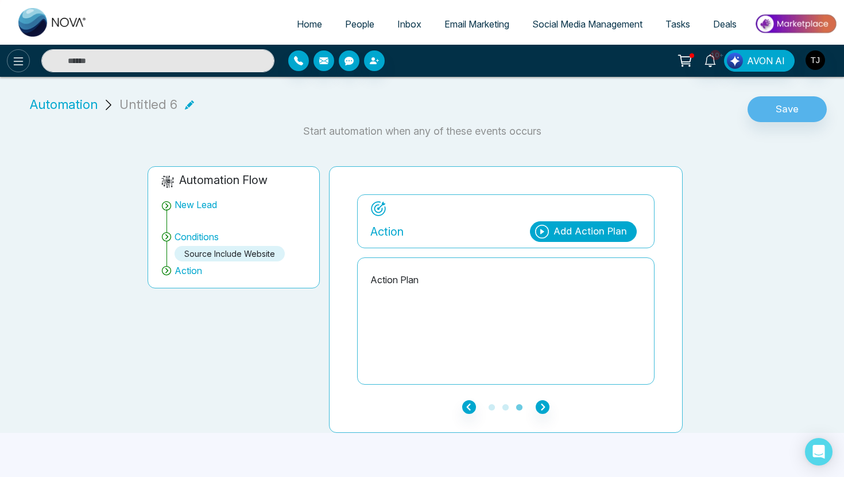
click at [14, 64] on icon at bounding box center [19, 61] width 10 height 8
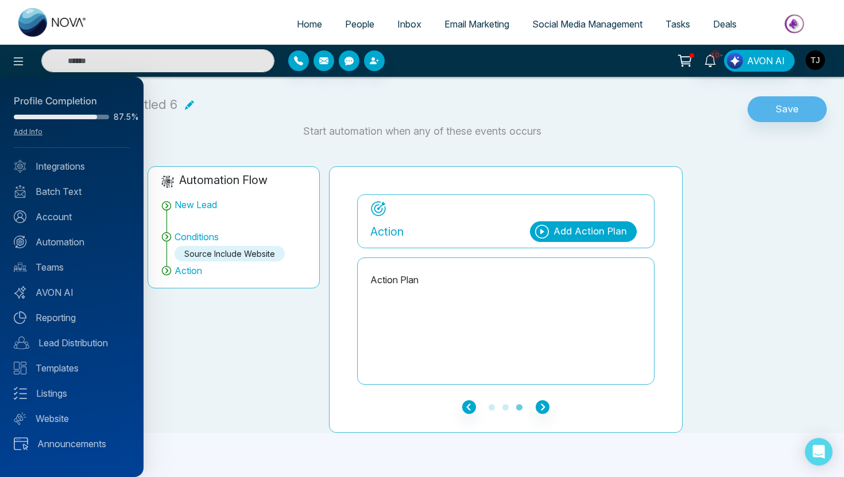
click at [352, 24] on div at bounding box center [422, 238] width 844 height 477
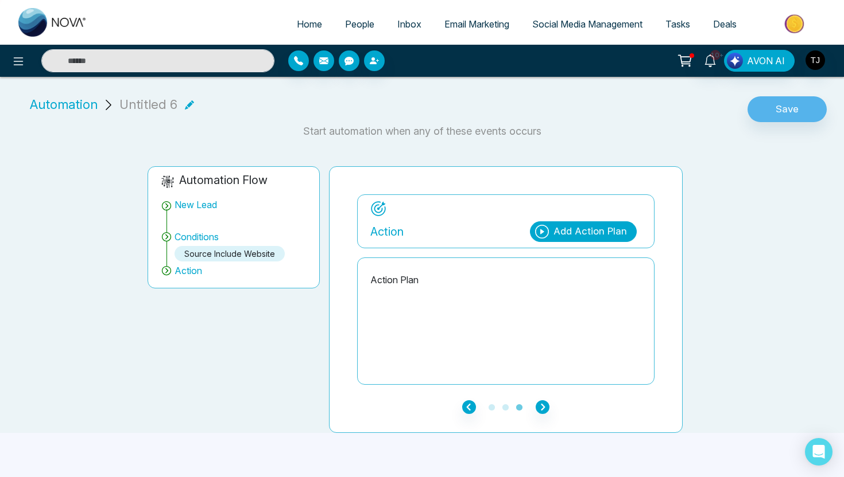
click at [352, 24] on span "People" at bounding box center [359, 23] width 29 height 11
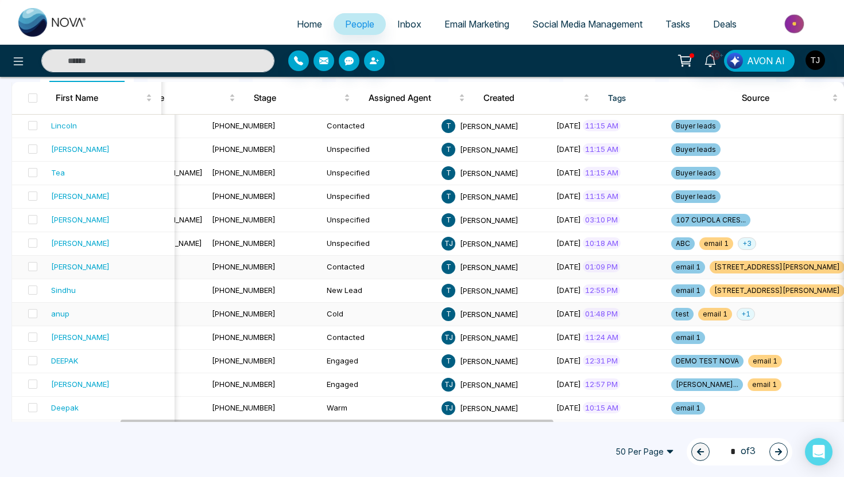
scroll to position [0, 327]
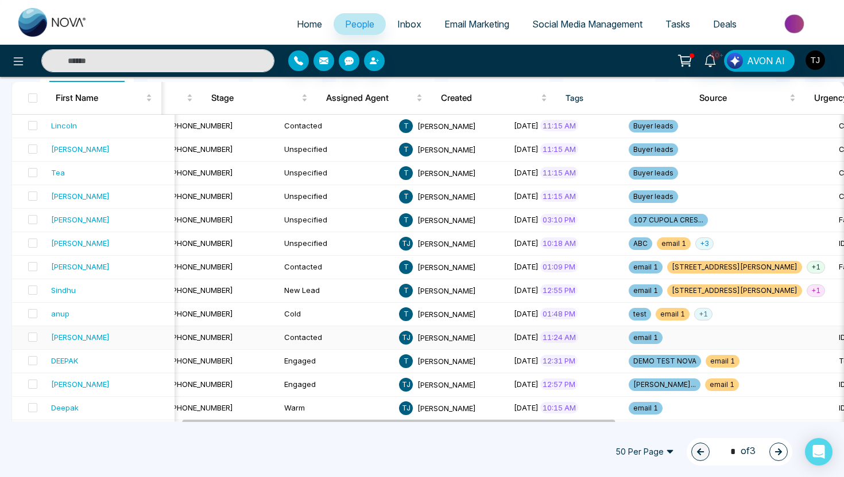
click at [61, 339] on div "Lokesh" at bounding box center [80, 337] width 59 height 11
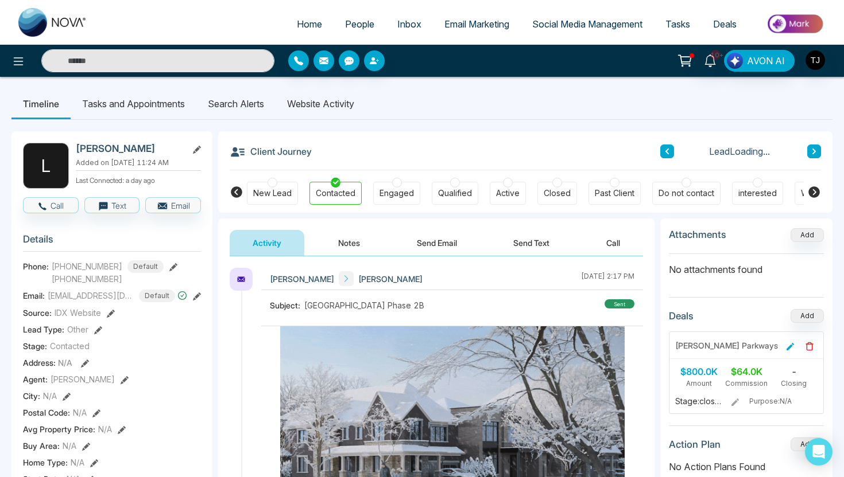
click at [321, 103] on li "Website Activity" at bounding box center [320, 103] width 90 height 31
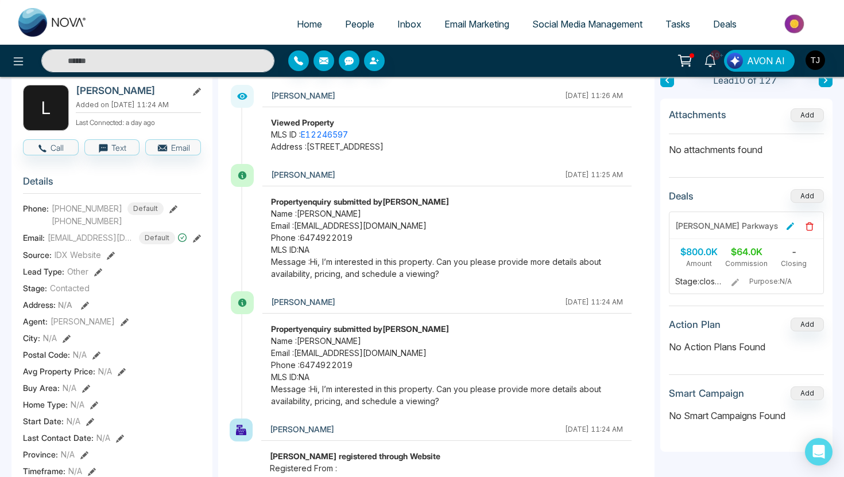
scroll to position [20, 0]
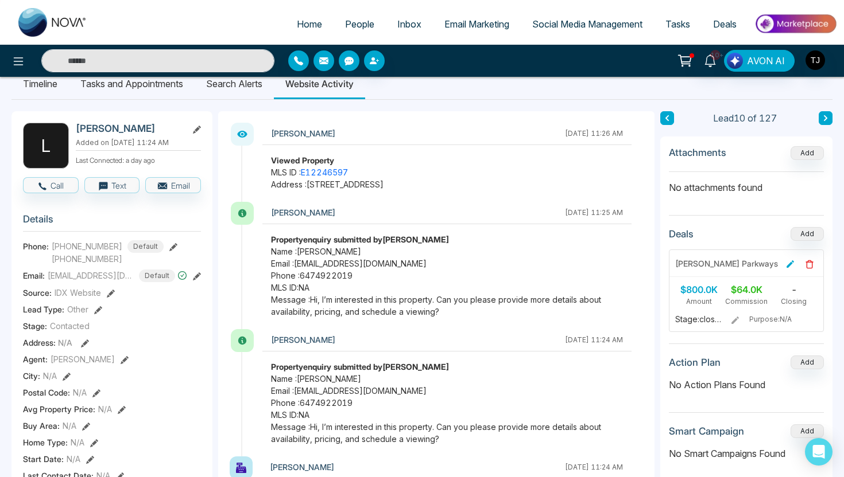
click at [220, 90] on li "Search Alerts" at bounding box center [234, 83] width 79 height 31
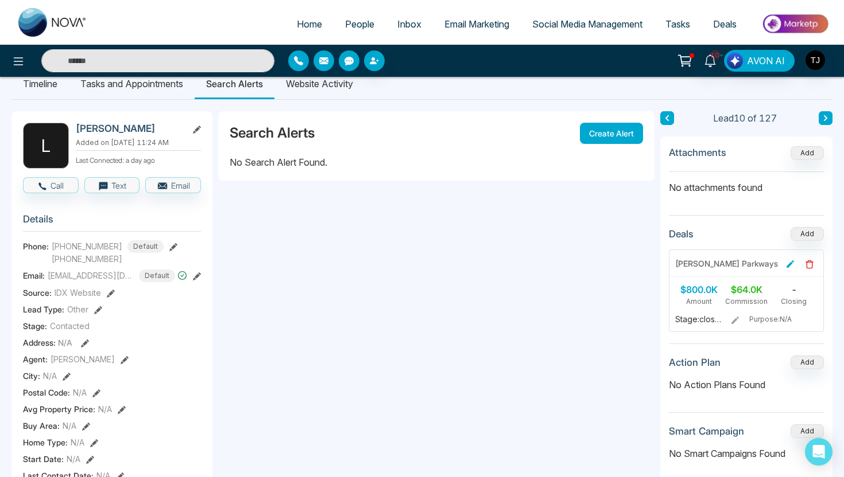
click at [612, 129] on button "Create Alert" at bounding box center [611, 133] width 63 height 21
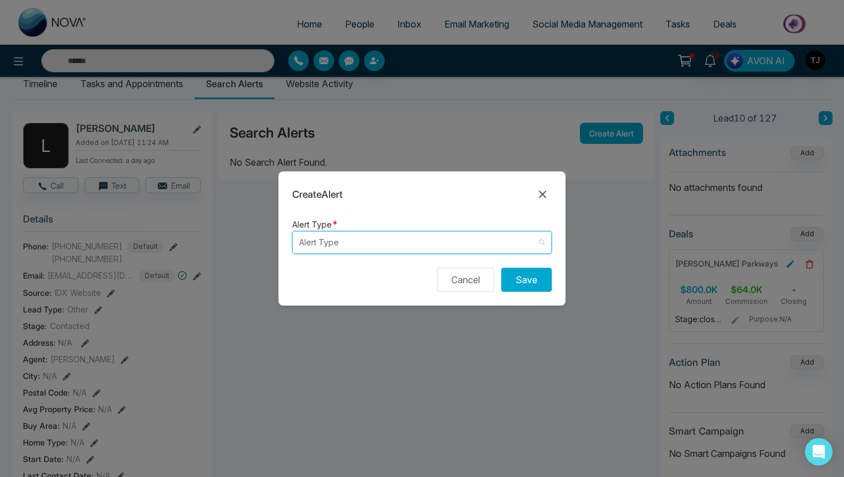
click at [387, 247] on input "search" at bounding box center [418, 243] width 238 height 22
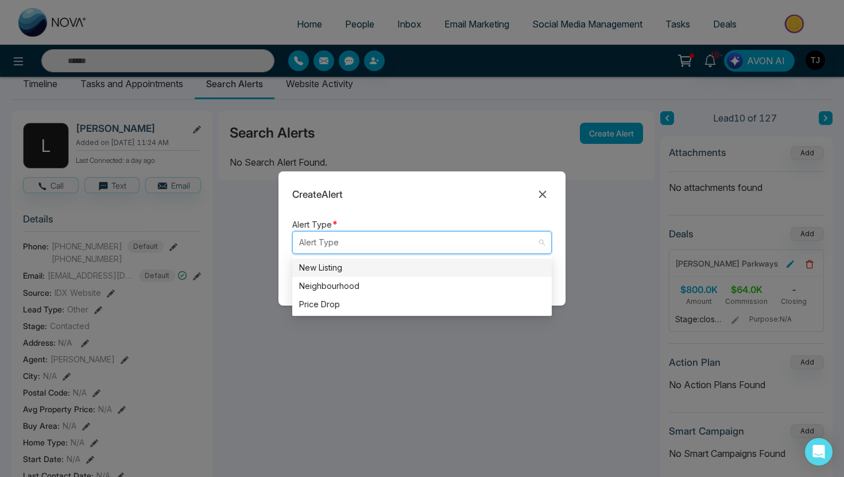
click at [370, 269] on div "New Listing" at bounding box center [422, 268] width 246 height 13
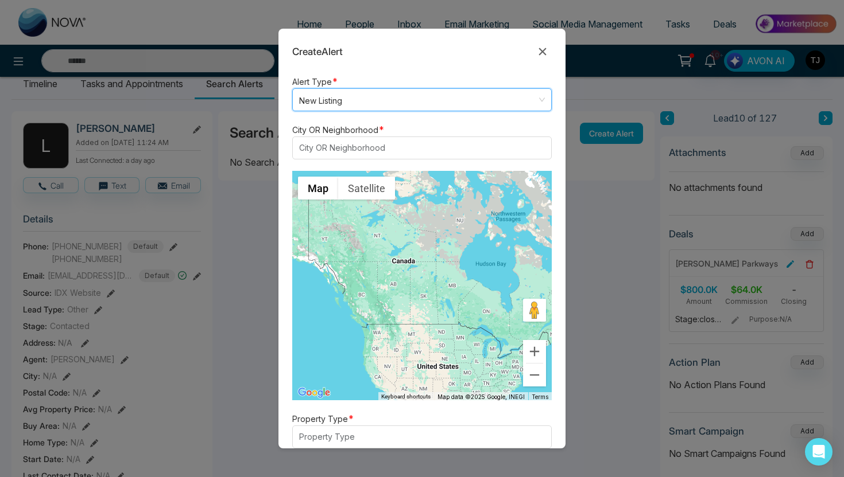
click at [348, 162] on form "Alert Type * New Listing New Listing listing neighbourhood New Listing Neighbou…" at bounding box center [421, 262] width 287 height 374
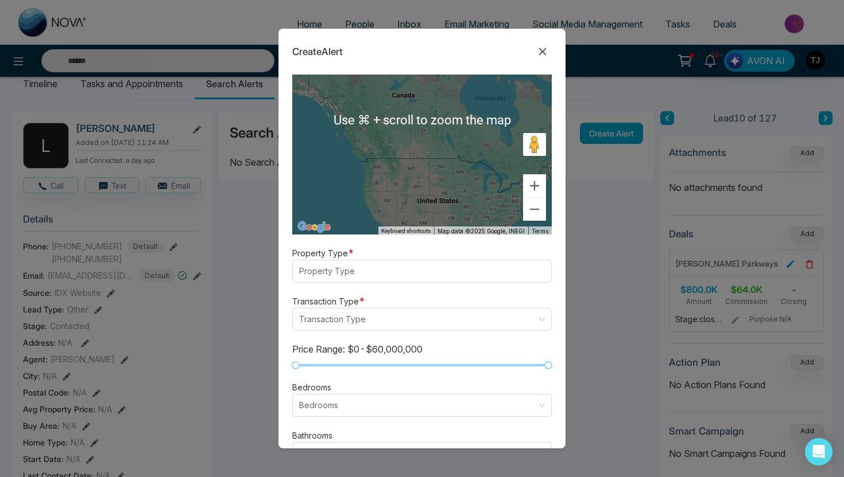
scroll to position [193, 0]
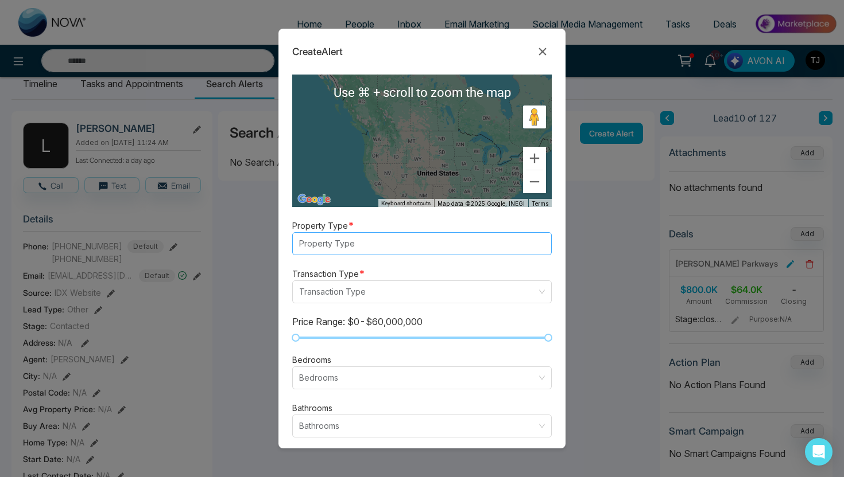
click at [345, 242] on div at bounding box center [417, 244] width 242 height 14
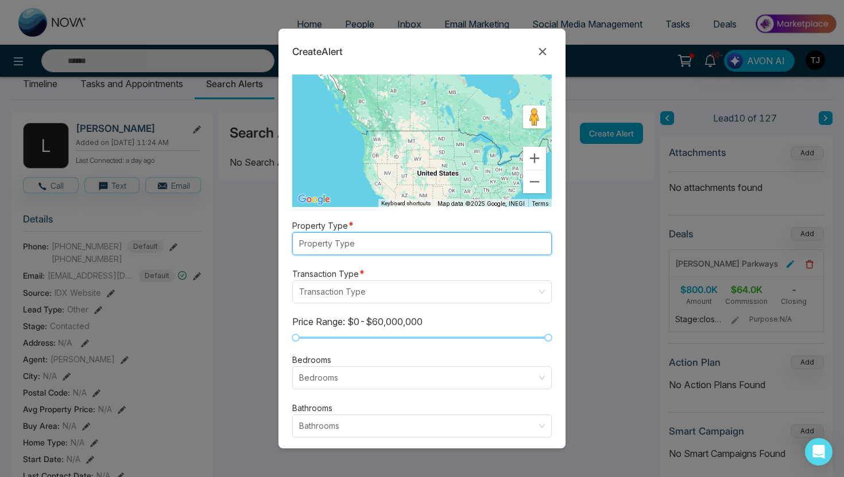
scroll to position [294, 0]
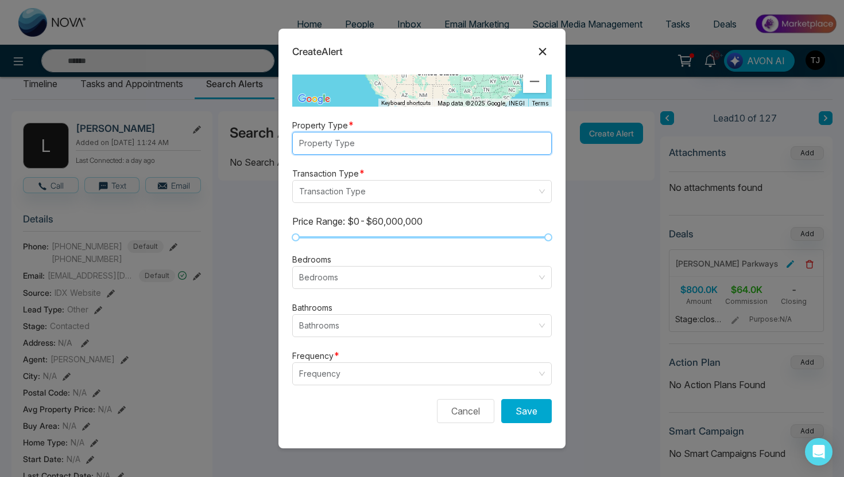
click at [547, 49] on icon at bounding box center [542, 52] width 14 height 14
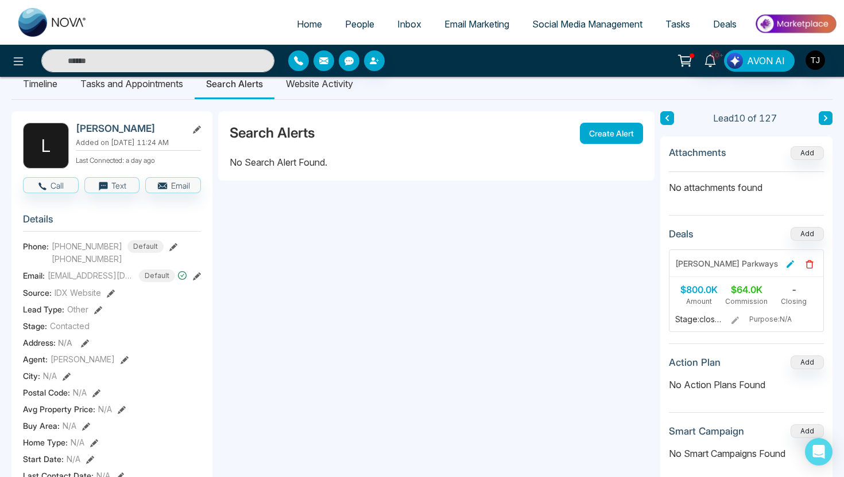
click at [796, 21] on img at bounding box center [794, 24] width 83 height 26
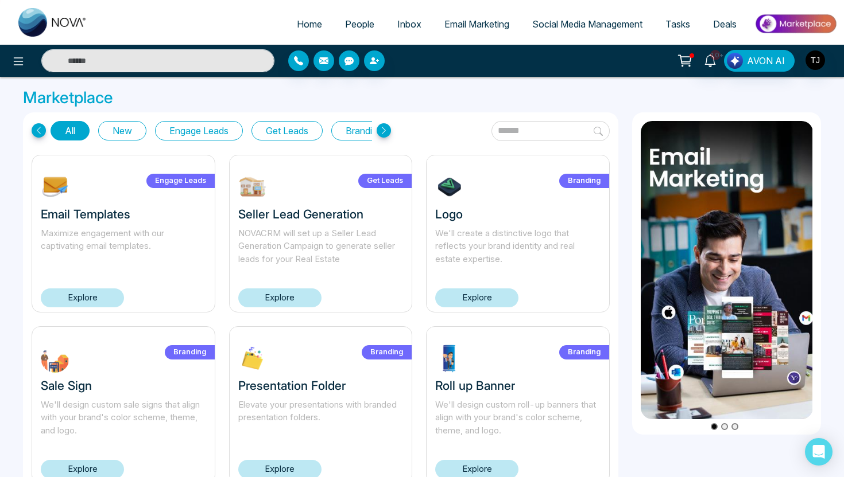
click at [277, 132] on button "Get Leads" at bounding box center [286, 131] width 71 height 20
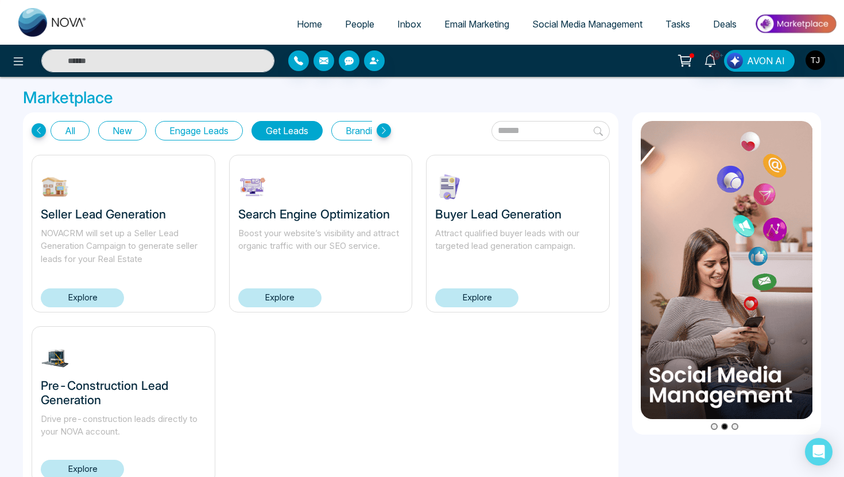
click at [25, 70] on div at bounding box center [140, 60] width 281 height 23
click at [16, 60] on icon at bounding box center [18, 62] width 14 height 14
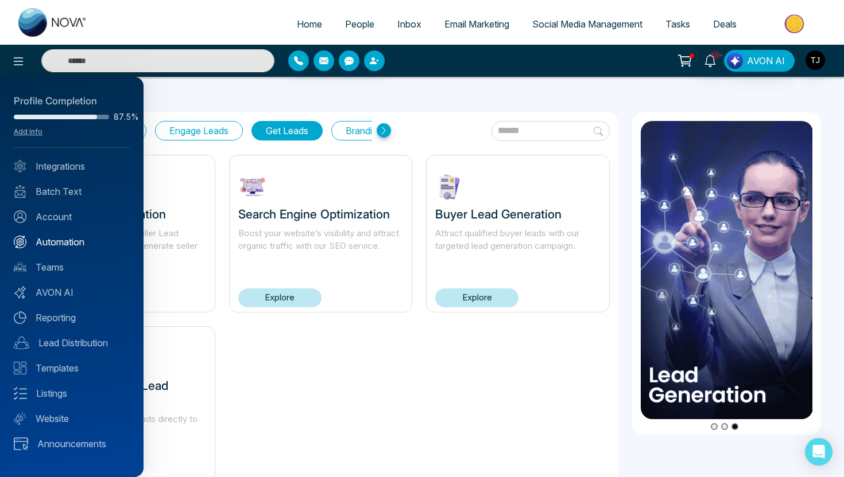
click at [54, 245] on link "Automation" at bounding box center [72, 242] width 116 height 14
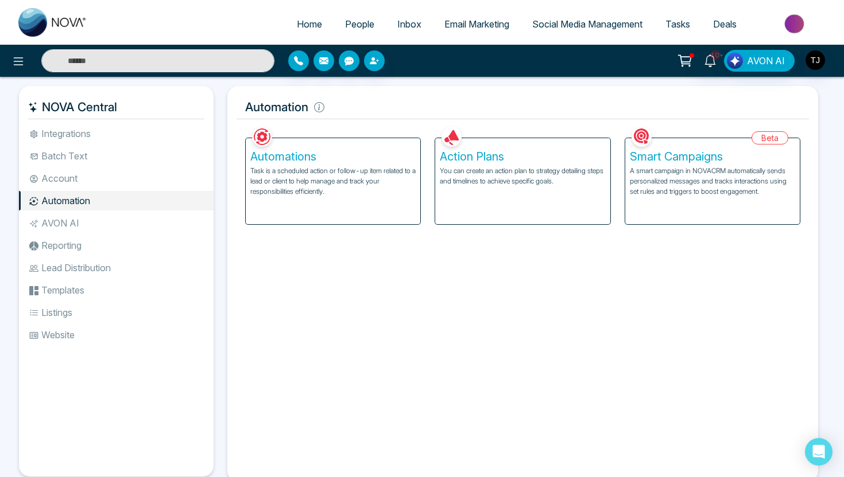
click at [716, 185] on p "A smart campaign in NOVACRM automatically sends personalized messages and track…" at bounding box center [712, 181] width 165 height 31
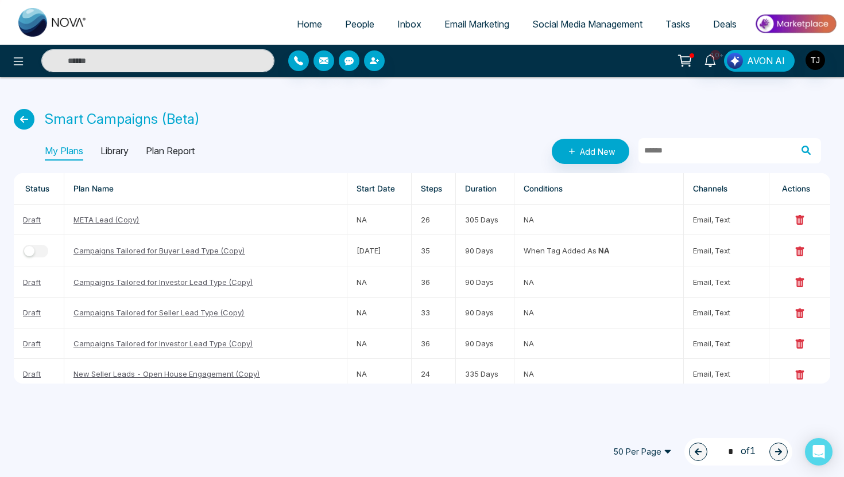
click at [132, 144] on div "My Plans Library Plan Report" at bounding box center [120, 151] width 150 height 18
click at [119, 151] on p "Library" at bounding box center [114, 151] width 28 height 18
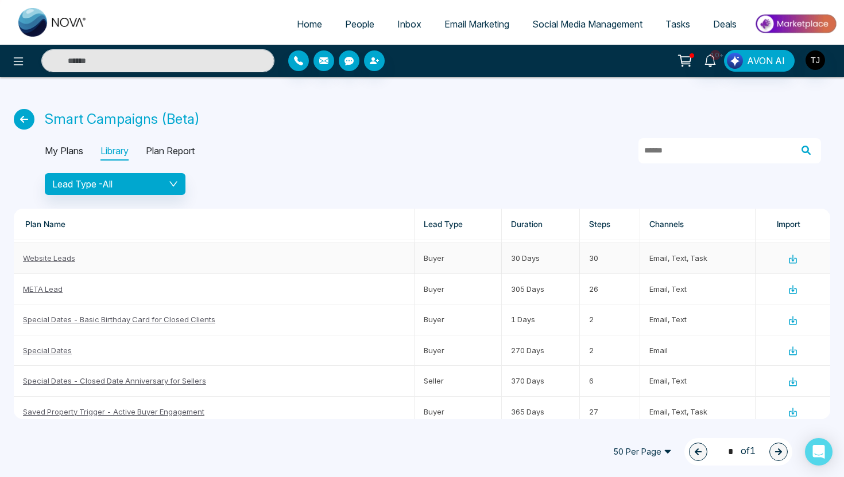
scroll to position [139, 0]
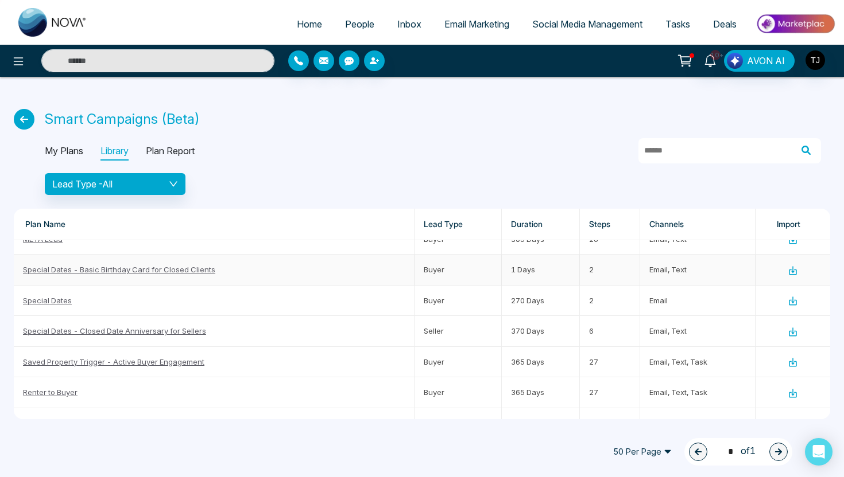
click at [68, 272] on link "Special Dates - Basic Birthday Card for Closed Clients" at bounding box center [119, 269] width 192 height 9
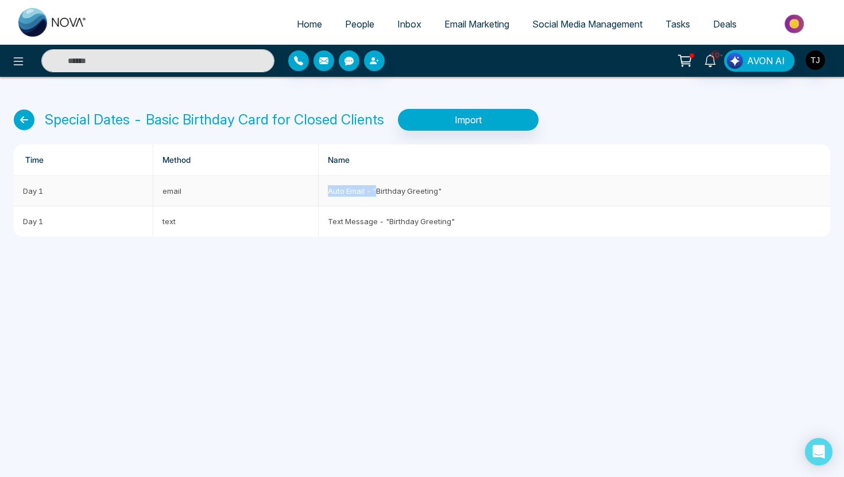
drag, startPoint x: 330, startPoint y: 191, endPoint x: 378, endPoint y: 189, distance: 47.7
click at [378, 189] on td "Auto Email - "Birthday Greeting"" at bounding box center [573, 191] width 511 height 30
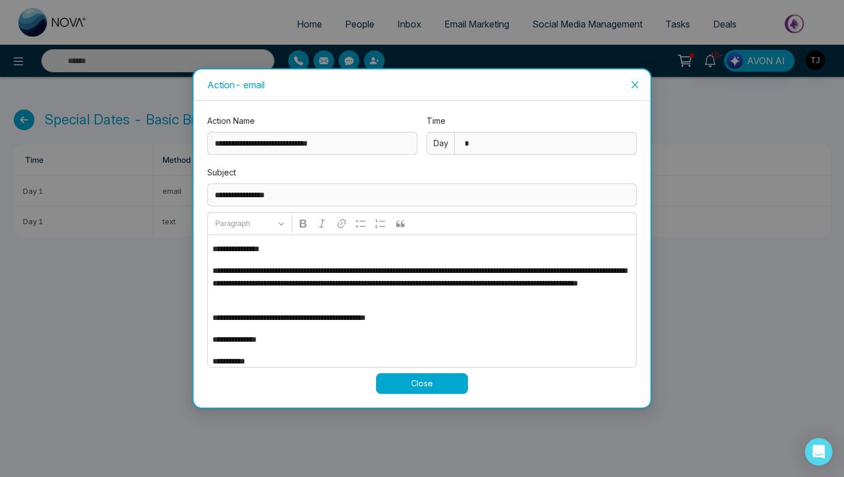
click at [409, 386] on button "Close" at bounding box center [422, 384] width 92 height 21
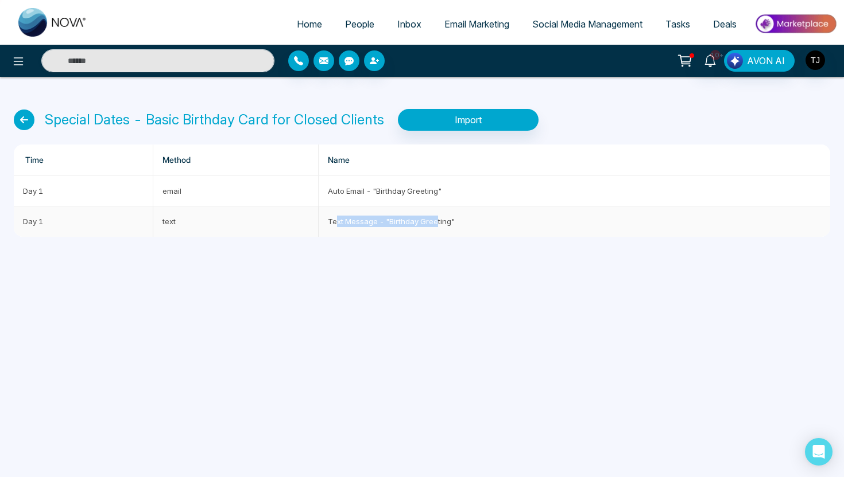
drag, startPoint x: 336, startPoint y: 220, endPoint x: 437, endPoint y: 220, distance: 101.0
click at [437, 220] on td "Text Message - "Birthday Greeting"" at bounding box center [573, 222] width 511 height 30
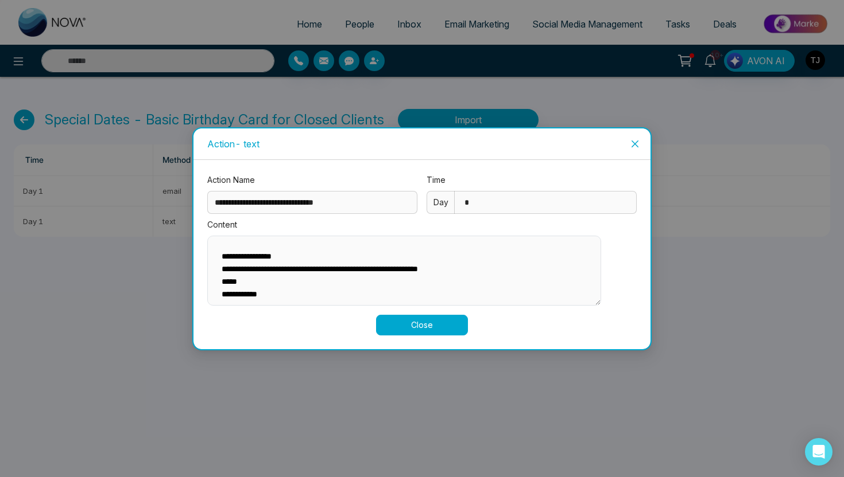
click at [396, 324] on button "Close" at bounding box center [422, 325] width 92 height 21
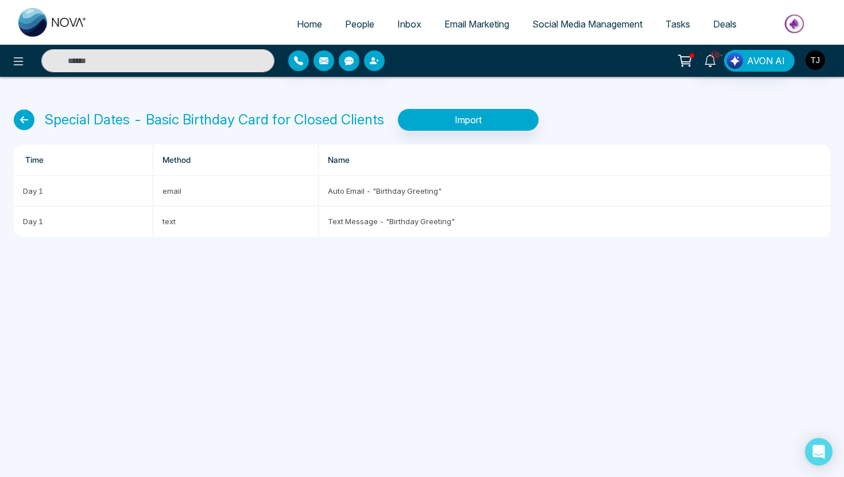
click at [483, 11] on ul "Home People Inbox Email Marketing Social Media Management Tasks Deals" at bounding box center [468, 25] width 738 height 32
click at [454, 14] on link "Email Marketing" at bounding box center [477, 24] width 88 height 22
